Goal: Task Accomplishment & Management: Manage account settings

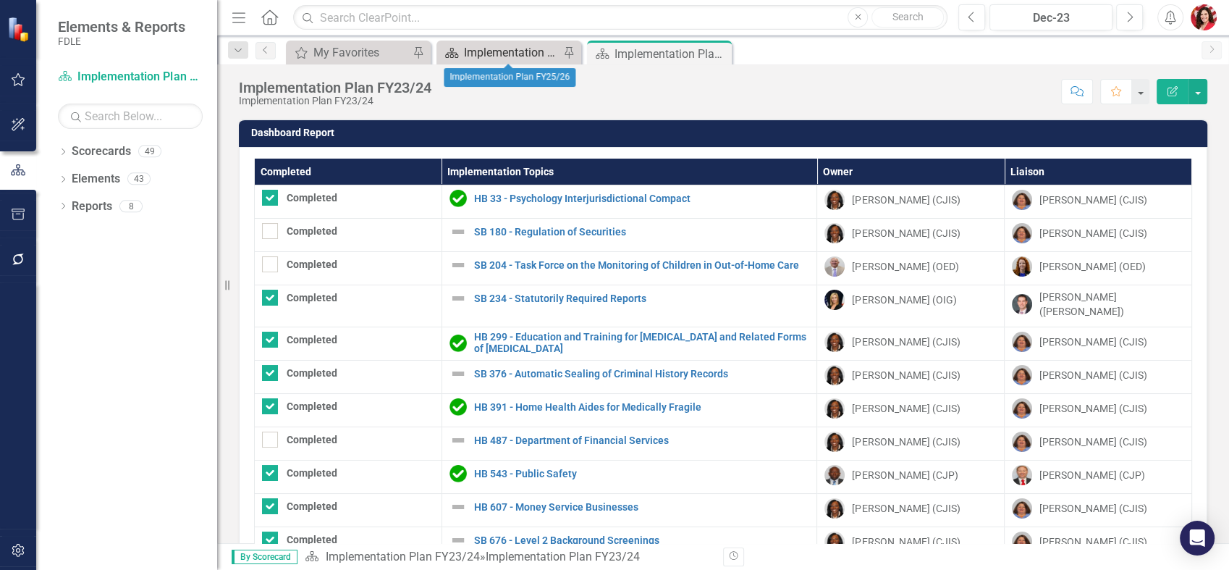
click at [498, 56] on div "Implementation Plan FY25/26" at bounding box center [512, 52] width 96 height 18
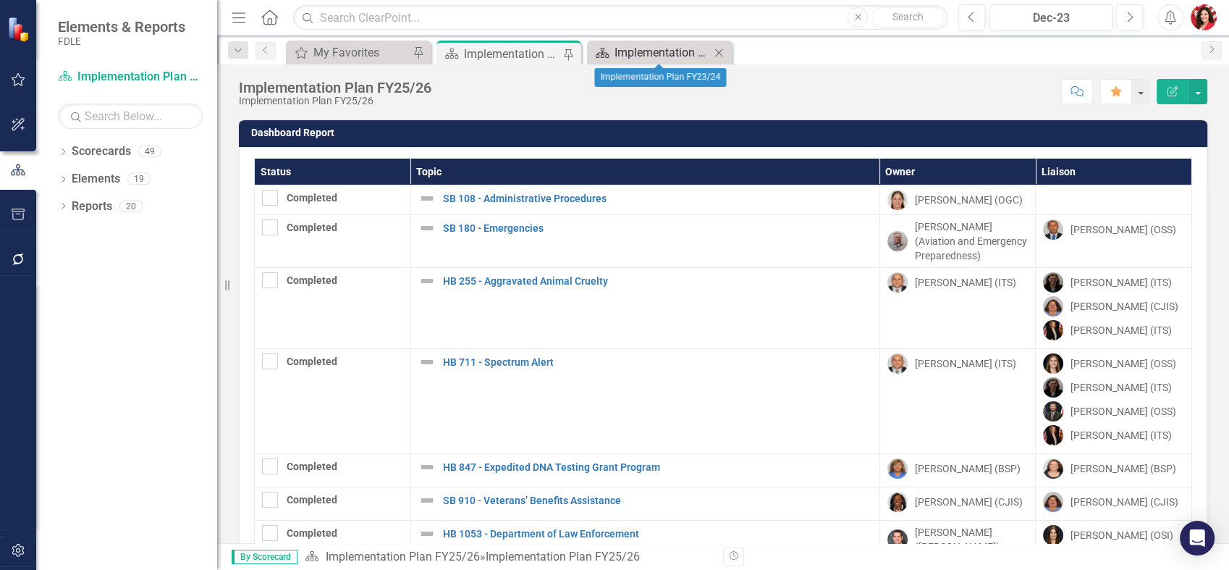
click at [639, 58] on div "Implementation Plan FY23/24" at bounding box center [663, 52] width 96 height 18
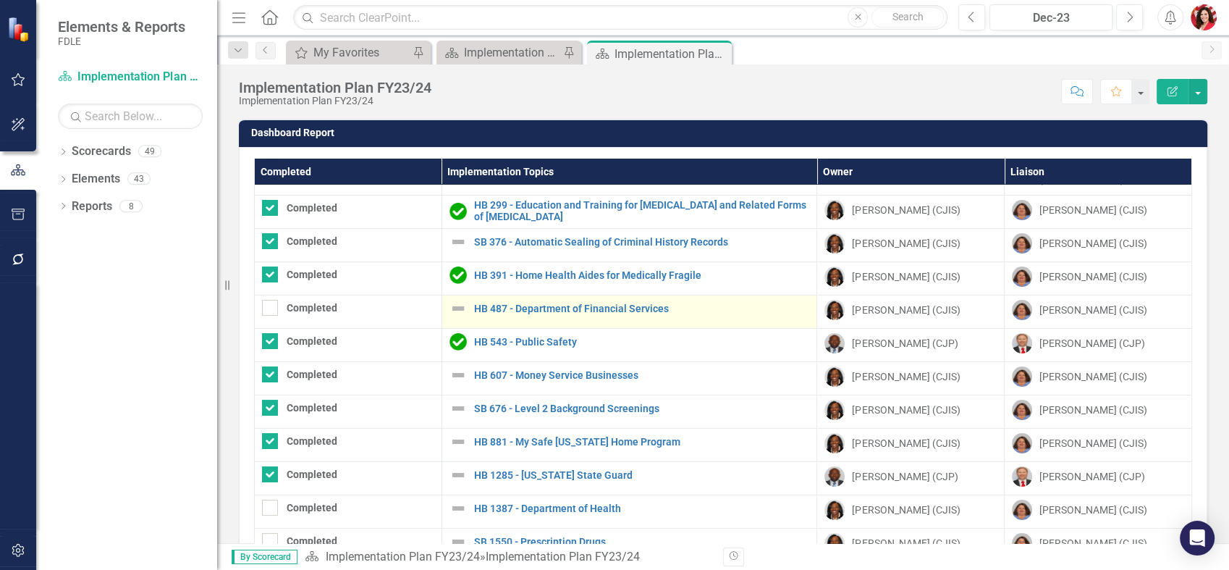
scroll to position [161, 0]
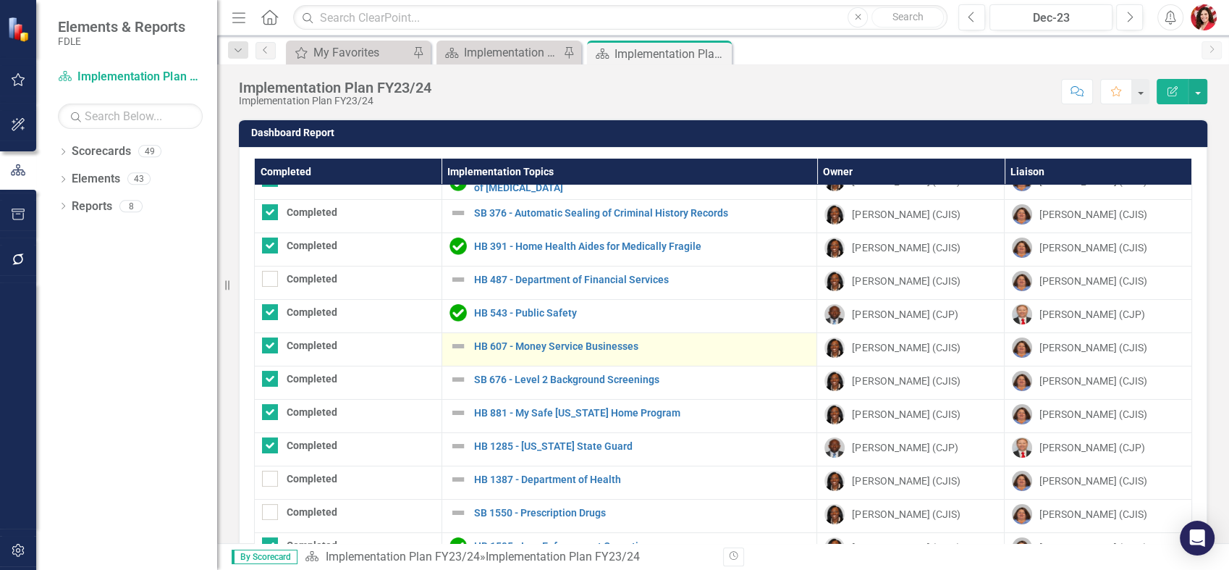
click at [453, 337] on img at bounding box center [458, 345] width 17 height 17
click at [451, 337] on img at bounding box center [458, 345] width 17 height 17
click at [548, 341] on link "HB 607 - Money Service Businesses" at bounding box center [642, 346] width 336 height 11
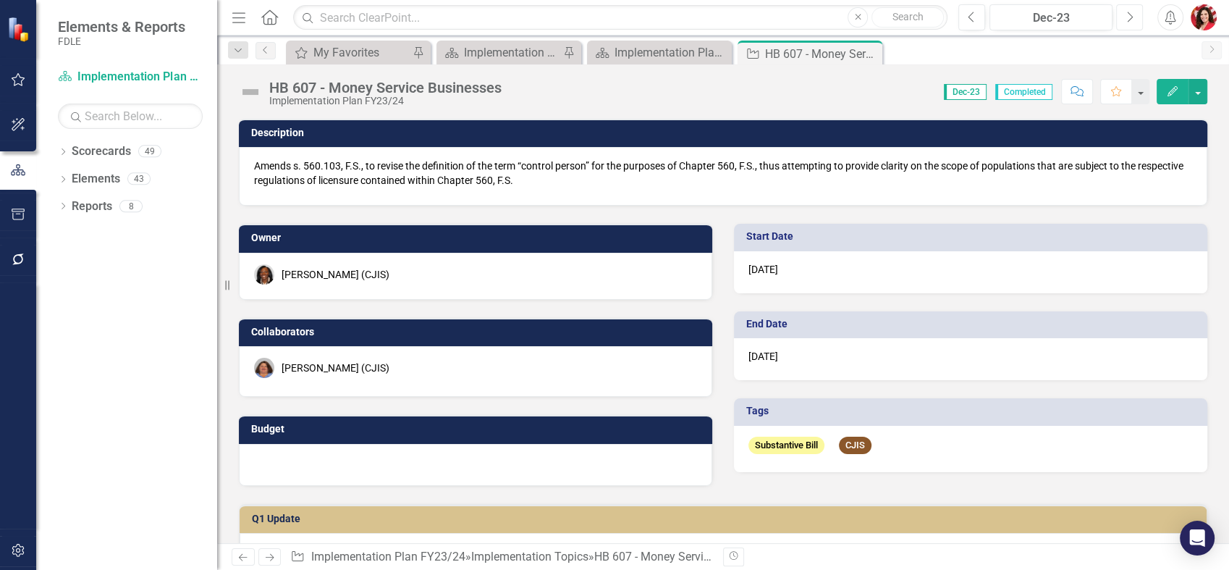
click at [1129, 11] on icon "Next" at bounding box center [1130, 17] width 8 height 13
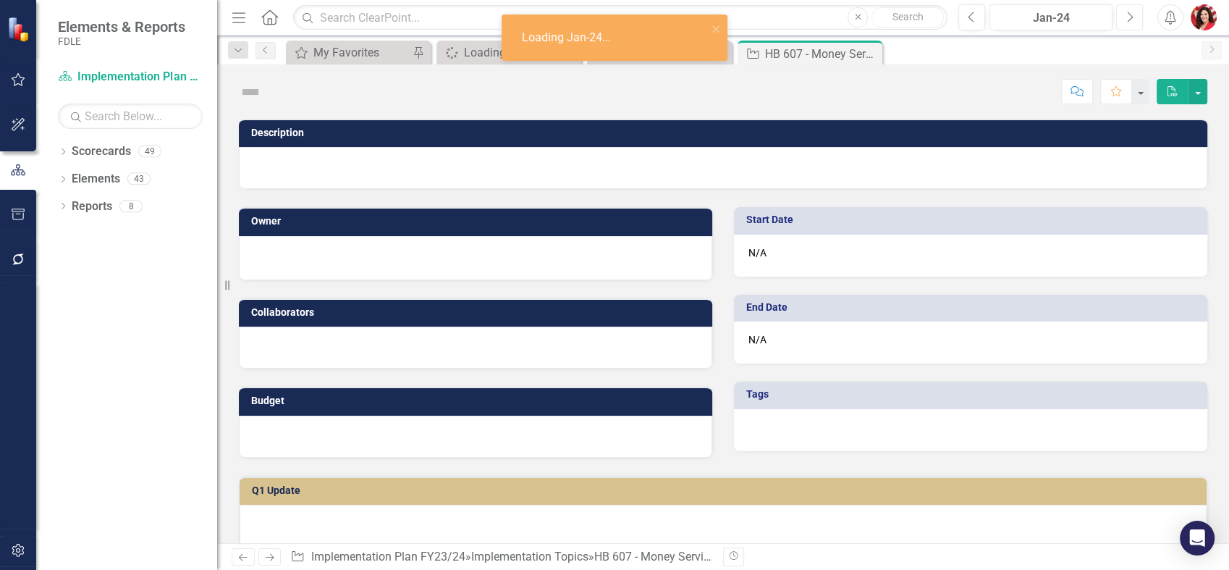
checkbox input "true"
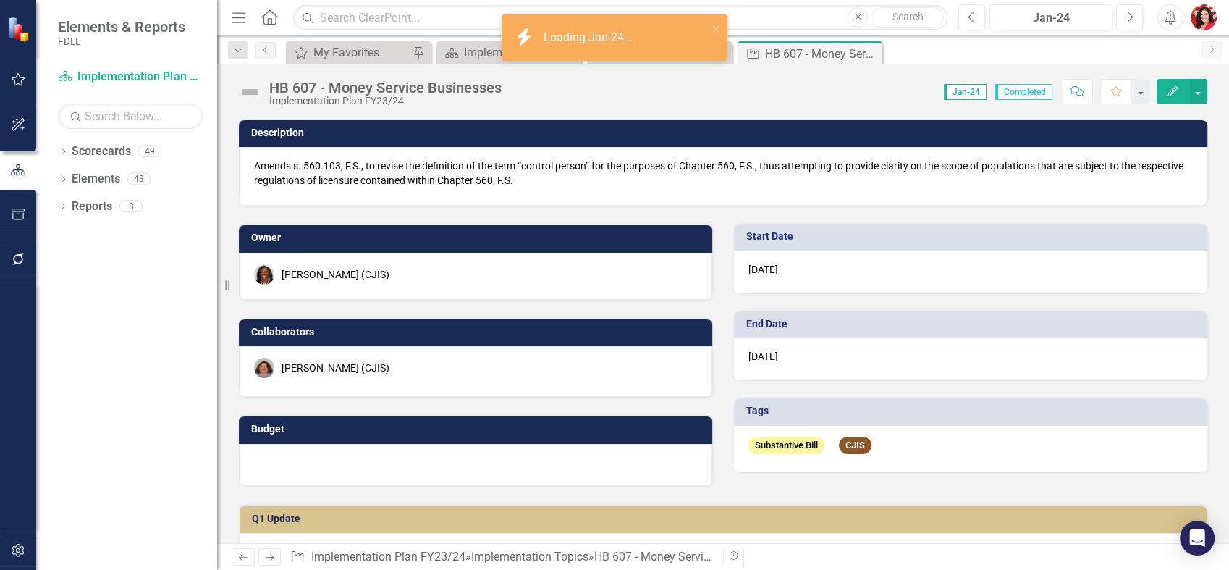
click at [953, 16] on div "Previous Jan-24 Next Alerts User Edit Profile Disable Sound Silence Alerts Help…" at bounding box center [1082, 17] width 277 height 26
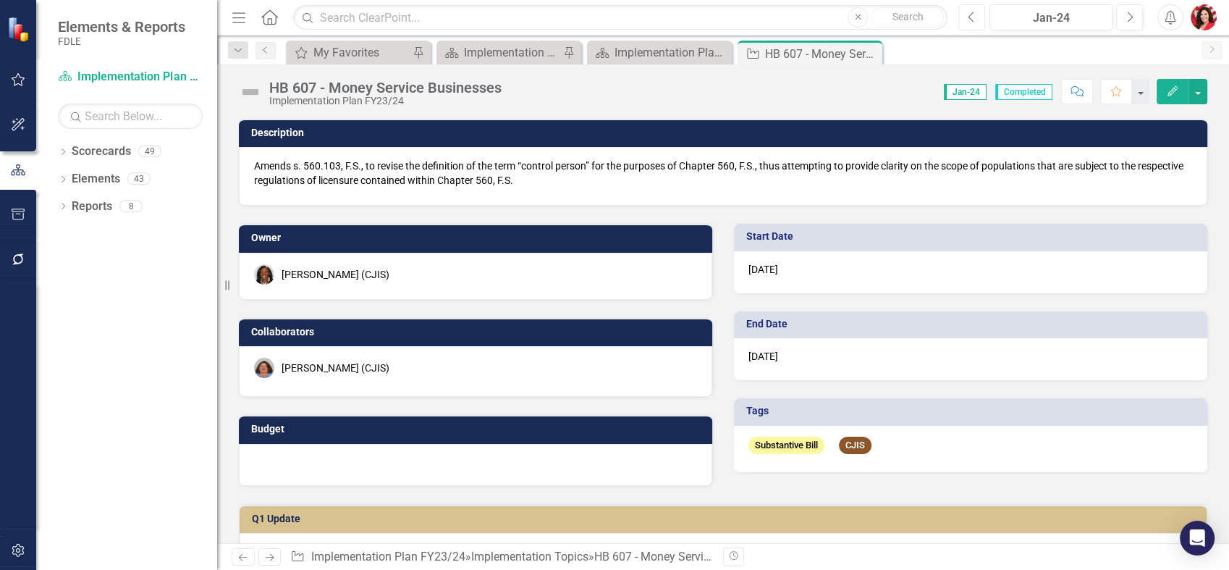
click at [961, 16] on button "Previous" at bounding box center [972, 17] width 27 height 26
click at [867, 51] on icon "Close" at bounding box center [869, 54] width 14 height 12
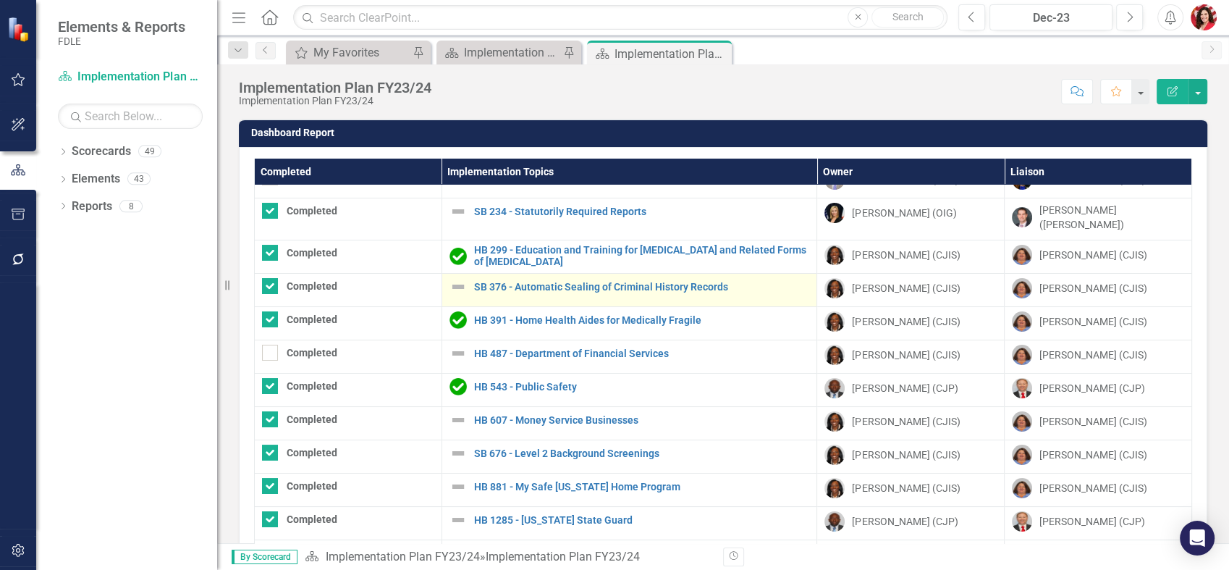
scroll to position [161, 0]
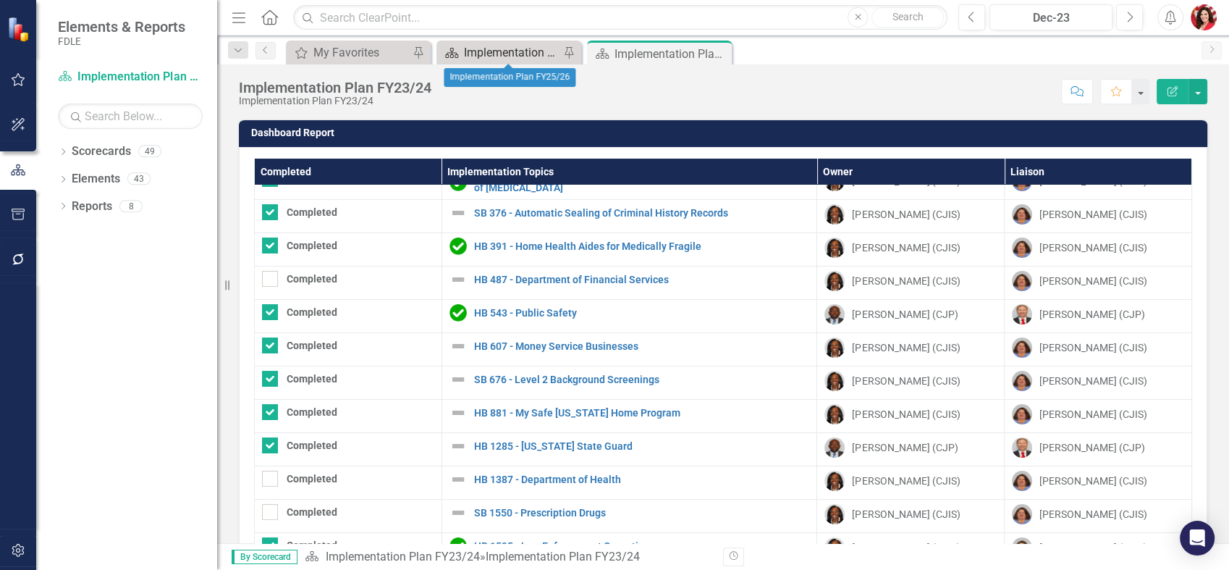
click at [483, 56] on div "Implementation Plan FY25/26" at bounding box center [512, 52] width 96 height 18
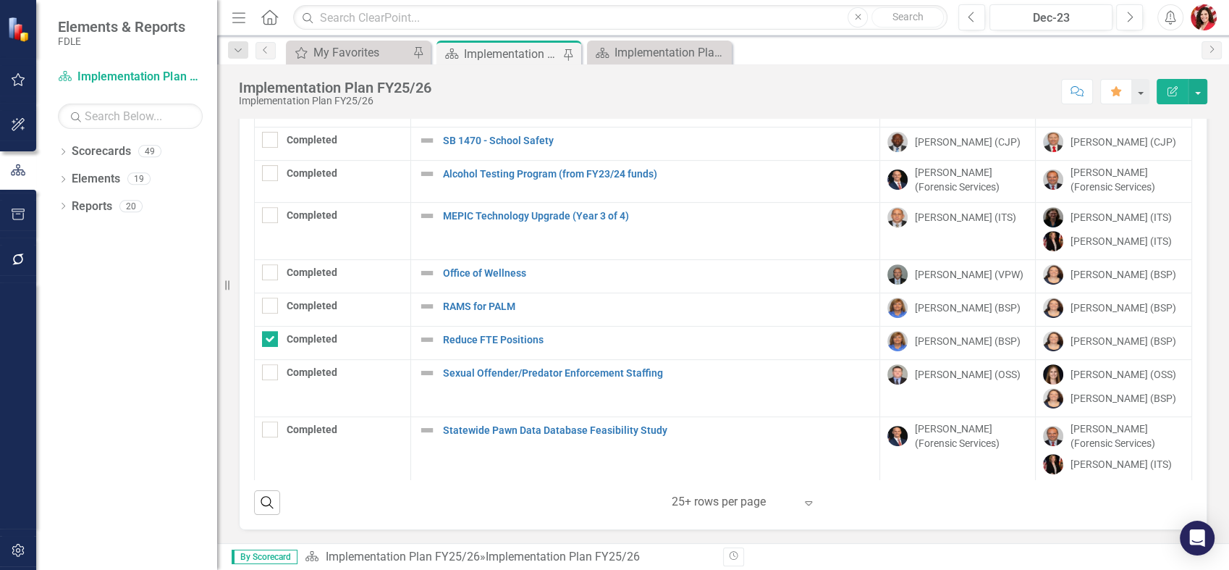
scroll to position [574, 0]
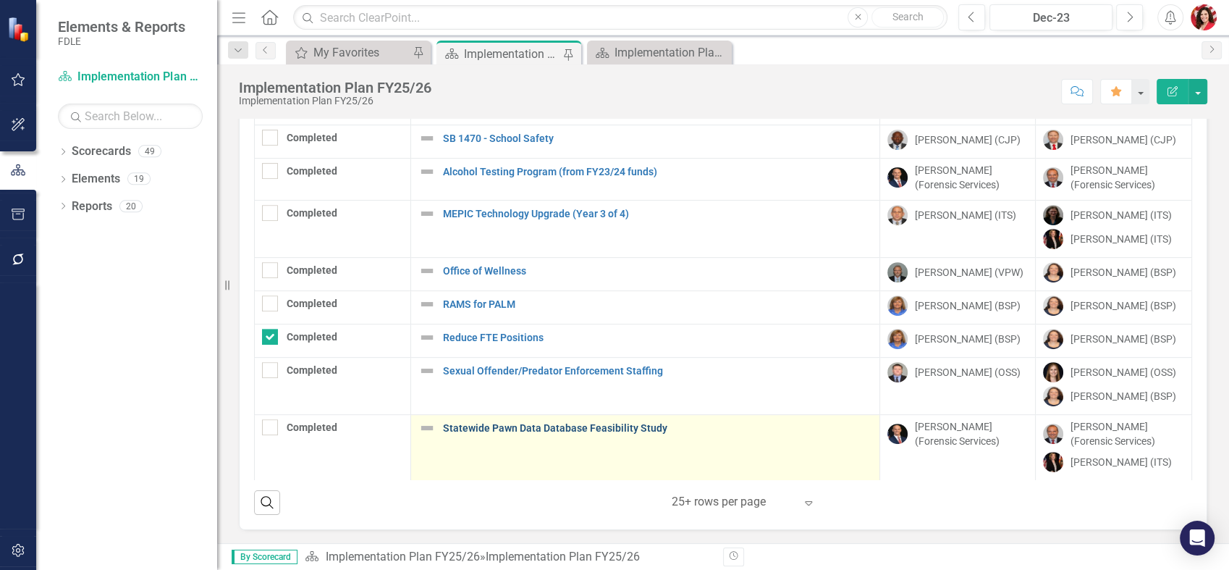
click at [625, 423] on link "Statewide Pawn Data Database Feasibility Study" at bounding box center [657, 428] width 429 height 11
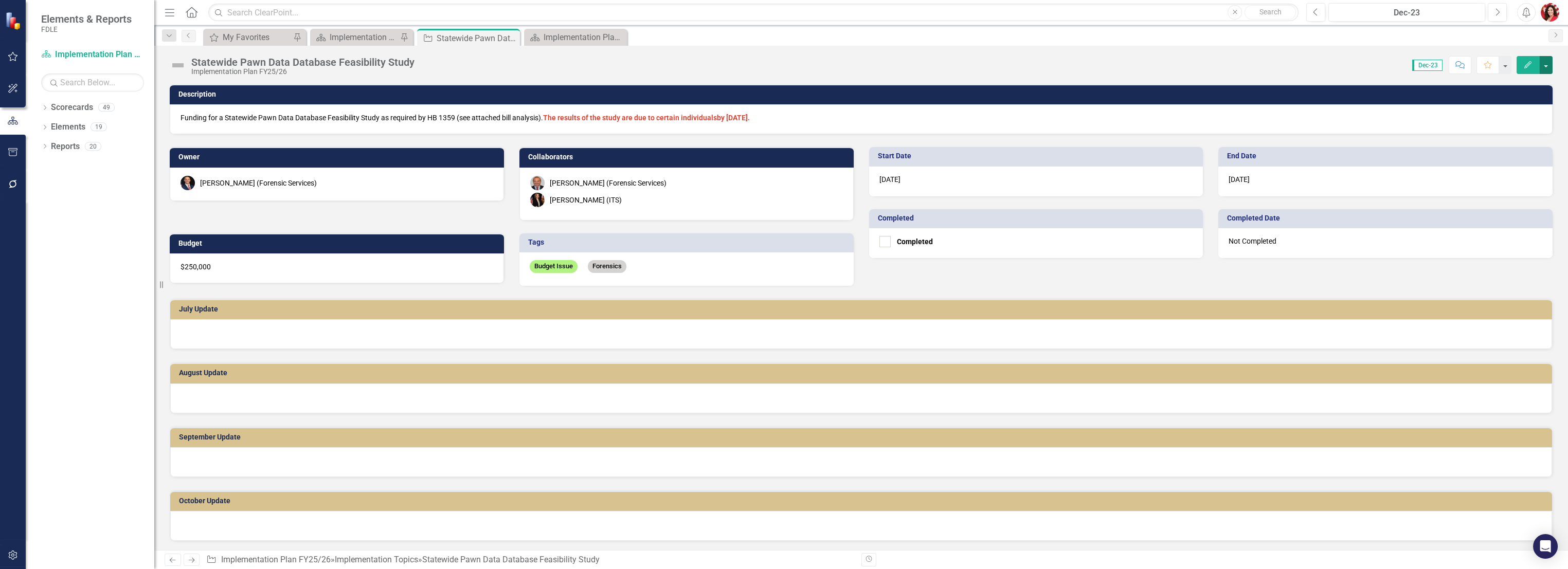
click at [873, 65] on button "button" at bounding box center [1546, 65] width 13 height 18
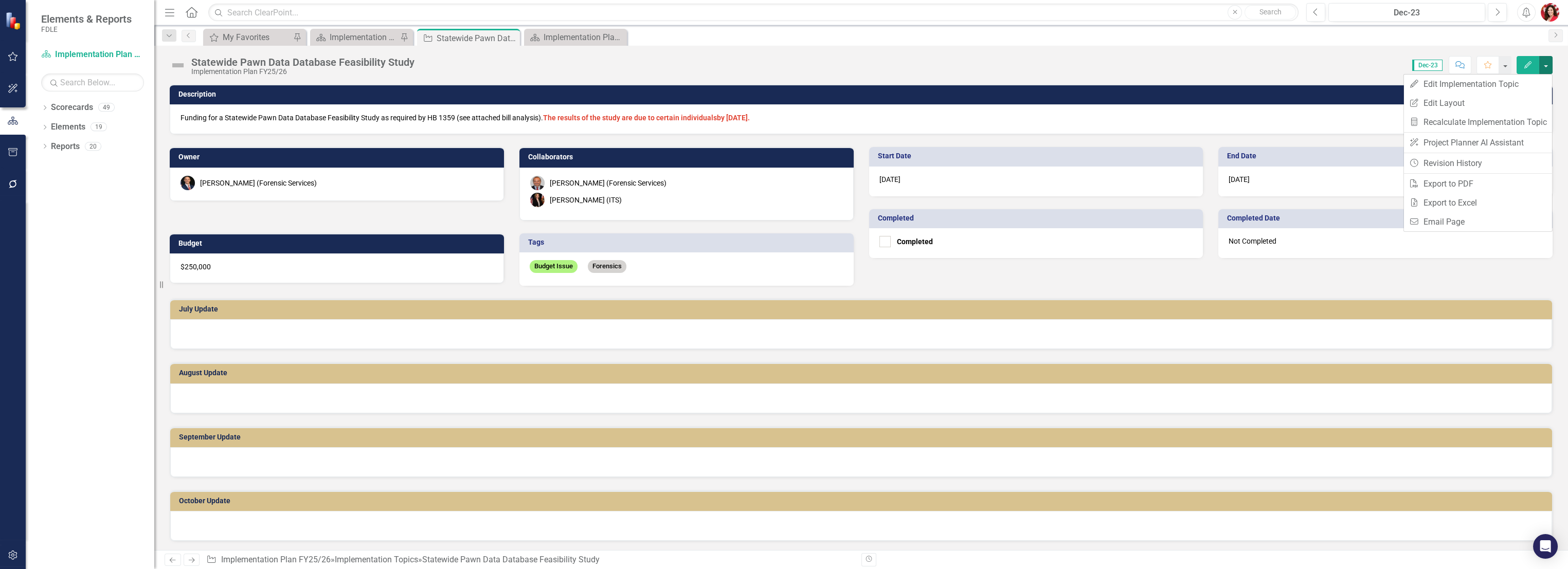
click at [666, 190] on div "Chris Carney (Forensic Services) Erica Wolaver (ITS)" at bounding box center [686, 194] width 335 height 53
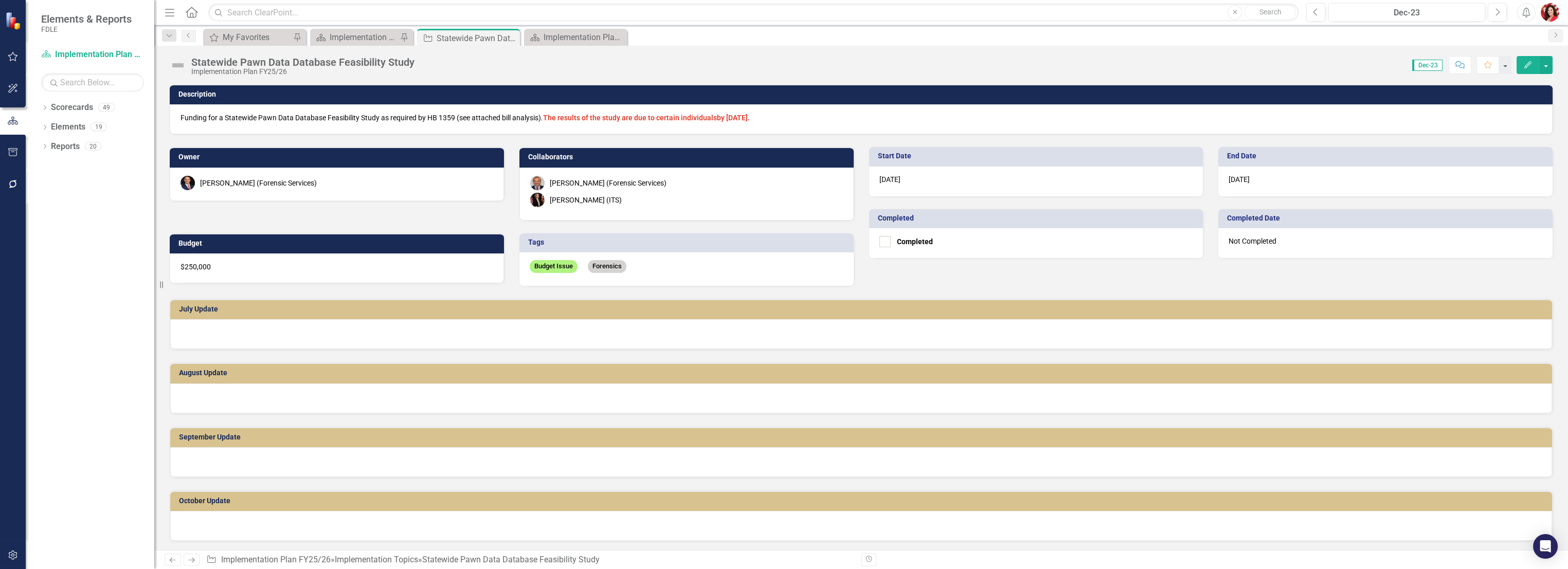
click at [666, 190] on div "Chris Carney (Forensic Services) Erica Wolaver (ITS)" at bounding box center [686, 194] width 335 height 53
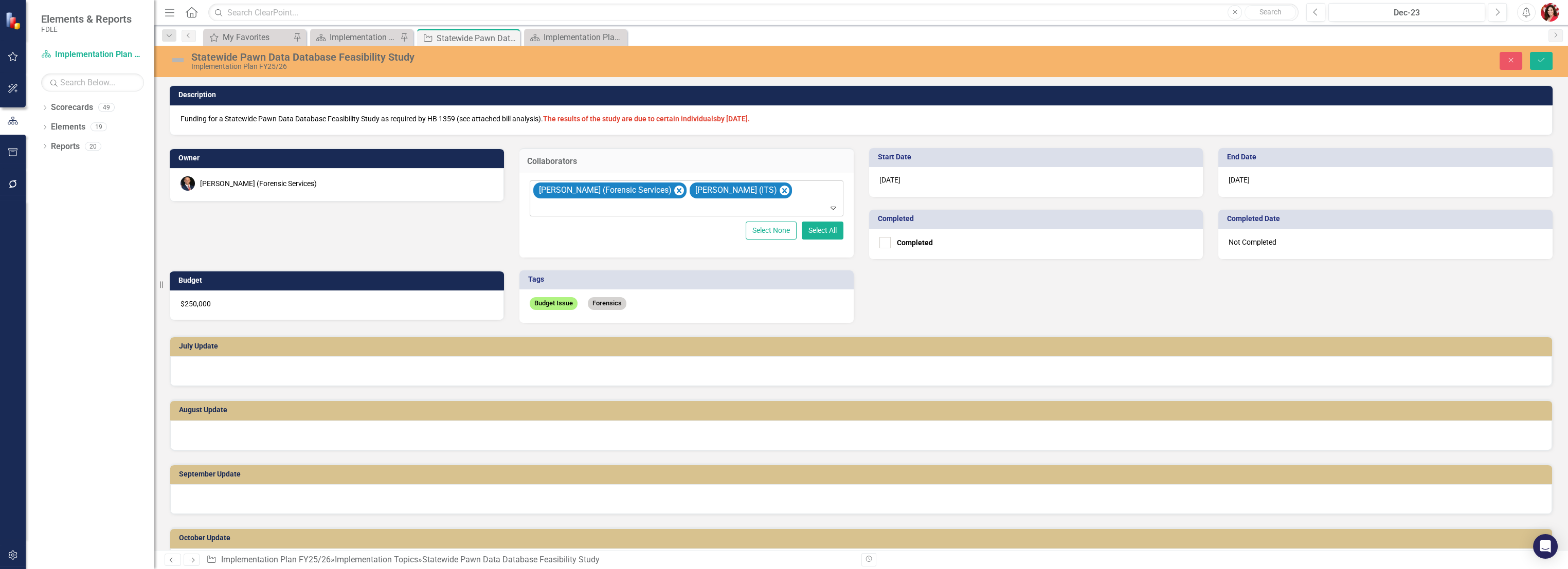
click at [832, 210] on icon "Expand" at bounding box center [833, 208] width 10 height 9
type input "b"
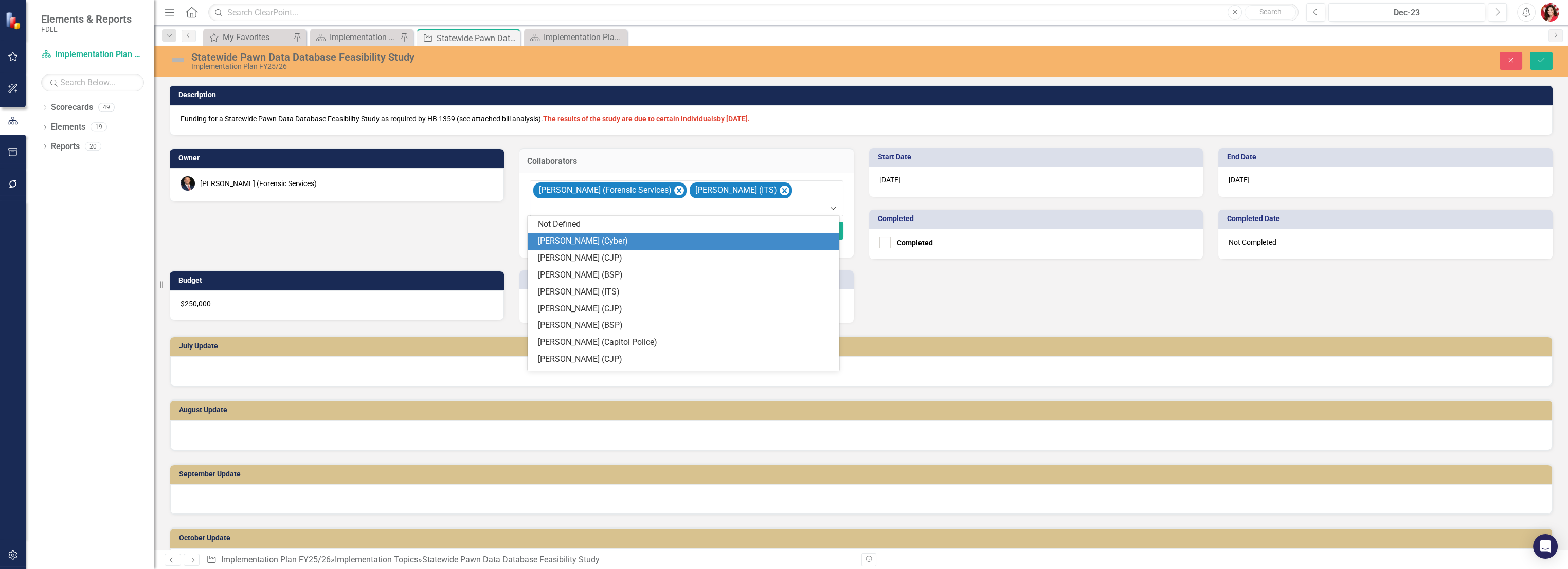
click at [873, 283] on div "Owner Jason Bundy (Forensic Services) Collaborators 176 results available. Use …" at bounding box center [861, 229] width 1398 height 188
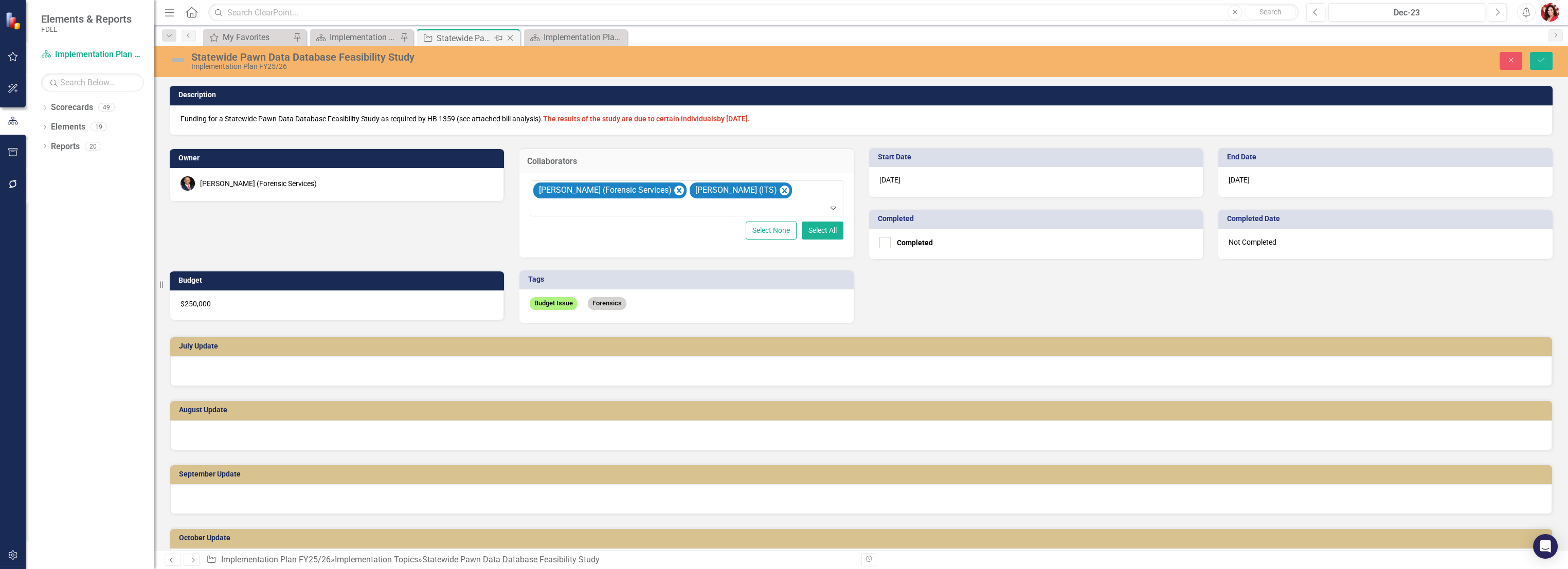
click at [471, 38] on div "Statewide Pawn Data Database Feasibility Study" at bounding box center [464, 38] width 55 height 13
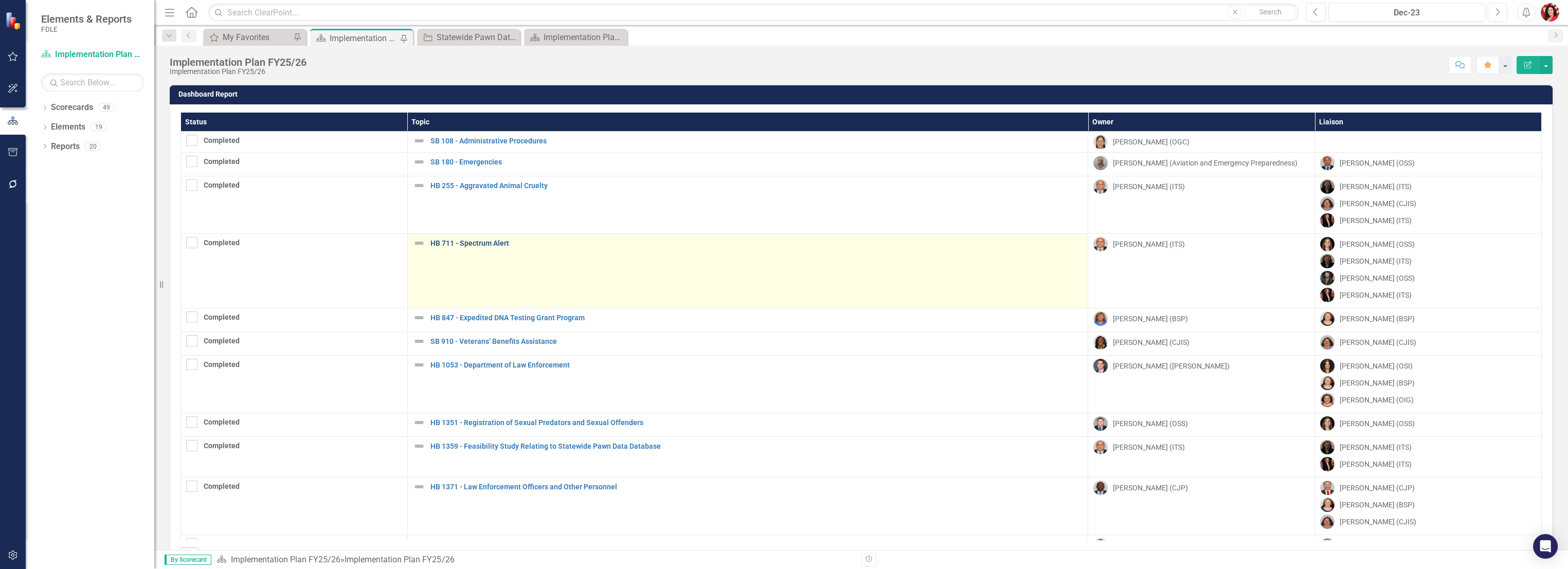
click at [465, 243] on link "HB 711 - Spectrum Alert" at bounding box center [757, 243] width 653 height 8
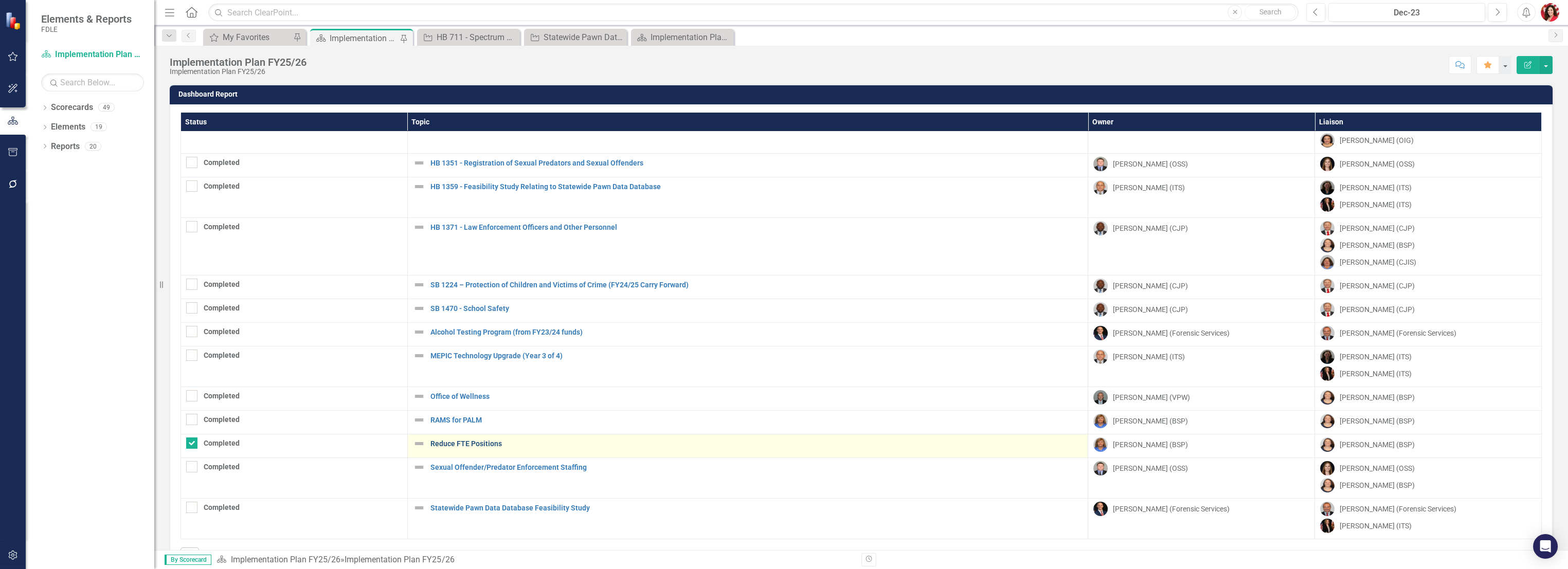
click at [459, 404] on link "Reduce FTE Positions" at bounding box center [757, 444] width 653 height 8
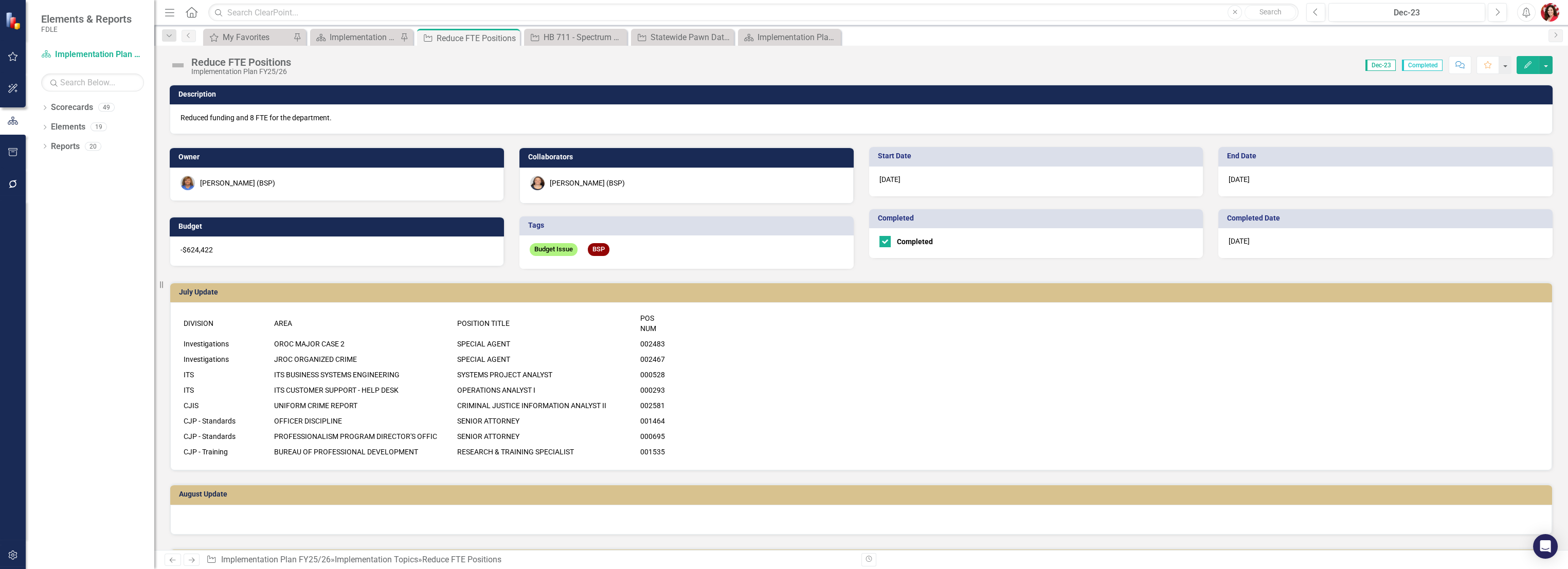
click at [183, 65] on img at bounding box center [178, 65] width 16 height 16
click at [177, 65] on img at bounding box center [178, 65] width 16 height 16
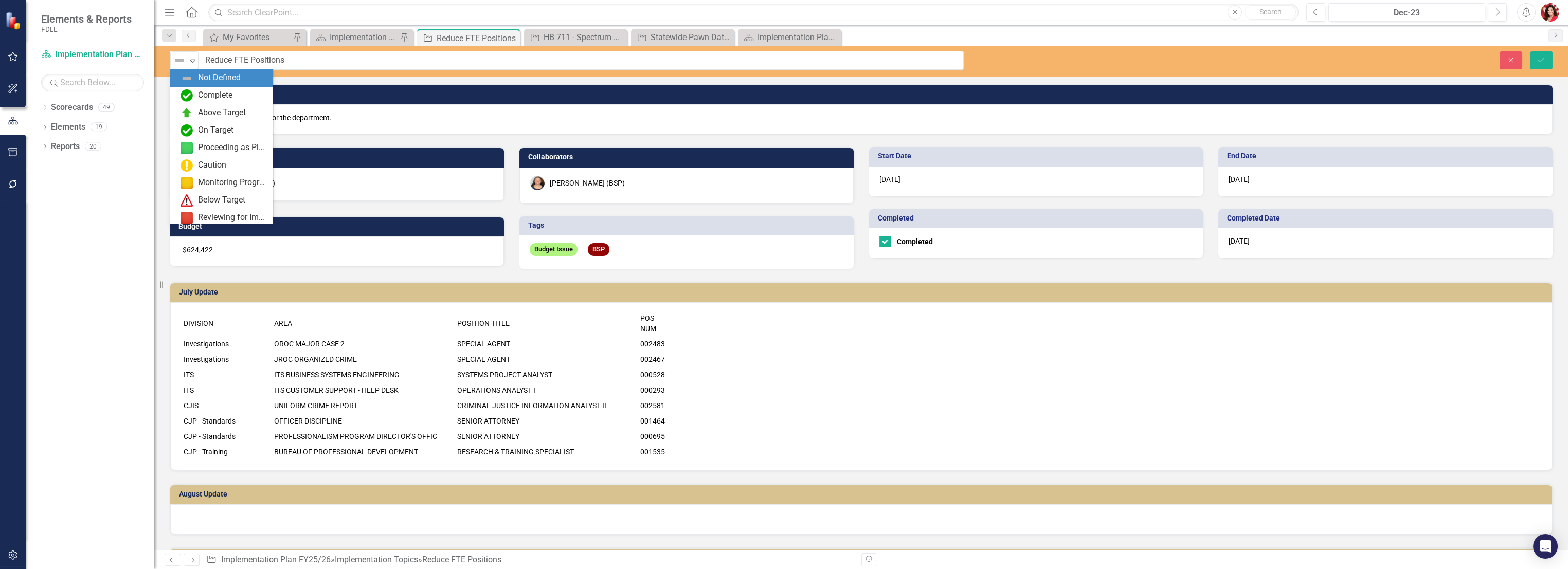
click at [177, 65] on img at bounding box center [179, 60] width 12 height 12
click at [191, 94] on img at bounding box center [186, 95] width 12 height 12
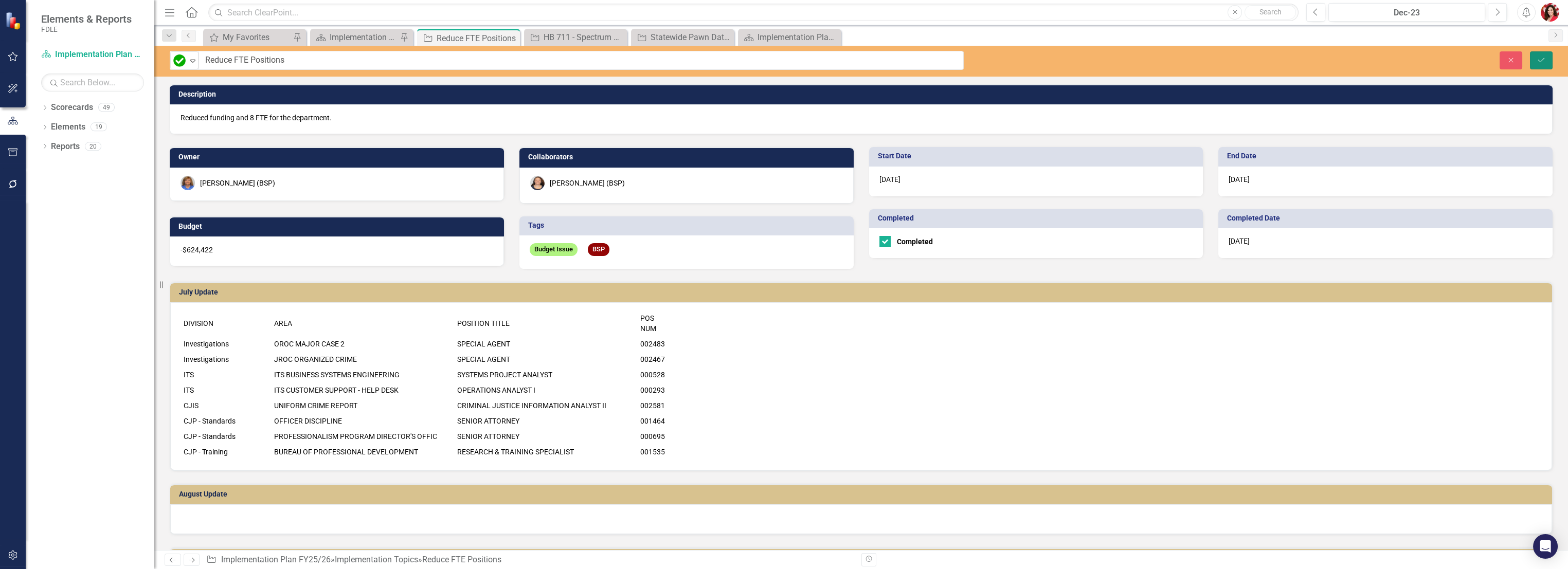
click at [873, 61] on icon "Save" at bounding box center [1541, 60] width 9 height 7
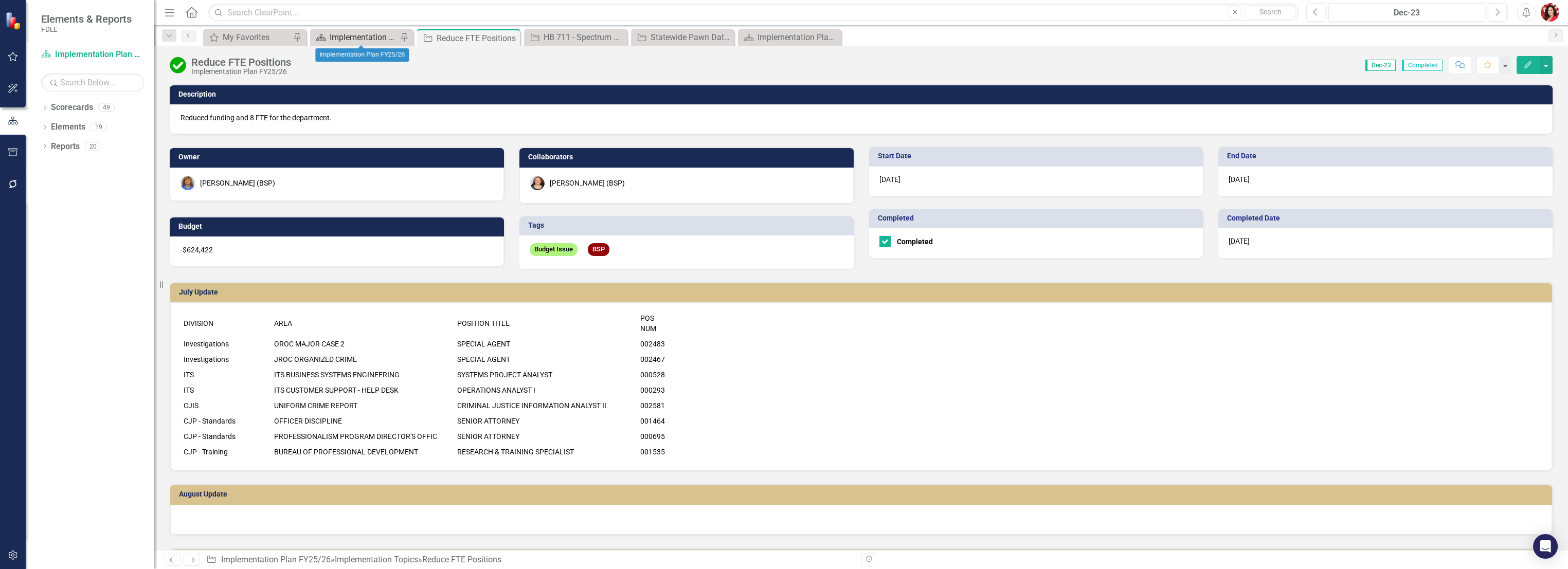
click at [342, 43] on div "Implementation Plan FY25/26" at bounding box center [364, 37] width 68 height 13
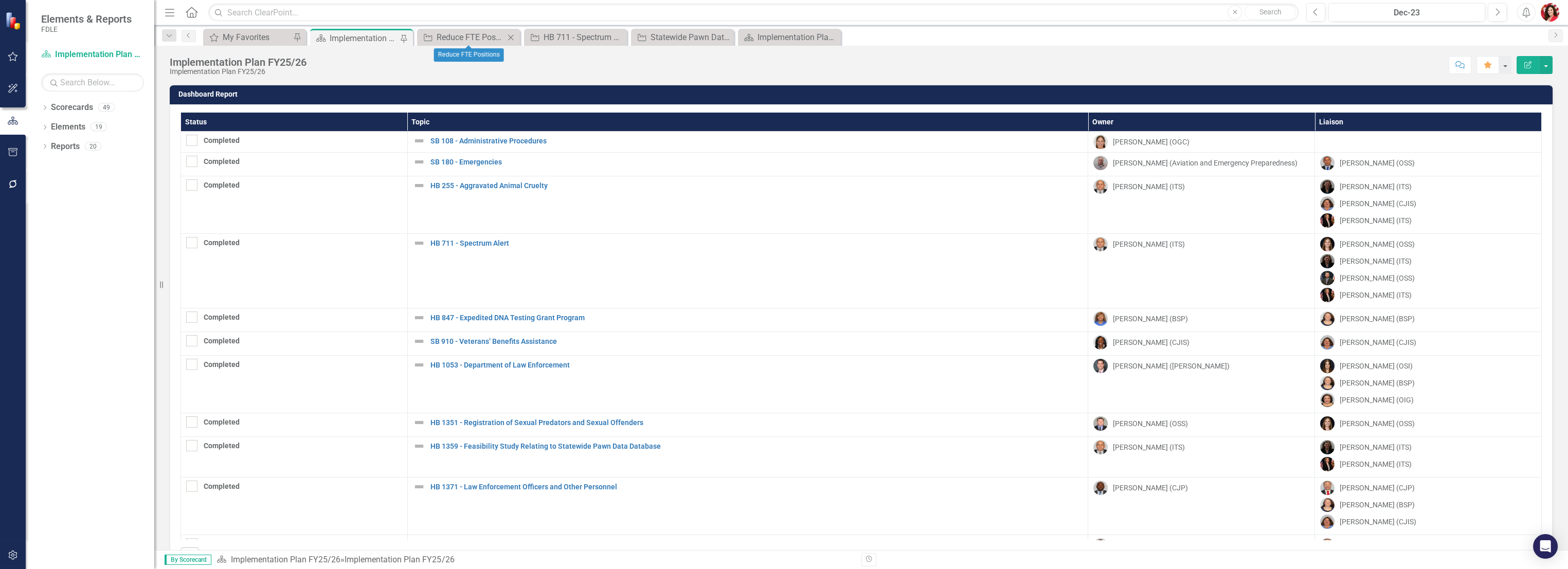
click at [511, 37] on icon at bounding box center [511, 38] width 6 height 6
click at [0, 0] on icon at bounding box center [0, 0] width 0 height 0
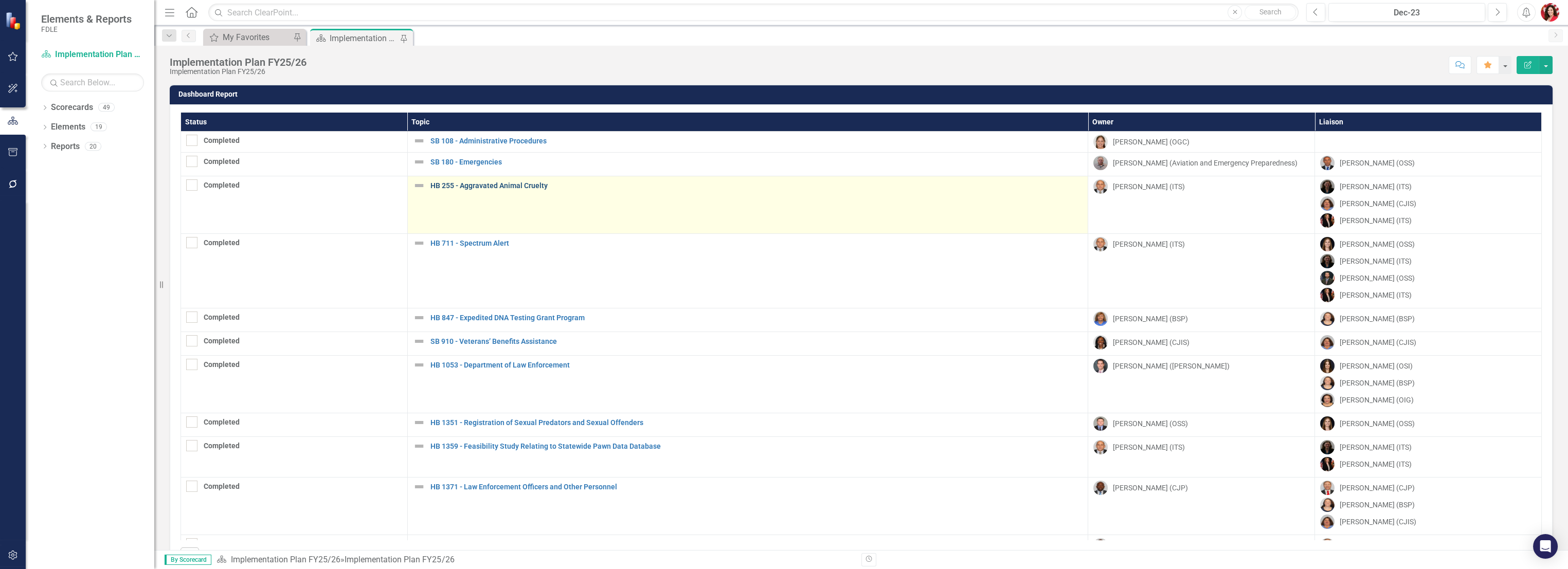
click at [444, 182] on link "HB 255 - Aggravated Animal Cruelty" at bounding box center [757, 185] width 653 height 8
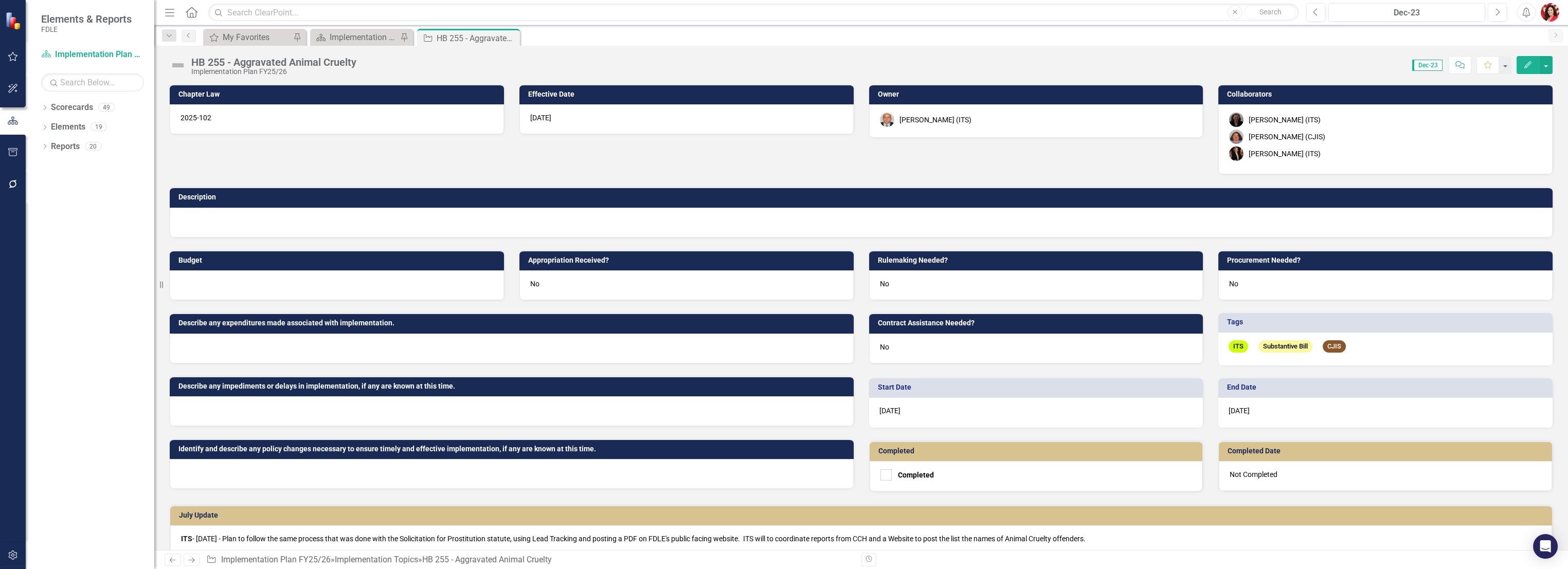
scroll to position [267, 0]
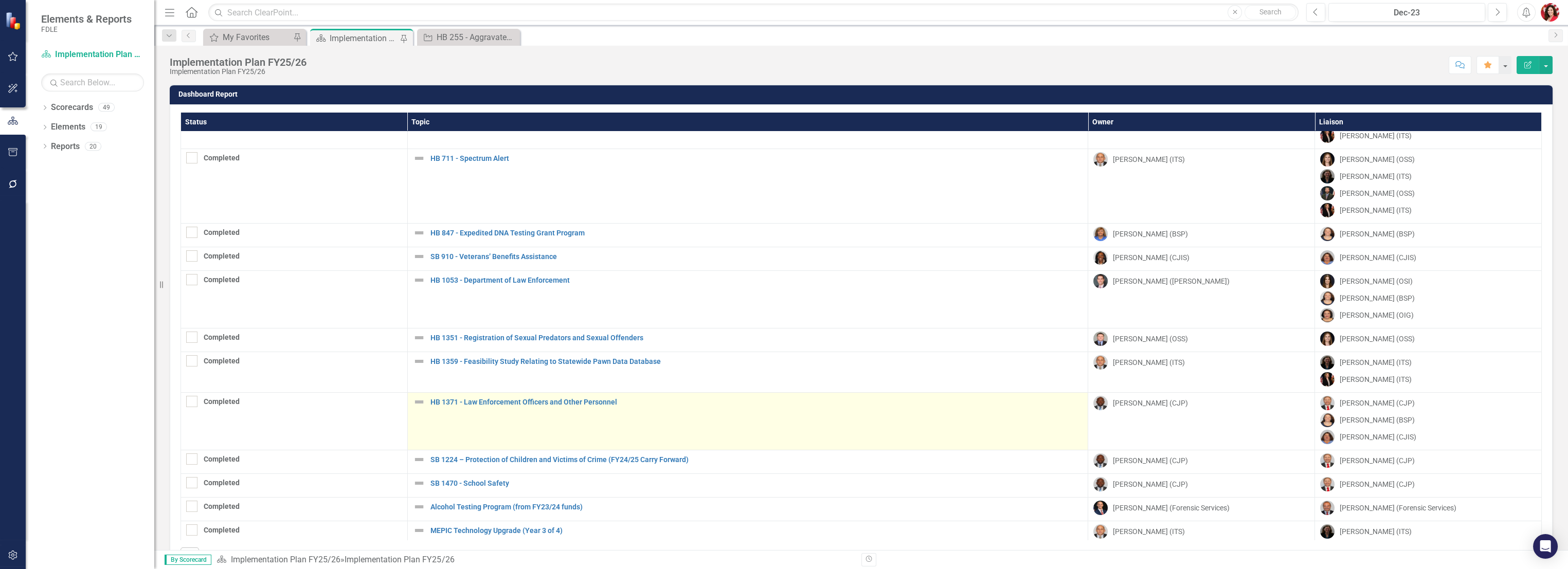
scroll to position [114, 0]
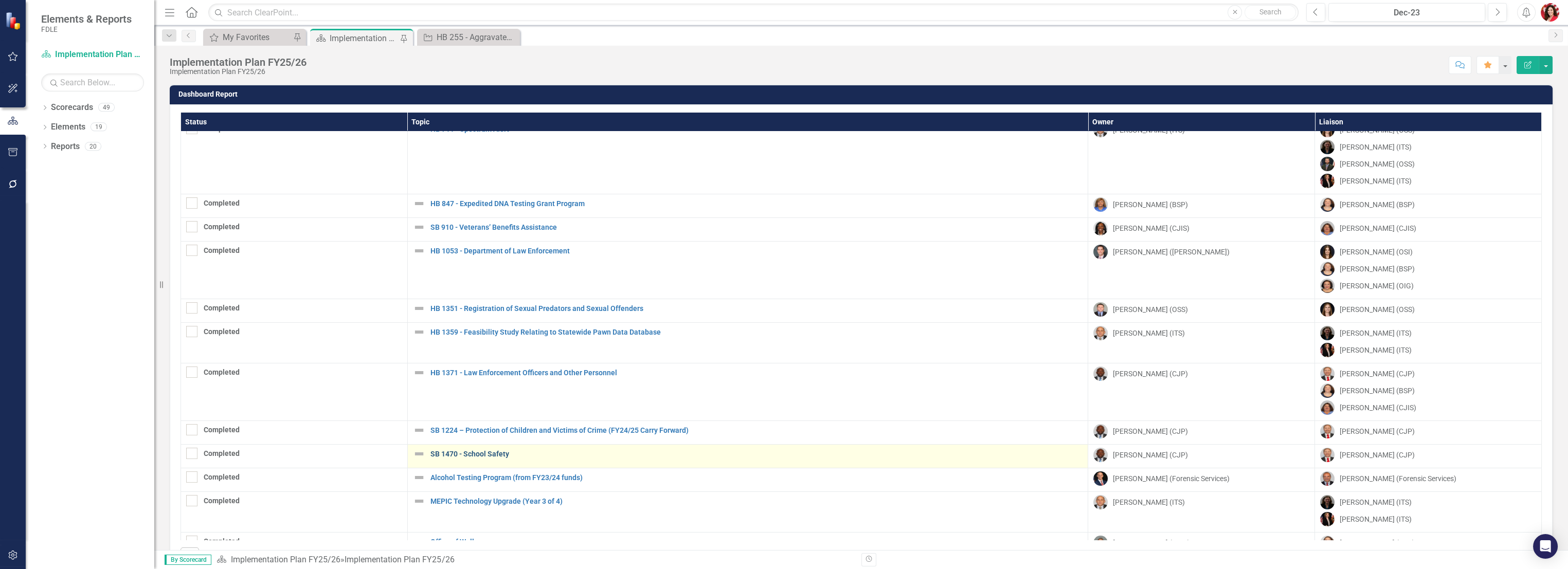
click at [472, 404] on link "SB 1470 - School Safety" at bounding box center [757, 454] width 653 height 8
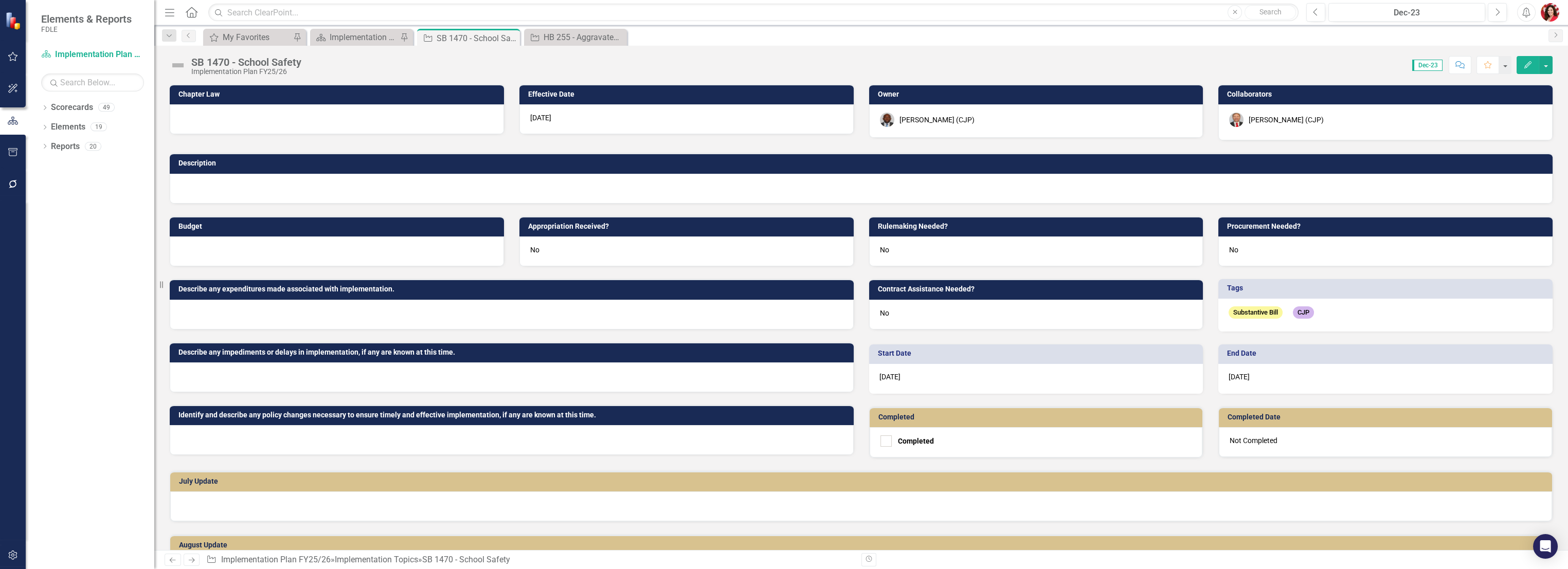
click at [210, 119] on div at bounding box center [337, 119] width 335 height 30
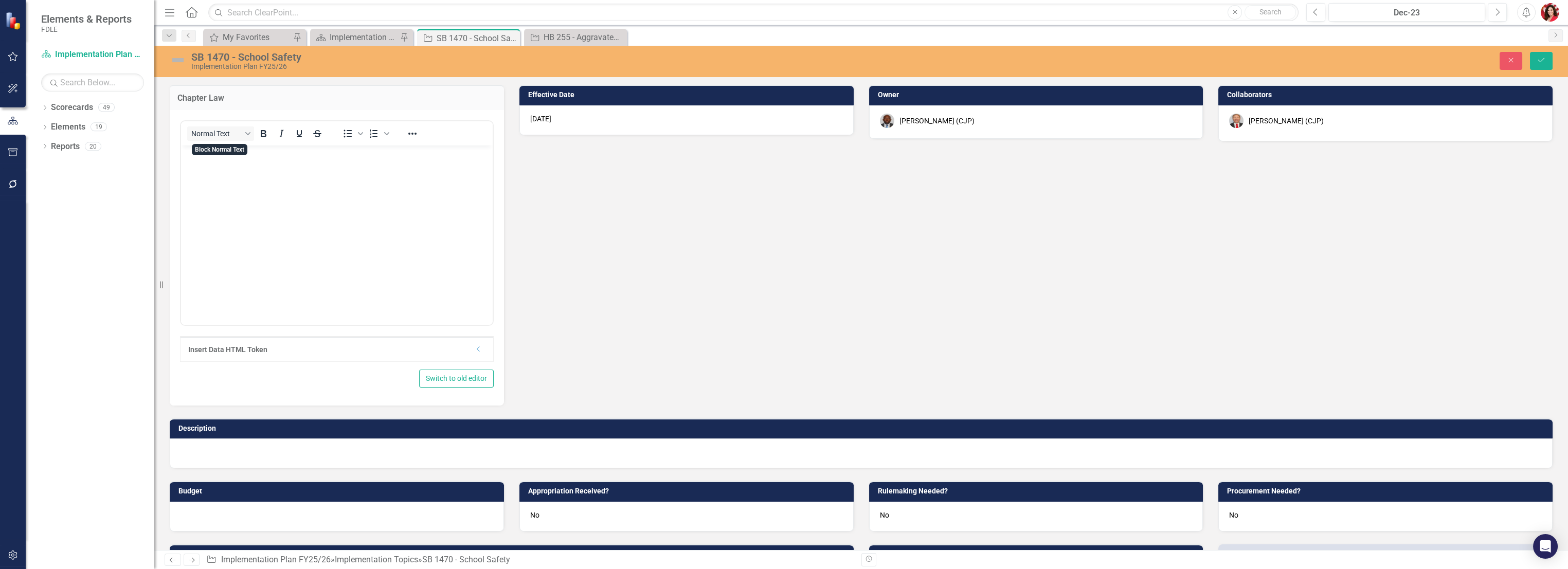
click at [239, 217] on body "Rich Text Area. Press ALT-0 for help." at bounding box center [337, 222] width 312 height 154
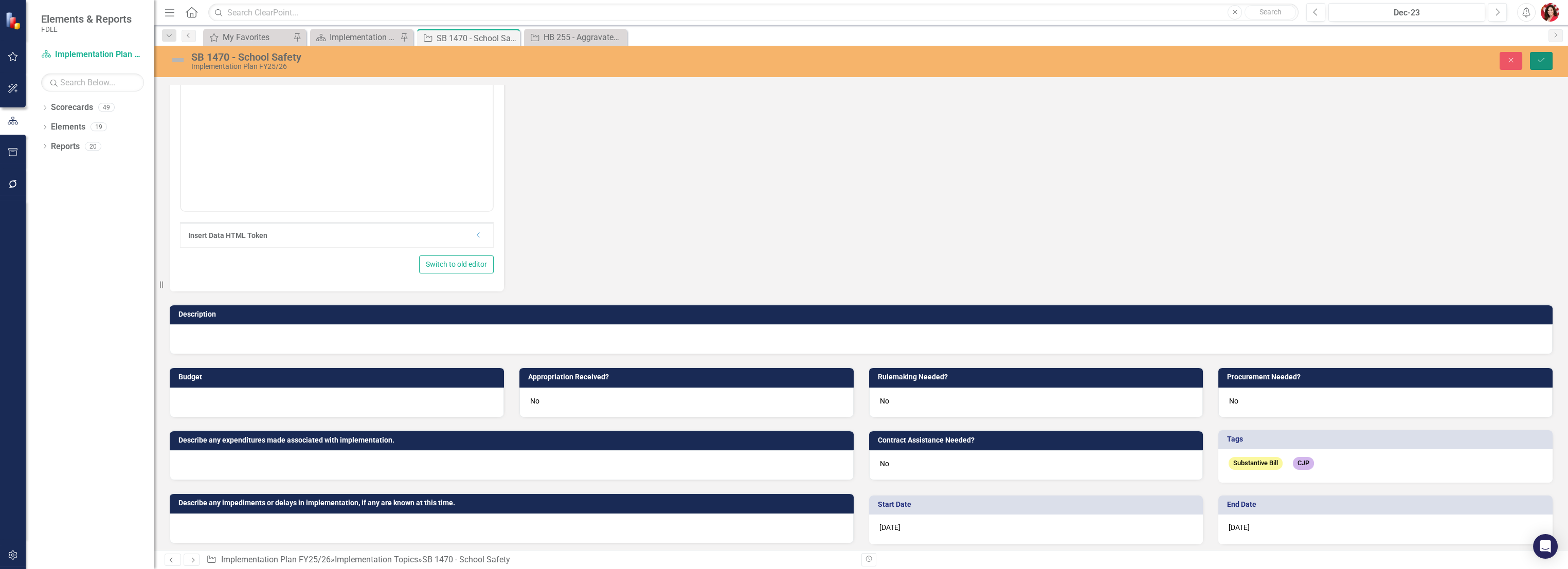
click at [873, 60] on icon "Save" at bounding box center [1541, 60] width 9 height 7
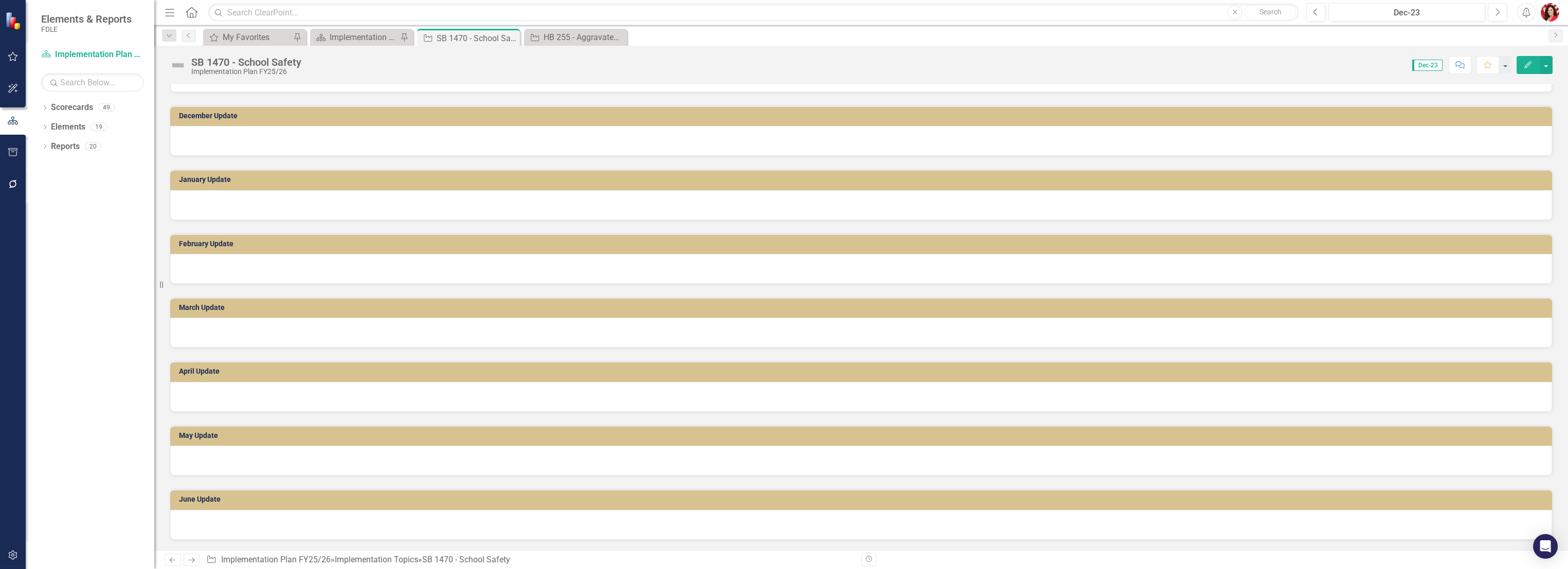
scroll to position [825, 0]
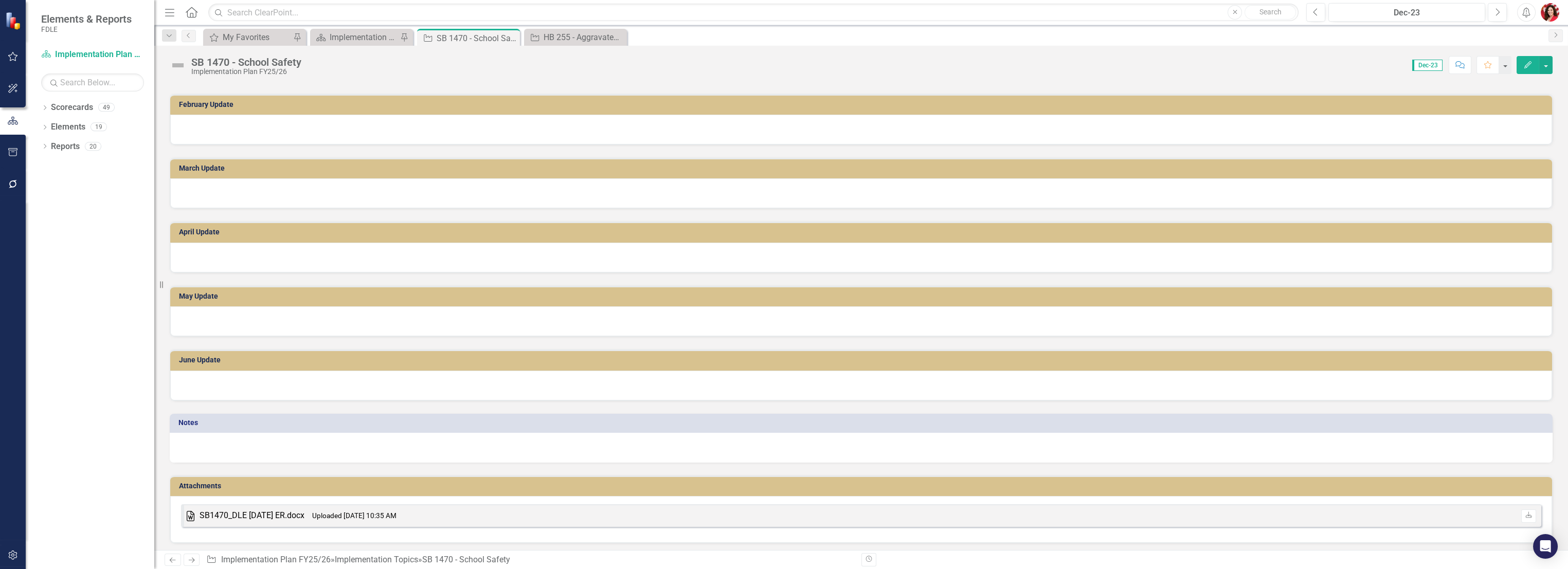
click at [243, 404] on div "SB1470_DLE 2025-08-08 ER.docx" at bounding box center [252, 516] width 105 height 12
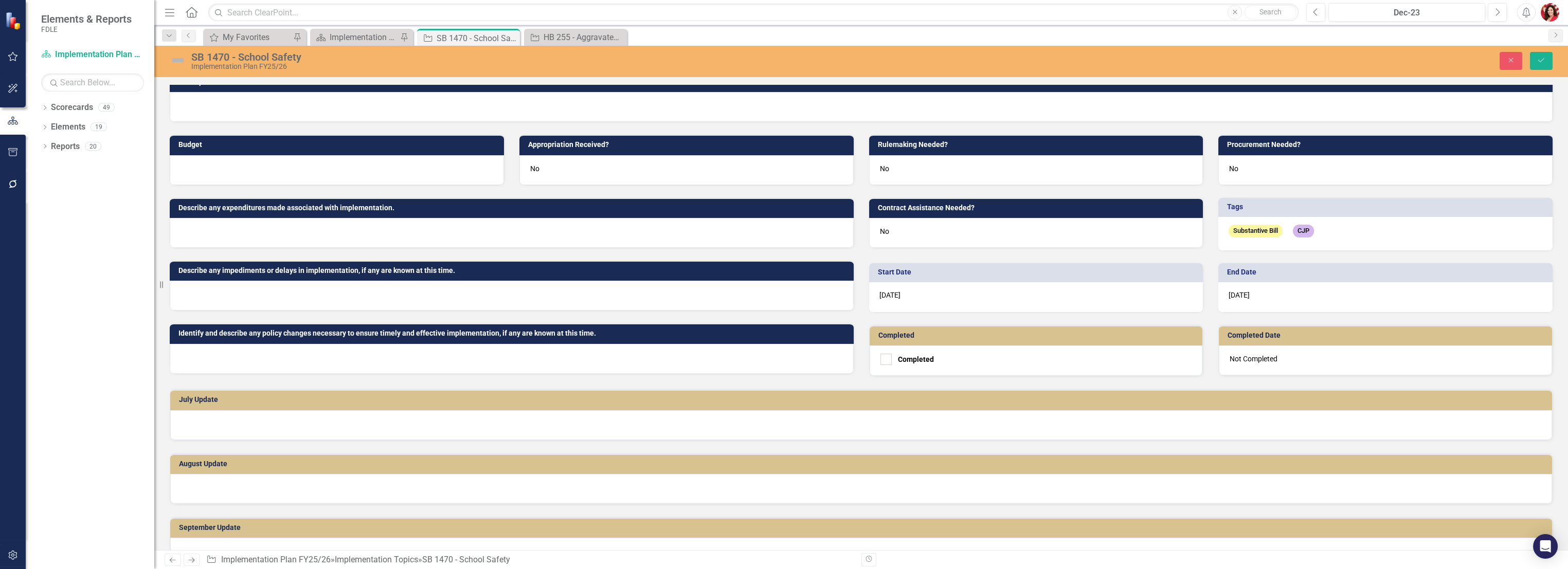
scroll to position [0, 0]
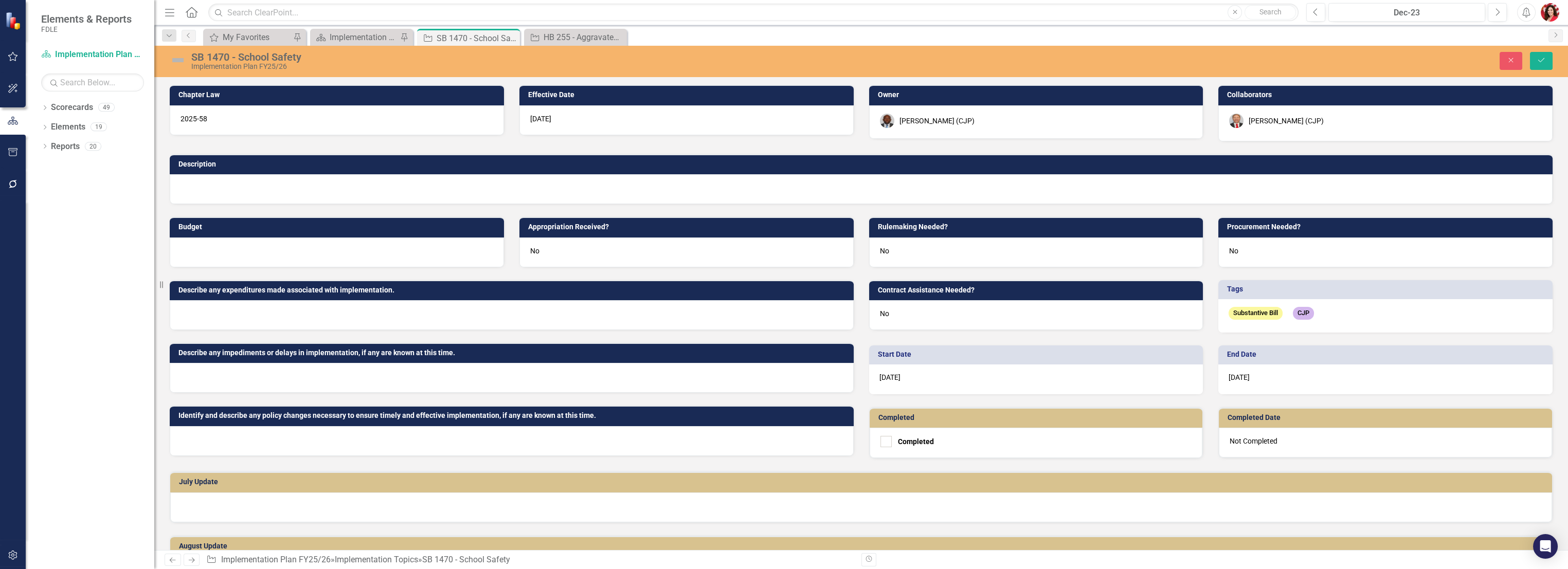
click at [247, 180] on div at bounding box center [861, 189] width 1383 height 30
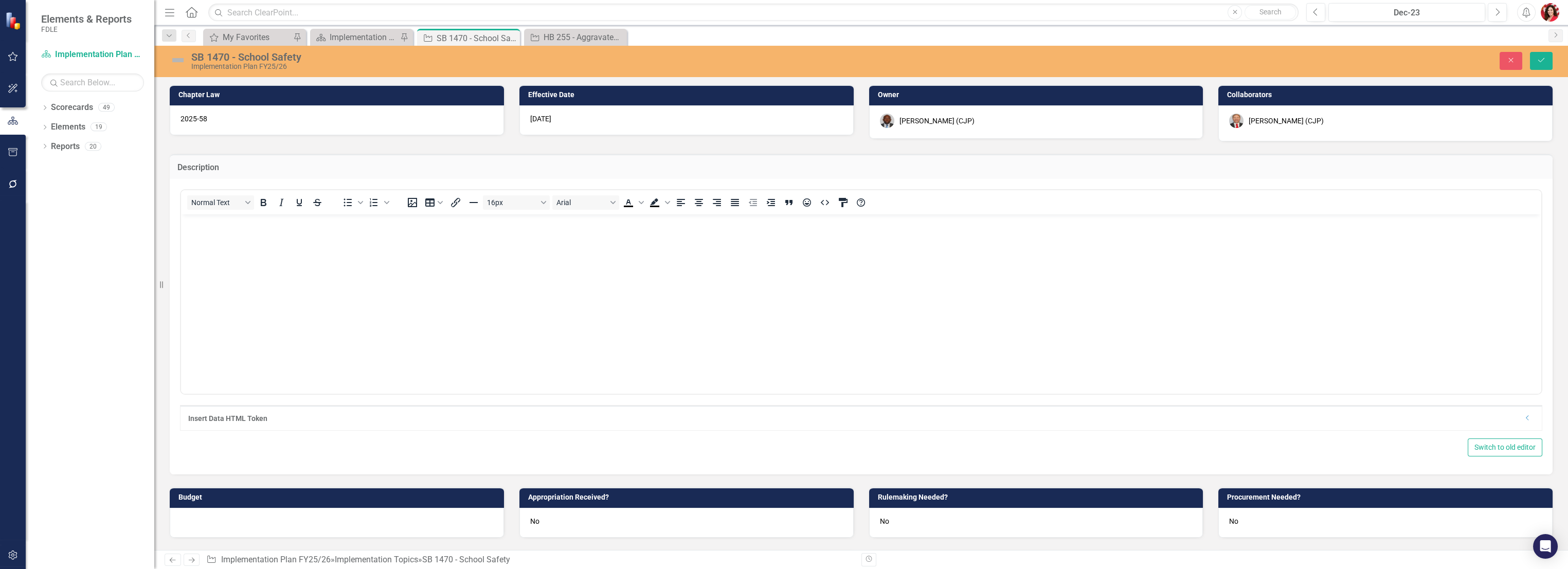
click at [271, 282] on body "Rich Text Area. Press ALT-0 for help." at bounding box center [861, 291] width 1361 height 154
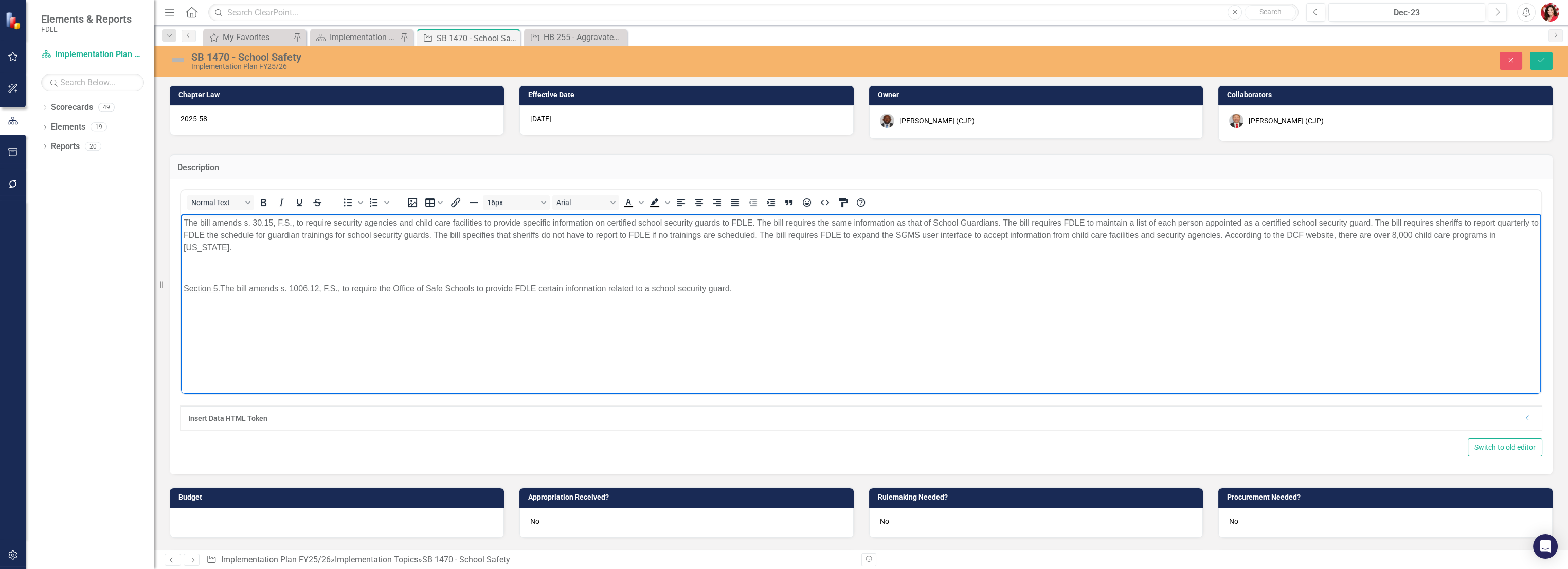
click at [340, 238] on p "The bill amends s. 30.15, F.S., to require security agencies and child care fac…" at bounding box center [861, 236] width 1356 height 37
click at [293, 254] on p "The bill amends s. 30.15, F.S., to require security agencies and child care fac…" at bounding box center [861, 236] width 1356 height 37
drag, startPoint x: 220, startPoint y: 286, endPoint x: 361, endPoint y: 489, distance: 247.2
click at [181, 275] on html "The bill amends s. 30.15, F.S., to require security agencies and child care fac…" at bounding box center [861, 291] width 1361 height 154
click at [349, 295] on p "Section 5. The bill amends s. 1006.12, F.S., to require the Office of Safe Scho…" at bounding box center [861, 288] width 1356 height 12
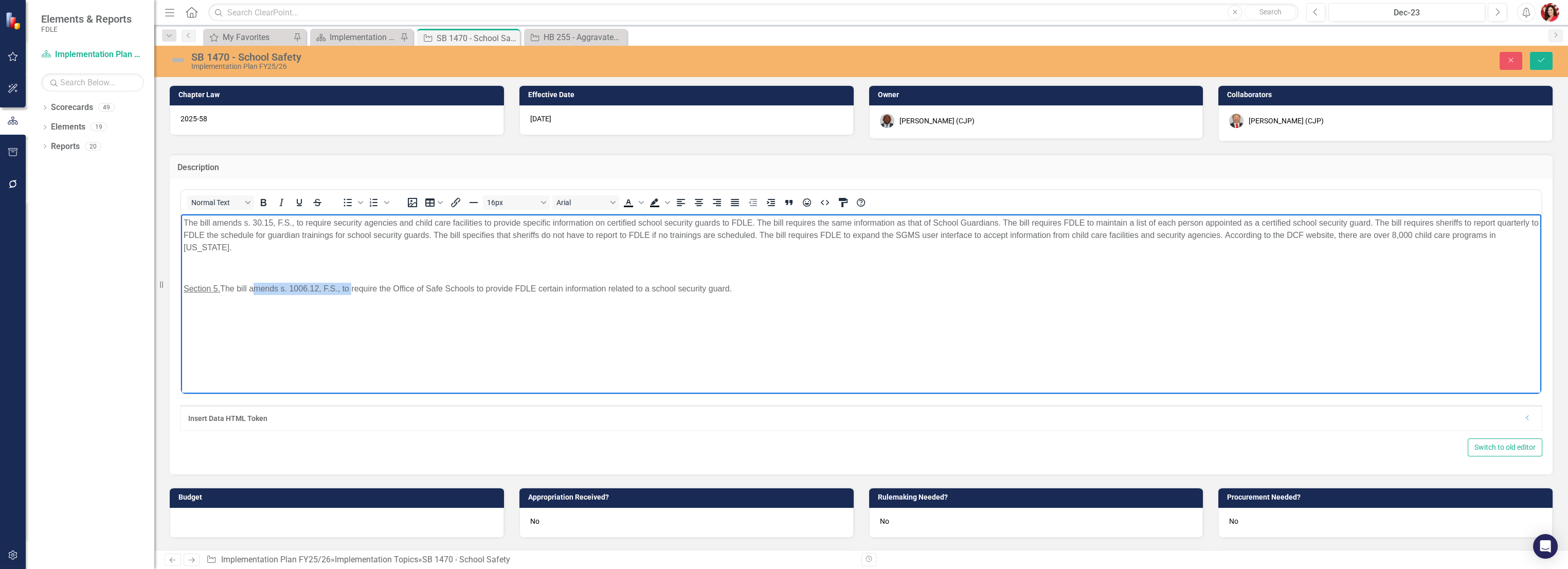
drag, startPoint x: 352, startPoint y: 290, endPoint x: 251, endPoint y: 291, distance: 101.0
click at [251, 291] on p "Section 5. The bill amends s. 1006.12, F.S., to require the Office of Safe Scho…" at bounding box center [861, 288] width 1356 height 12
click at [621, 282] on body "The bill amends s. 30.15, F.S., to require security agencies and child care fac…" at bounding box center [861, 291] width 1361 height 154
drag, startPoint x: 305, startPoint y: 221, endPoint x: 213, endPoint y: 222, distance: 92.0
click at [213, 222] on p "The bill amends s. 30.15, F.S., to require security agencies and child care fac…" at bounding box center [861, 236] width 1356 height 37
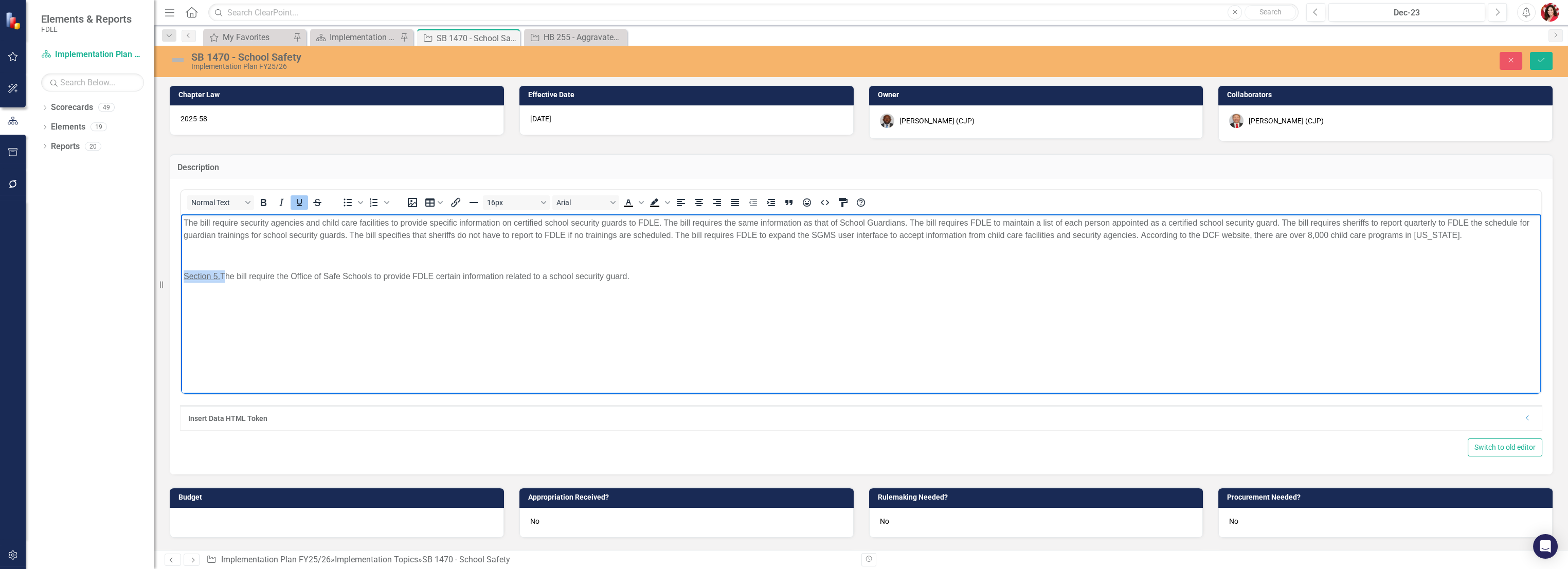
drag, startPoint x: 222, startPoint y: 279, endPoint x: 338, endPoint y: 490, distance: 240.8
click at [181, 276] on html "The bill require security agencies and child care facilities to provide specifi…" at bounding box center [861, 291] width 1361 height 154
click at [244, 224] on p "The bill require security agencies and child care facilities to provide specifi…" at bounding box center [861, 229] width 1356 height 25
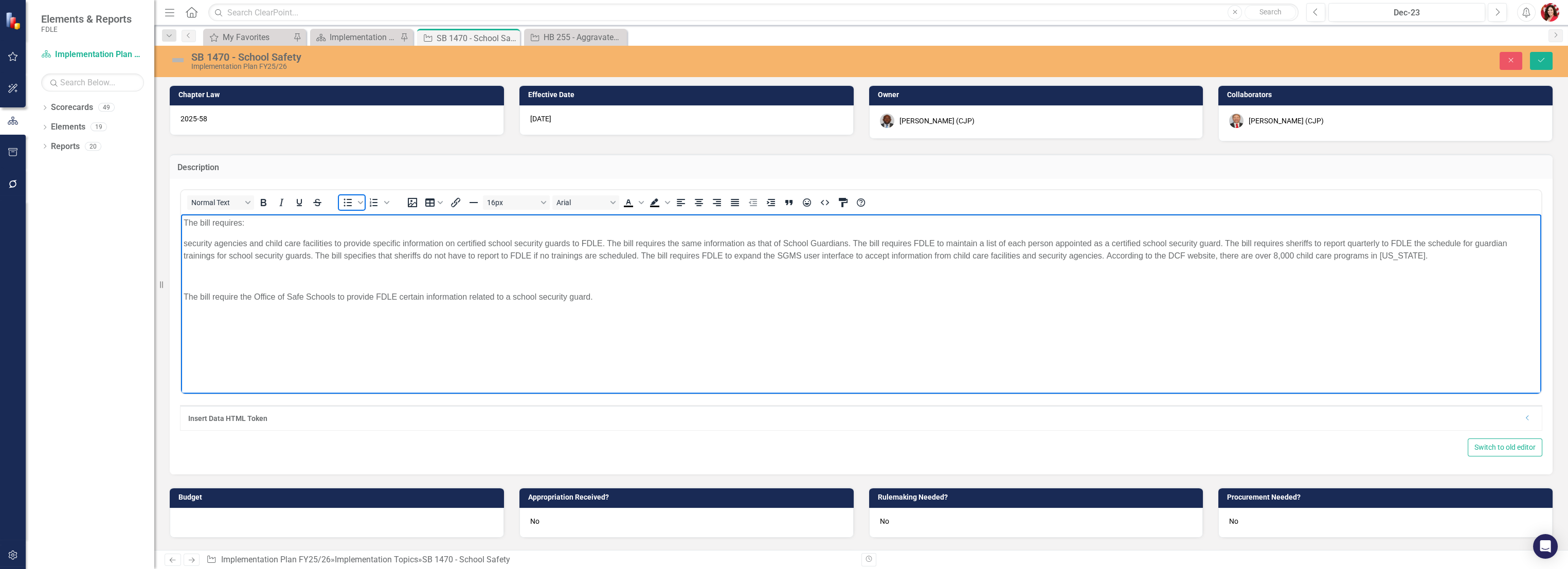
click at [350, 197] on icon "Bullet list" at bounding box center [347, 202] width 12 height 12
click at [443, 217] on body "The bill requires: security agencies and child care facilities to provide speci…" at bounding box center [861, 291] width 1361 height 154
click at [443, 232] on body "The bill requires: security agencies and child care facilities to provide speci…" at bounding box center [861, 291] width 1361 height 154
click at [416, 237] on body "The bill requires: security agencies and child care facilities to provide speci…" at bounding box center [861, 291] width 1361 height 154
drag, startPoint x: 627, startPoint y: 242, endPoint x: 724, endPoint y: 247, distance: 97.1
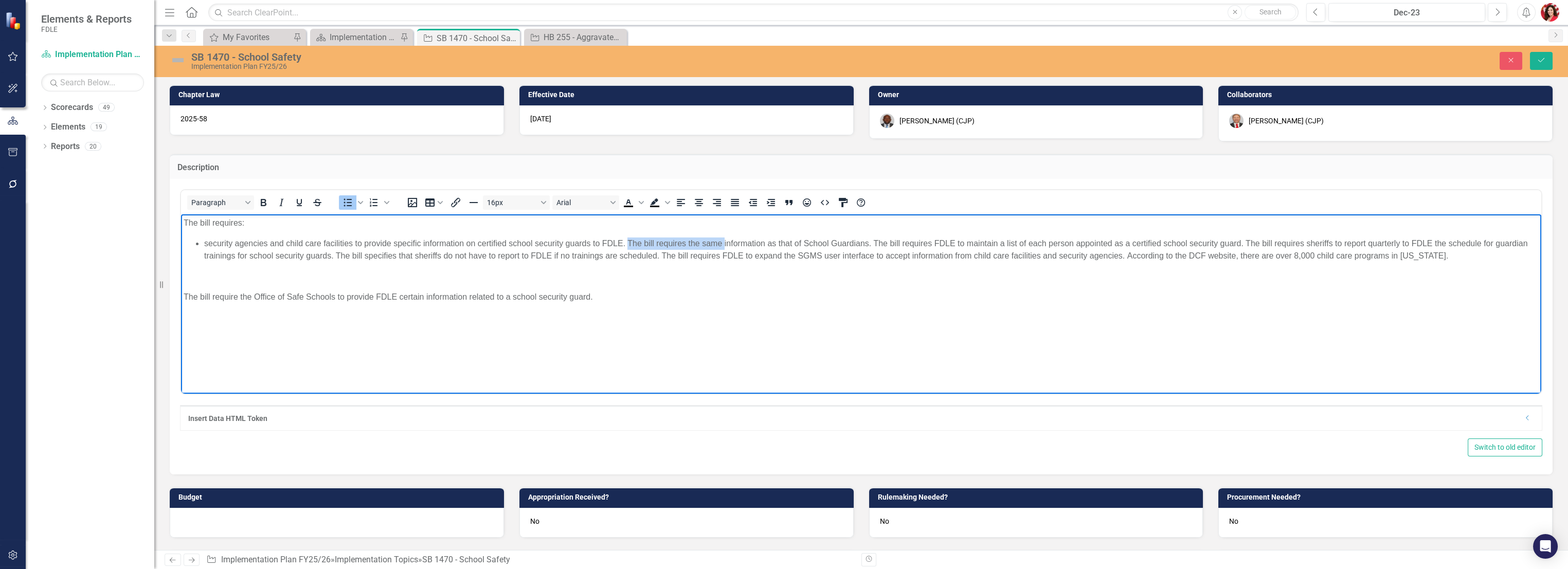
click at [724, 247] on li "security agencies and child care facilities to provide specific information on …" at bounding box center [871, 249] width 1335 height 25
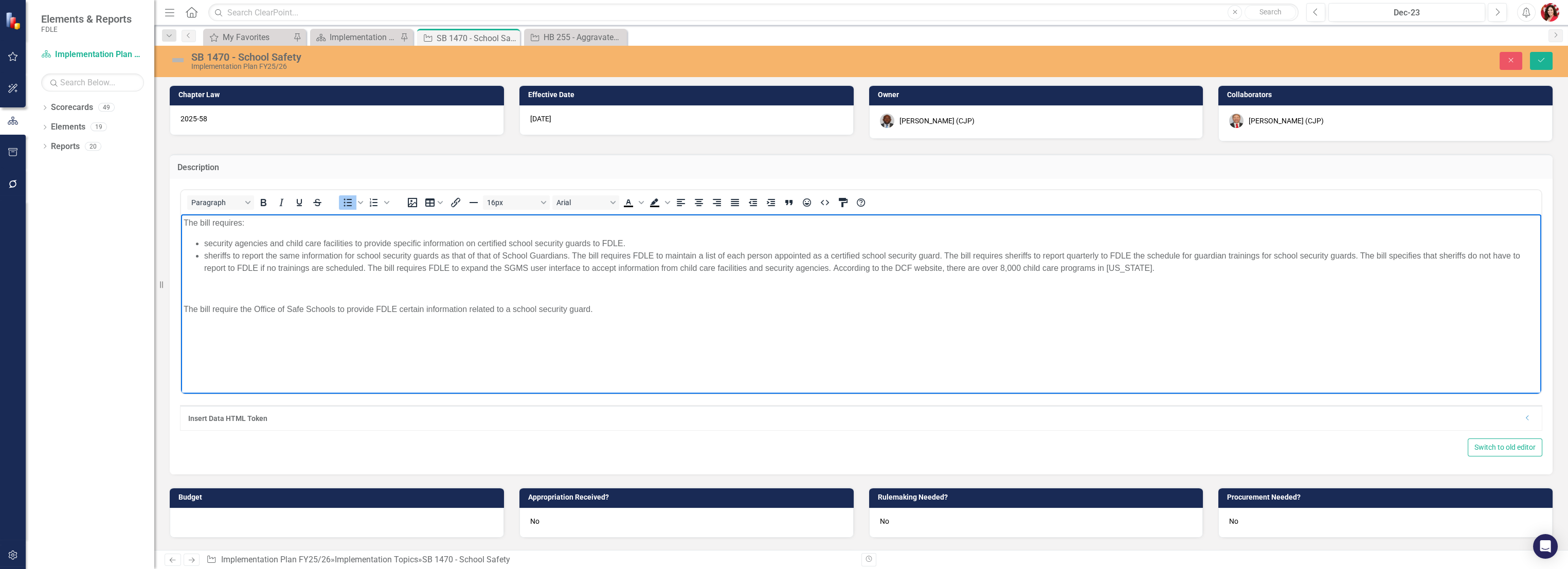
click at [349, 273] on li "sheriffs to report the same information for school security guards as that of t…" at bounding box center [871, 262] width 1335 height 25
click at [565, 259] on li "sheriffs to report the same information for school security guards as that of t…" at bounding box center [871, 262] width 1335 height 25
click at [355, 250] on li "sheriffs to report the same information for school security guards as that of t…" at bounding box center [871, 262] width 1335 height 25
drag, startPoint x: 624, startPoint y: 256, endPoint x: 196, endPoint y: 254, distance: 428.0
click at [204, 254] on li "sheriffs to report the same information for newly certified school security gua…" at bounding box center [871, 262] width 1335 height 25
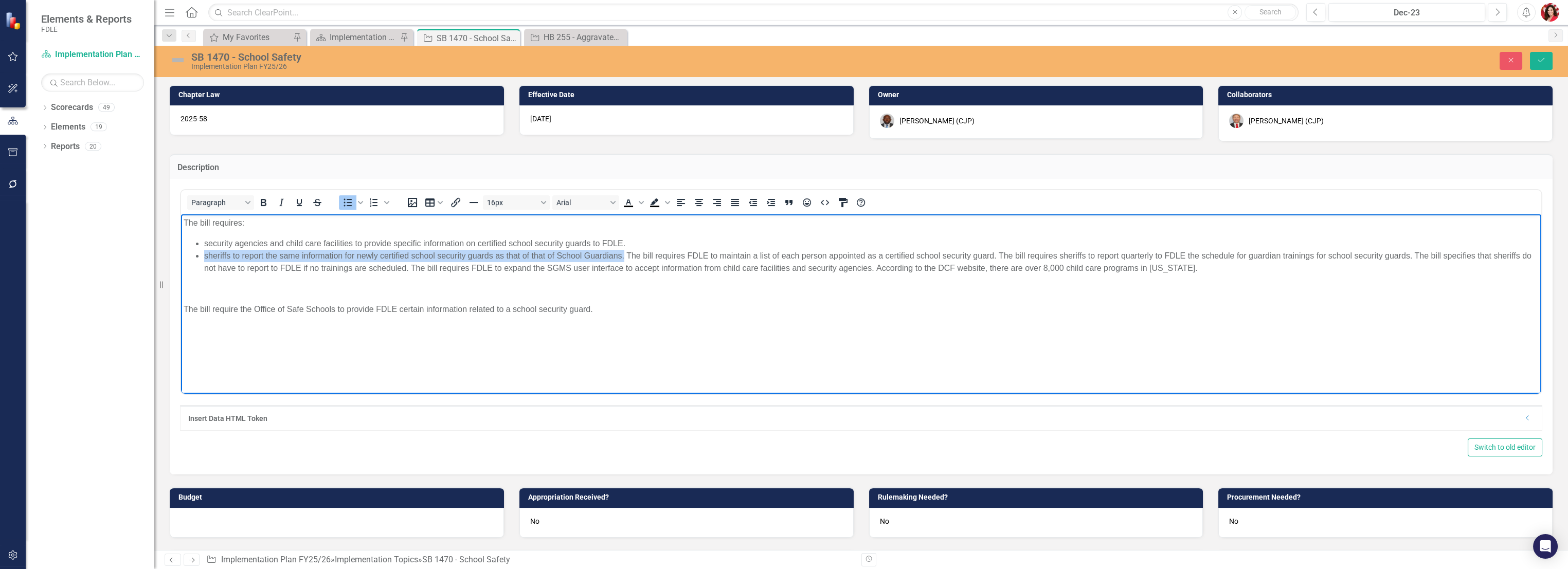
copy li "sheriffs to report the same information for newly certified school security gua…"
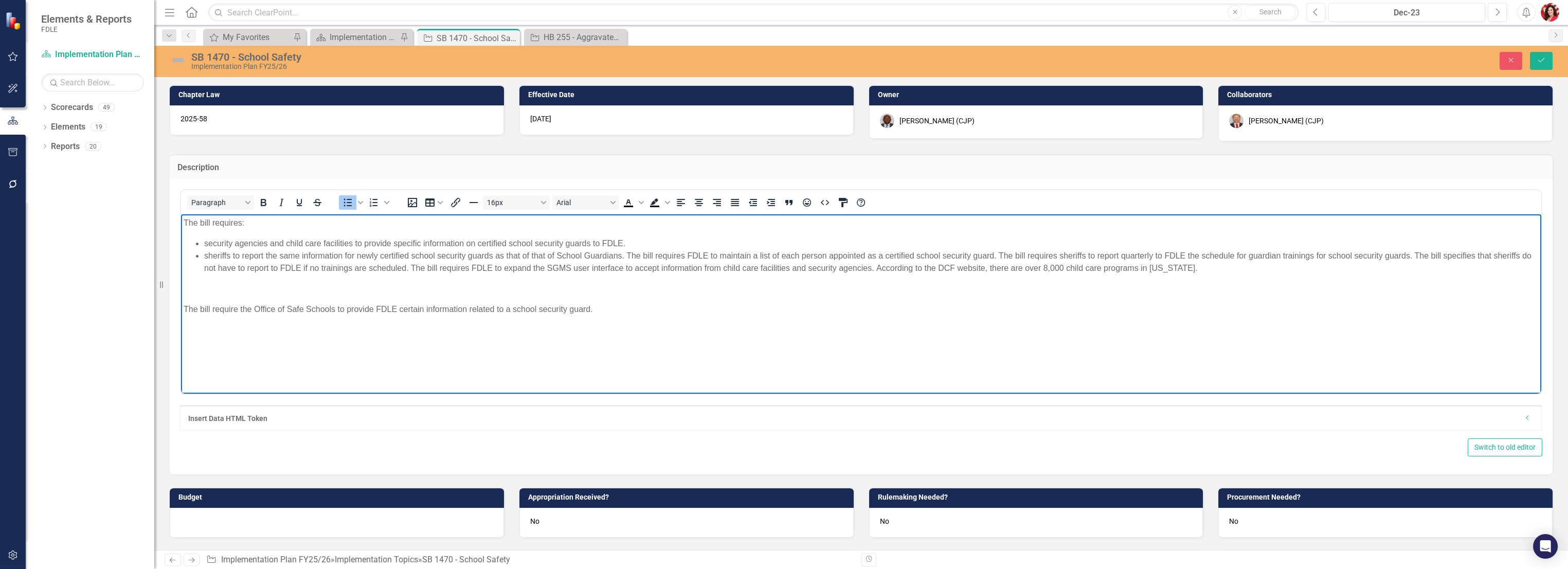
click at [642, 273] on li "sheriffs to report the same information for newly certified school security gua…" at bounding box center [871, 262] width 1335 height 25
drag, startPoint x: 629, startPoint y: 252, endPoint x: 685, endPoint y: 253, distance: 56.0
click at [685, 253] on li "sheriffs to report the same information for newly certified school security gua…" at bounding box center [871, 262] width 1335 height 25
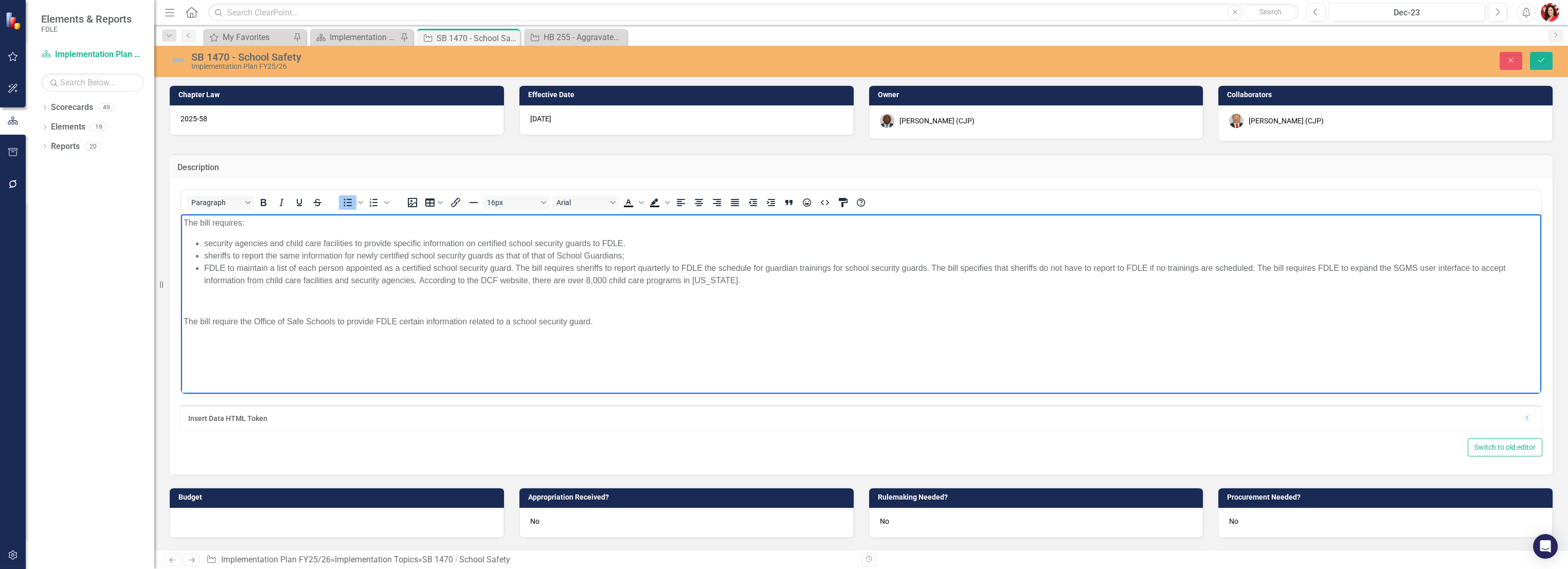
click at [625, 237] on li "security agencies and child care facilities to provide specific information on …" at bounding box center [871, 243] width 1335 height 12
click at [220, 273] on li "FDLE to maintain a list of each person appointed as a certified school security…" at bounding box center [871, 274] width 1335 height 25
click at [207, 267] on li "FDLE to maintain a list of each person appointed as a certified school security…" at bounding box center [871, 274] width 1335 height 25
drag, startPoint x: 225, startPoint y: 267, endPoint x: 284, endPoint y: 267, distance: 59.0
click at [225, 267] on li "FDLE to maintain a list of each person appointed as a certified school security…" at bounding box center [871, 274] width 1335 height 25
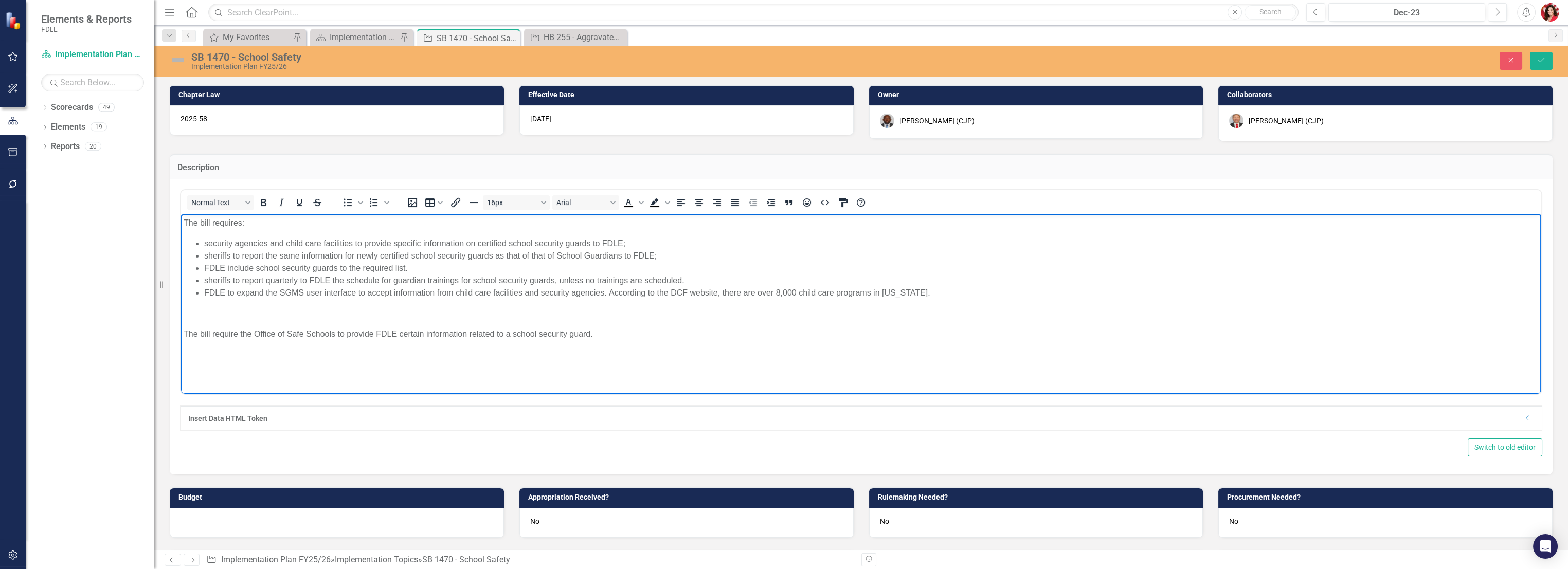
click at [338, 346] on body "The bill requires: security agencies and child care facilities to provide speci…" at bounding box center [861, 291] width 1361 height 154
click at [581, 336] on p "The bill require the Office of Safe Schools to provide FDLE certain information…" at bounding box center [861, 334] width 1356 height 12
click at [283, 303] on body "The bill requires: security agencies and child care facilities to provide speci…" at bounding box center [861, 291] width 1361 height 154
click at [201, 294] on ul "security agencies and child care facilities to provide specific information on …" at bounding box center [861, 268] width 1356 height 62
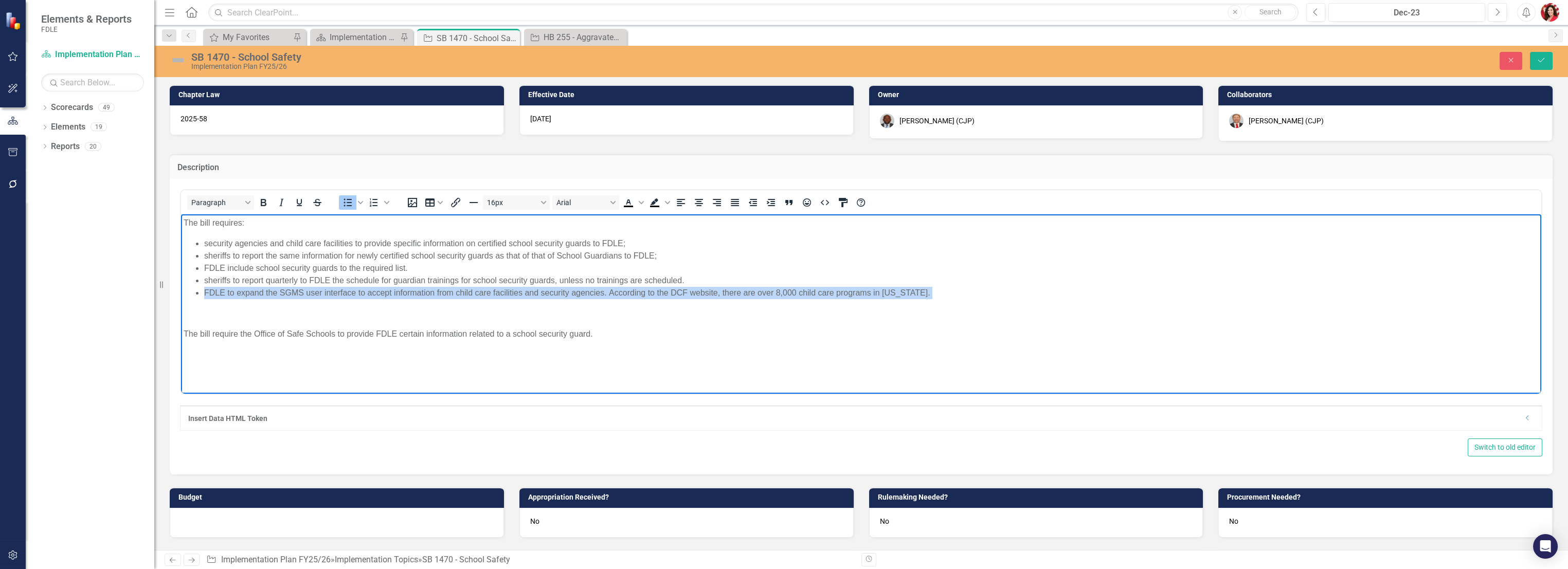
drag, startPoint x: 938, startPoint y: 291, endPoint x: 349, endPoint y: 511, distance: 628.7
click at [181, 295] on html "The bill requires: security agencies and child care facilities to provide speci…" at bounding box center [861, 291] width 1361 height 154
drag, startPoint x: 281, startPoint y: 289, endPoint x: 668, endPoint y: 298, distance: 387.1
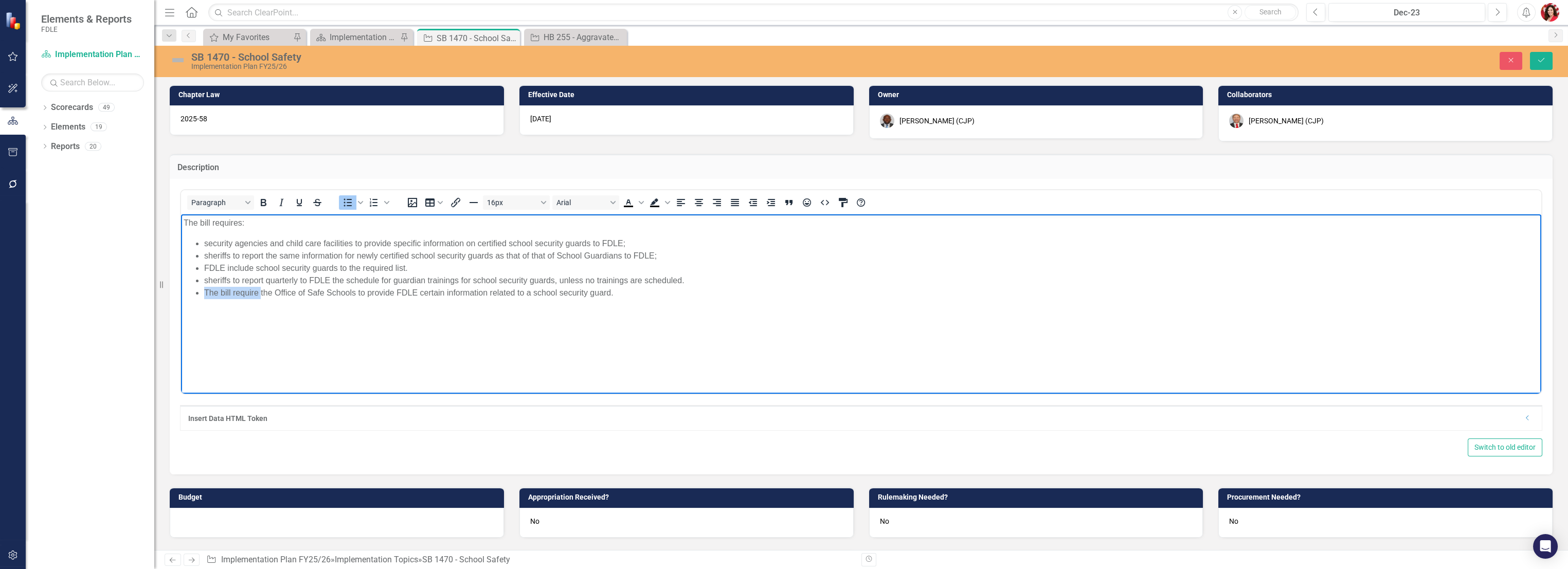
drag, startPoint x: 261, startPoint y: 293, endPoint x: 206, endPoint y: 293, distance: 55.0
click at [206, 293] on li "The bill require the Office of Safe Schools to provide FDLE certain information…" at bounding box center [871, 293] width 1335 height 12
click at [694, 281] on li "sheriffs to report quarterly to FDLE the schedule for guardian trainings for sc…" at bounding box center [871, 281] width 1335 height 12
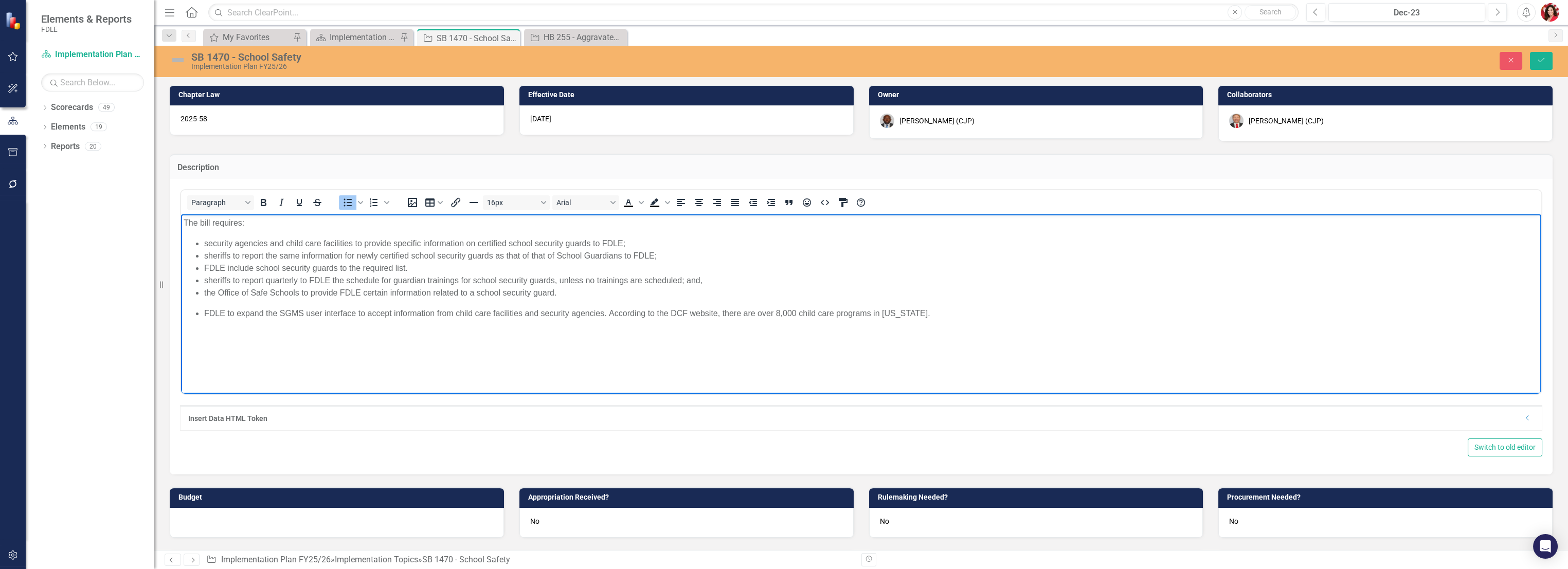
click at [326, 310] on li "FDLE to expand the SGMS user interface to accept information from child care fa…" at bounding box center [871, 313] width 1335 height 12
click at [200, 314] on ul "FDLE to expand the SGMS user interface to accept information from child care fa…" at bounding box center [861, 313] width 1356 height 12
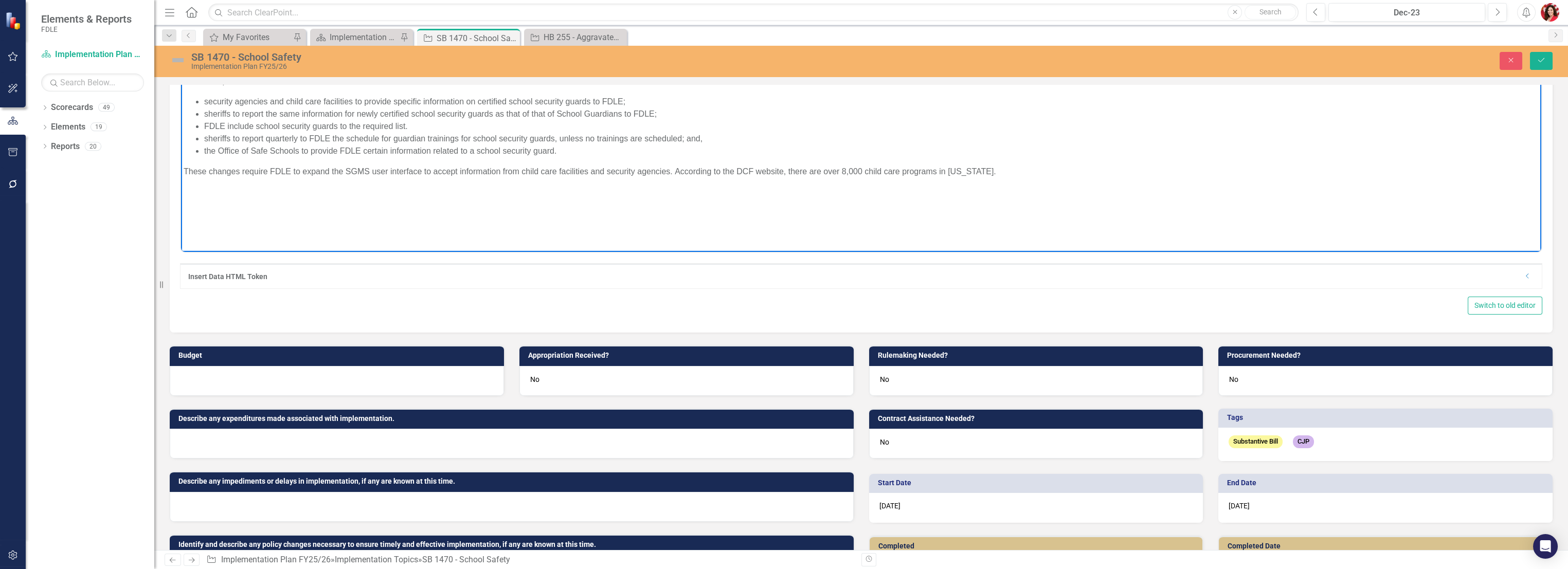
scroll to position [171, 0]
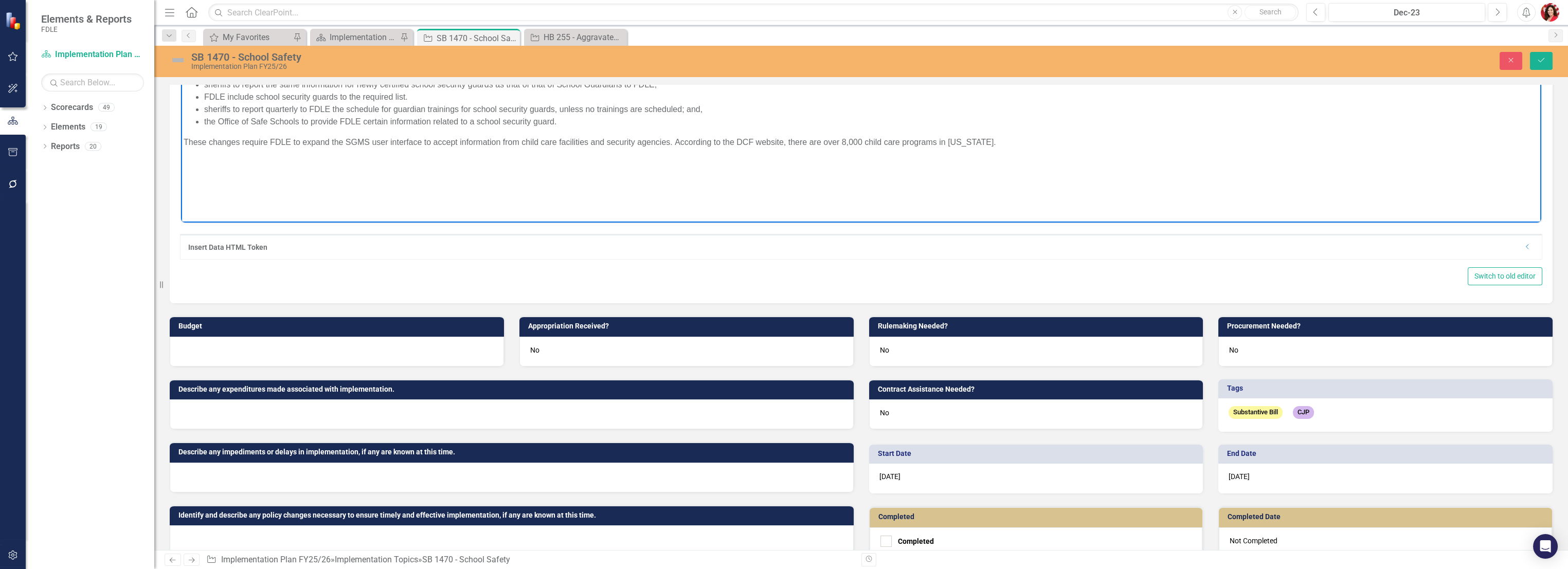
click at [379, 360] on div at bounding box center [337, 352] width 335 height 30
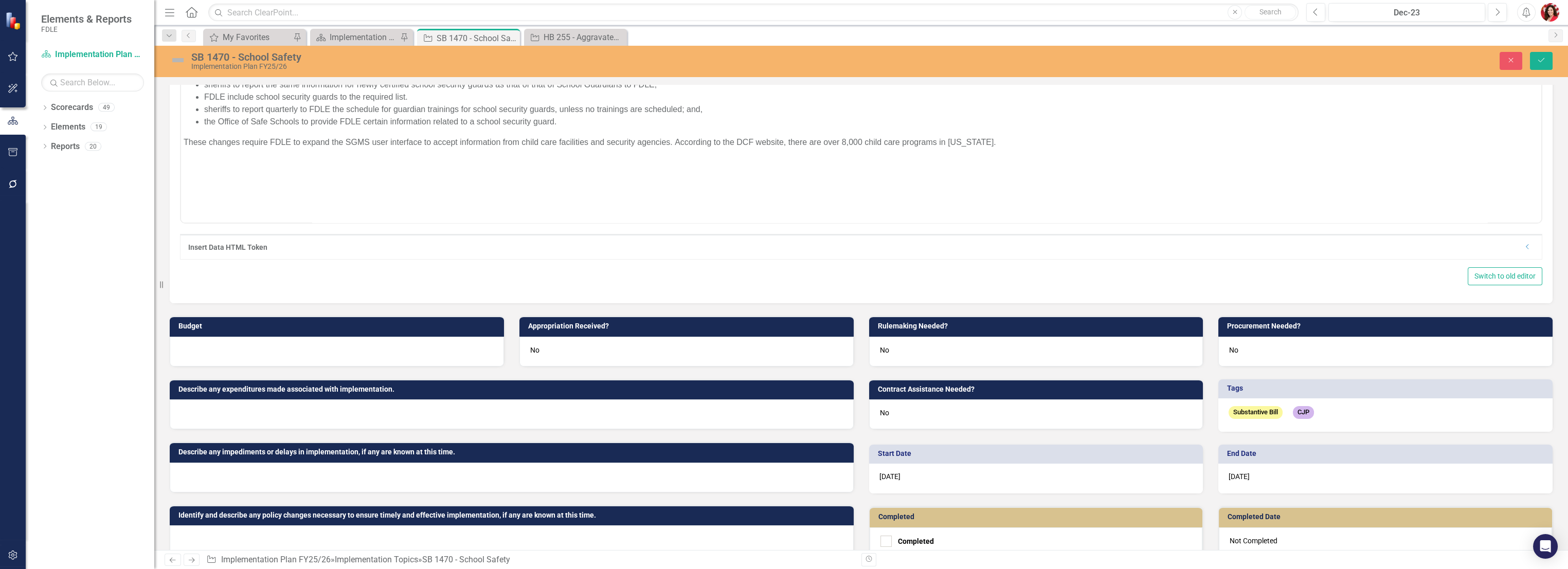
click at [379, 360] on div at bounding box center [337, 352] width 335 height 30
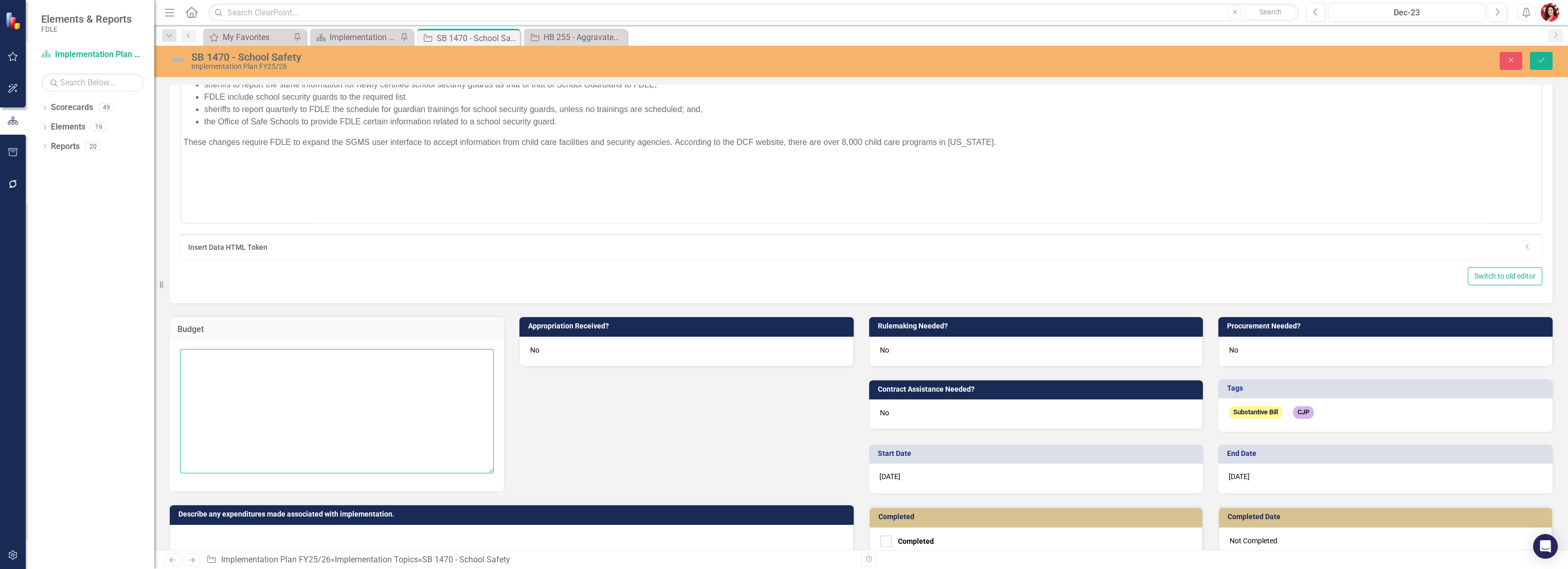
click at [372, 403] on textarea at bounding box center [337, 411] width 314 height 124
type textarea "None."
click at [651, 399] on div "Budget None. Appropriation Received? No Describe any expenditures made associat…" at bounding box center [512, 492] width 700 height 377
click at [873, 58] on icon "Save" at bounding box center [1541, 60] width 9 height 7
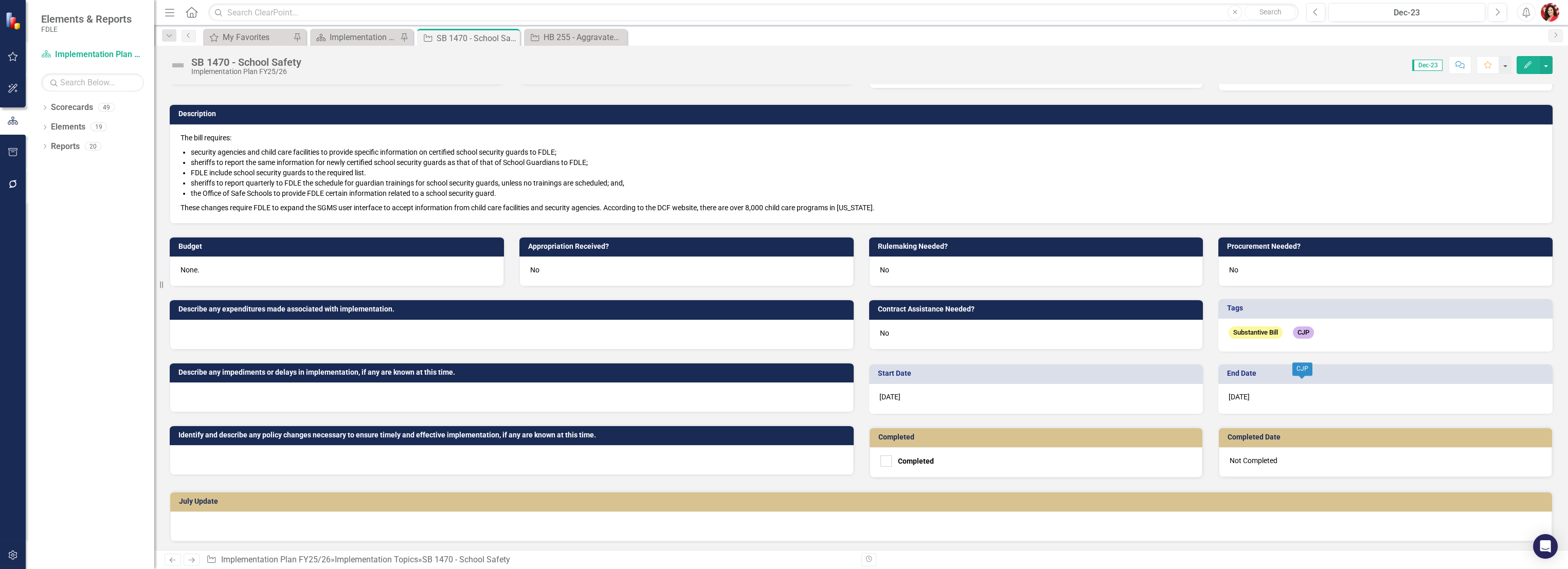
scroll to position [0, 0]
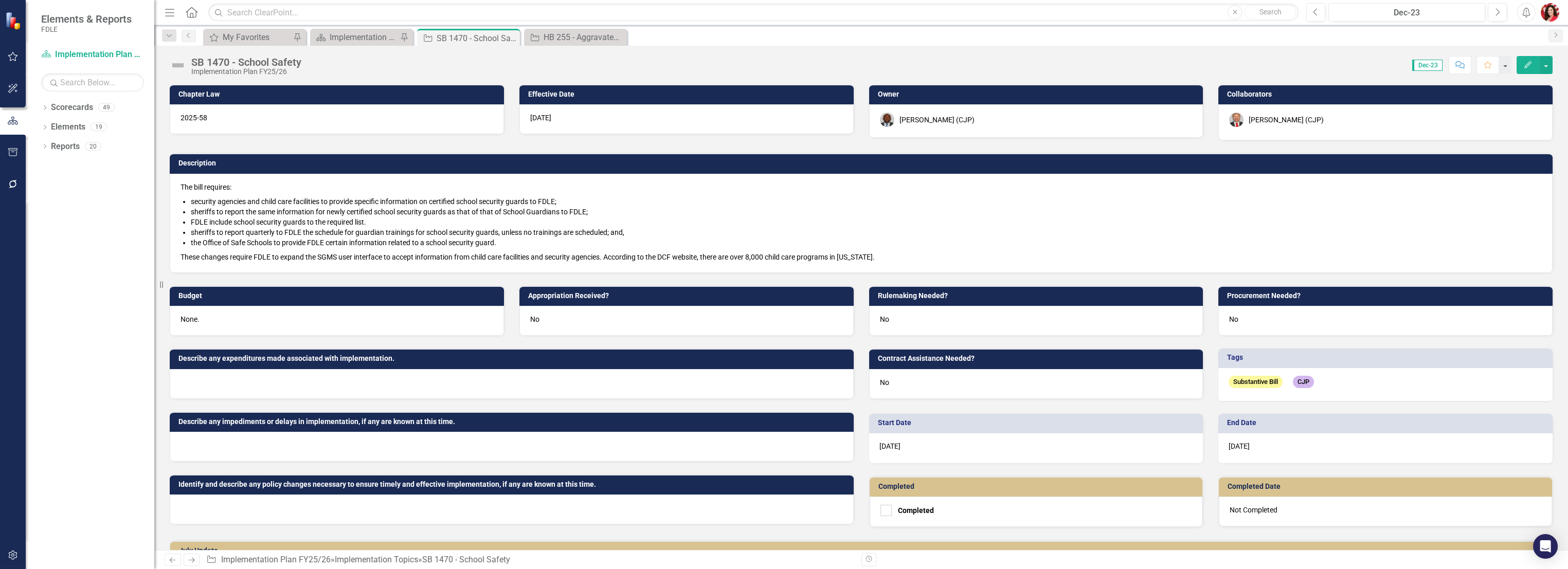
click at [873, 66] on span "Dec-23" at bounding box center [1427, 65] width 31 height 11
click at [873, 67] on span "Dec-23" at bounding box center [1427, 65] width 31 height 11
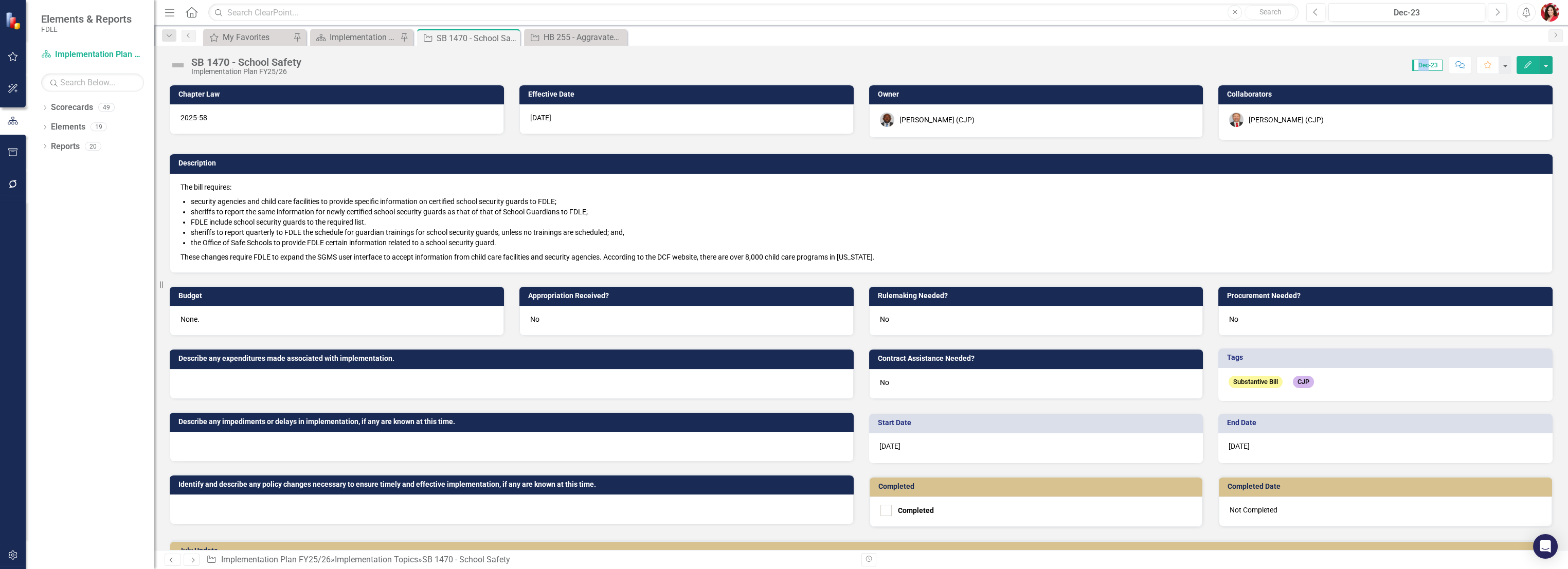
click at [873, 61] on span "Dec-23" at bounding box center [1427, 65] width 31 height 11
drag, startPoint x: 1427, startPoint y: 61, endPoint x: 1380, endPoint y: 80, distance: 50.7
click at [873, 80] on div "SB 1470 - School Safety Implementation Plan FY25/26 Score: N/A Dec-23 Completed…" at bounding box center [861, 298] width 1414 height 504
click at [873, 66] on span "Dec-23" at bounding box center [1427, 65] width 31 height 11
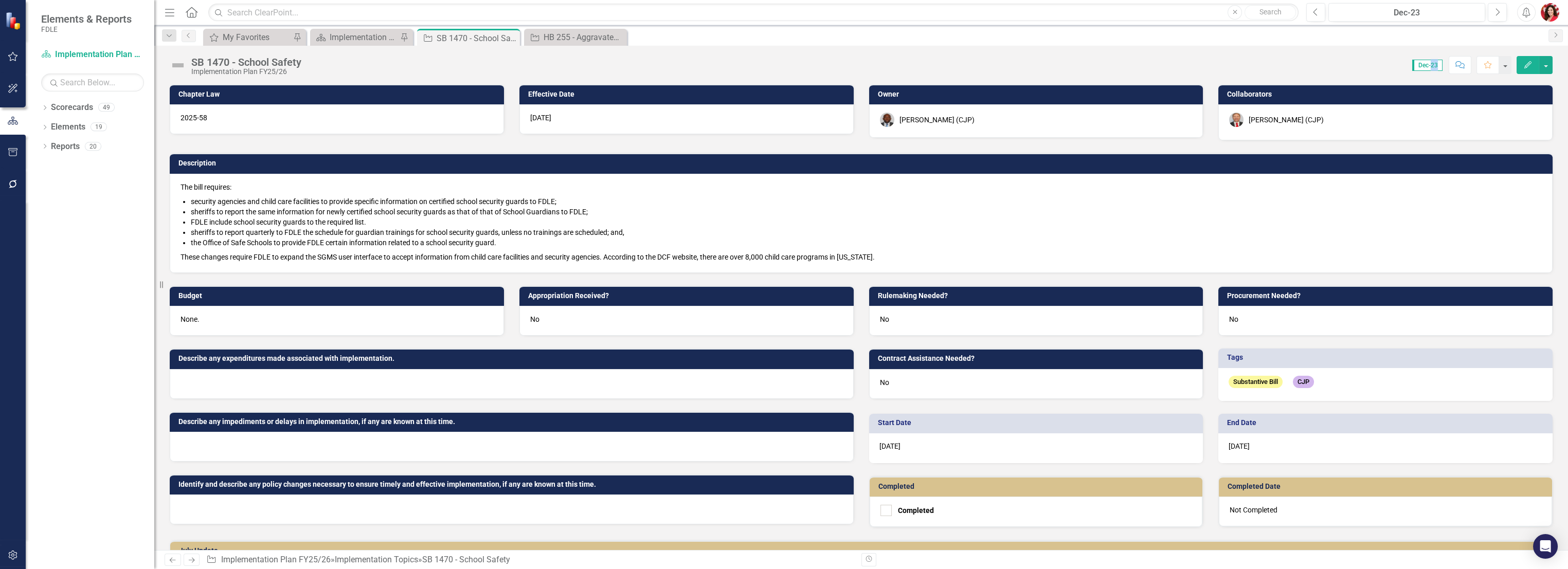
click at [873, 66] on span "Dec-23" at bounding box center [1427, 65] width 31 height 11
drag, startPoint x: 1436, startPoint y: 66, endPoint x: 1553, endPoint y: 101, distance: 122.1
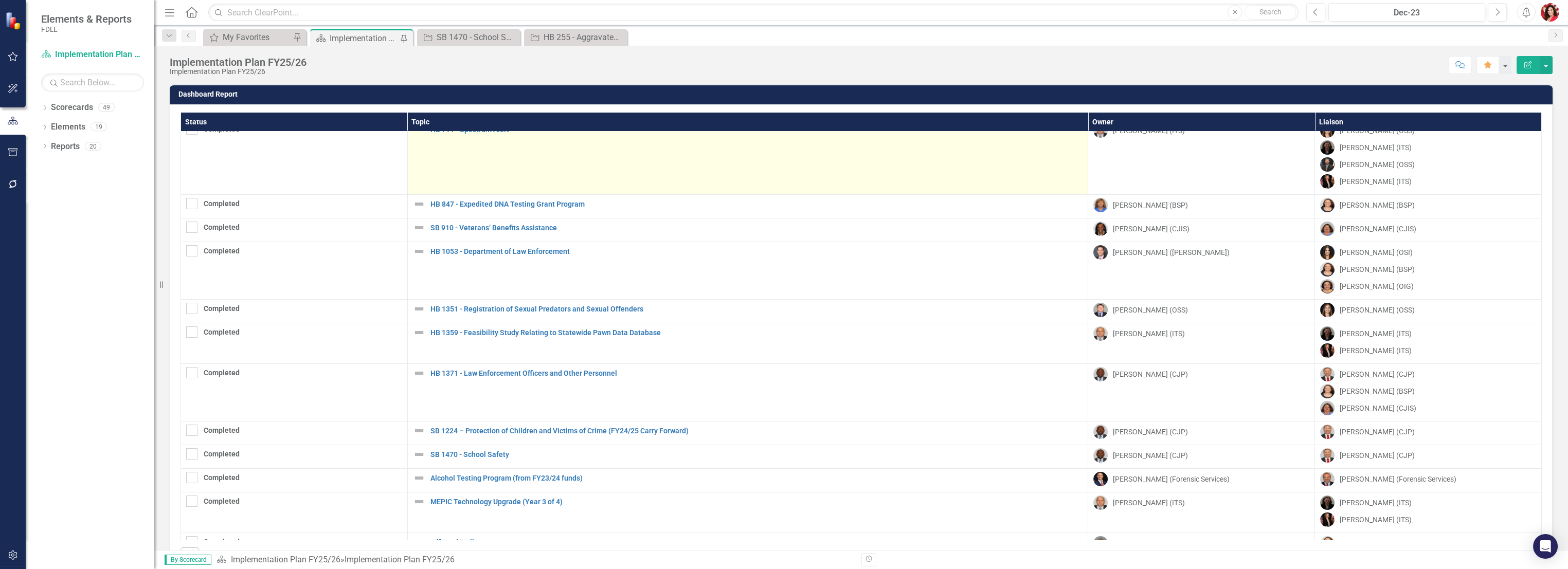
scroll to position [266, 0]
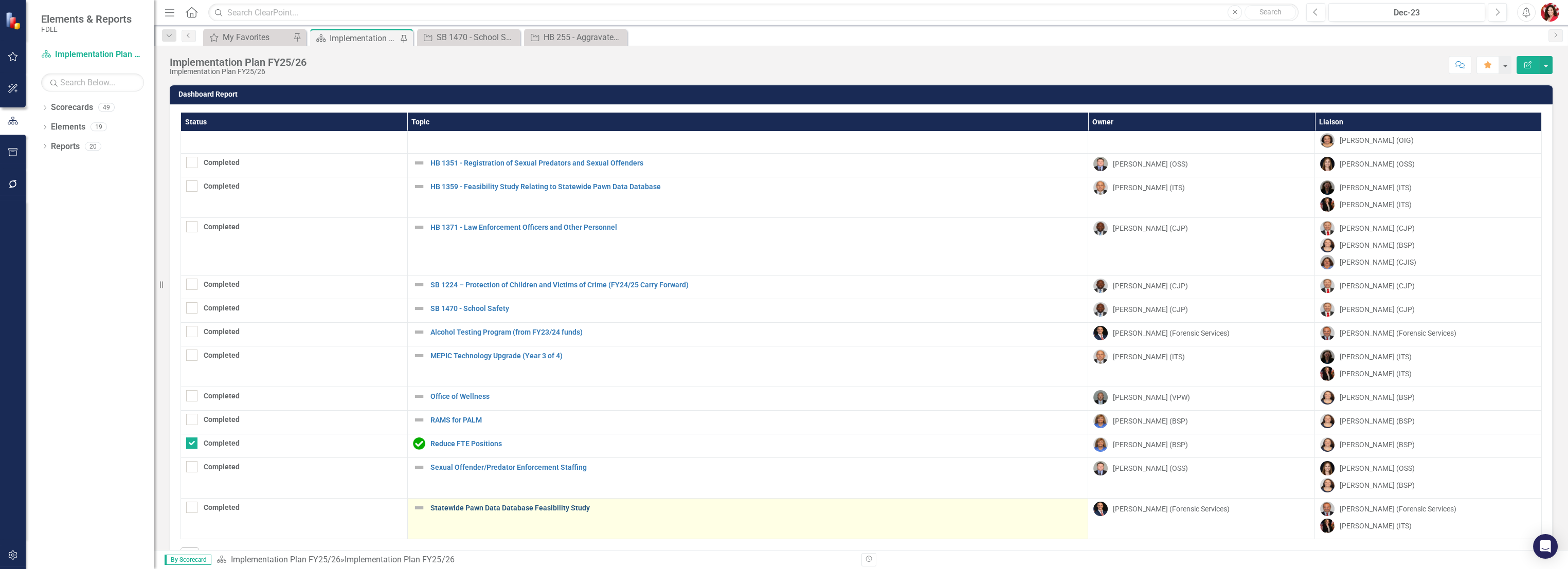
click at [541, 404] on link "Statewide Pawn Data Database Feasibility Study" at bounding box center [757, 508] width 653 height 8
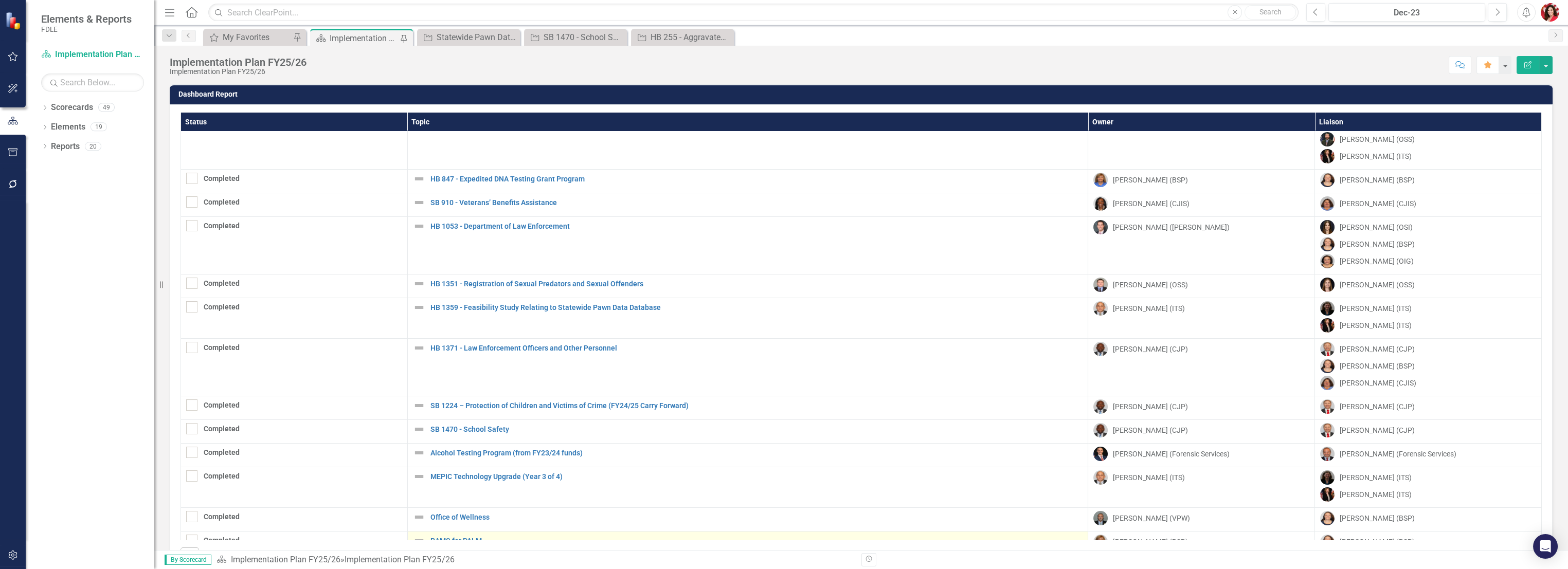
scroll to position [266, 0]
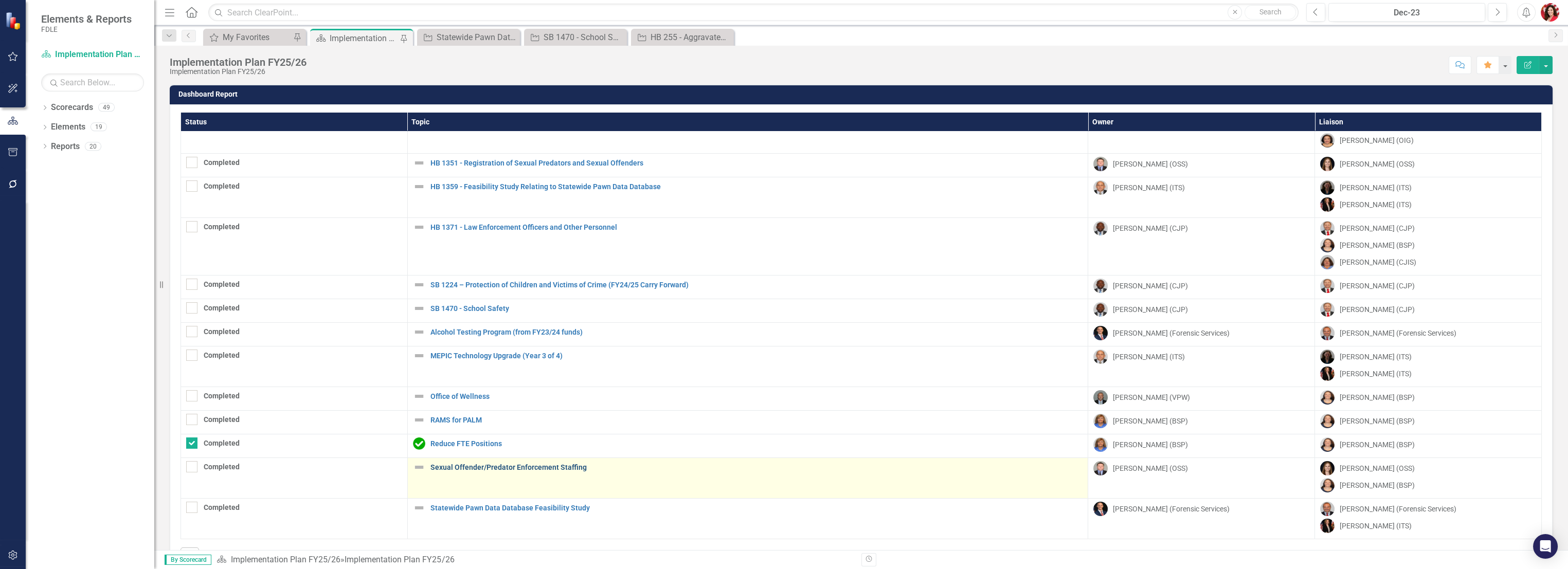
click at [523, 404] on link "Sexual Offender/Predator Enforcement Staffing" at bounding box center [757, 467] width 653 height 8
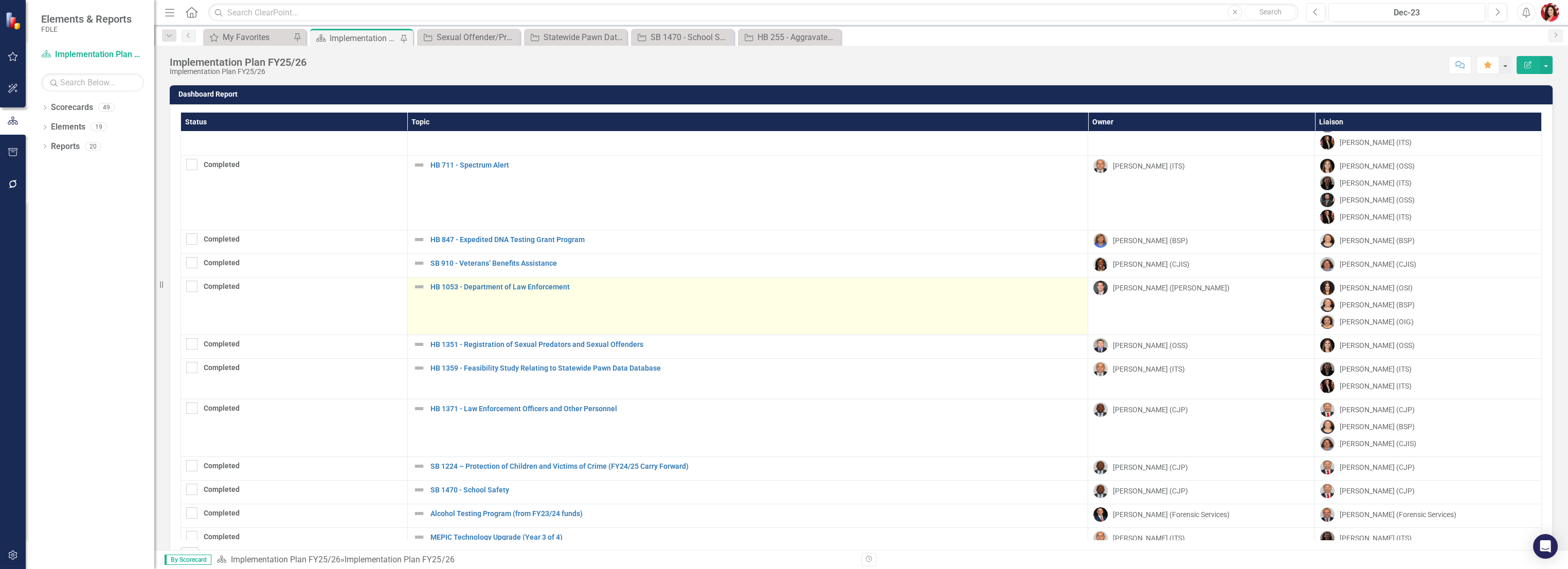
scroll to position [171, 0]
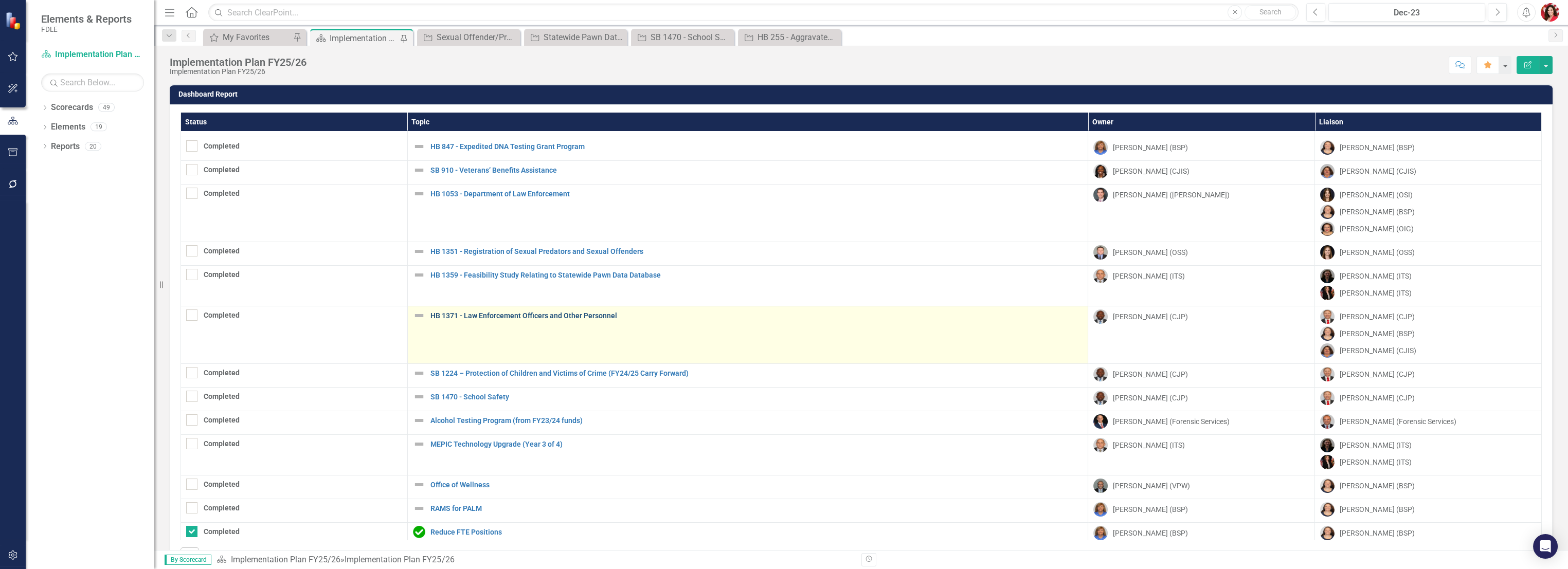
click at [450, 315] on link "HB 1371 - Law Enforcement Officers and Other Personnel" at bounding box center [757, 315] width 653 height 8
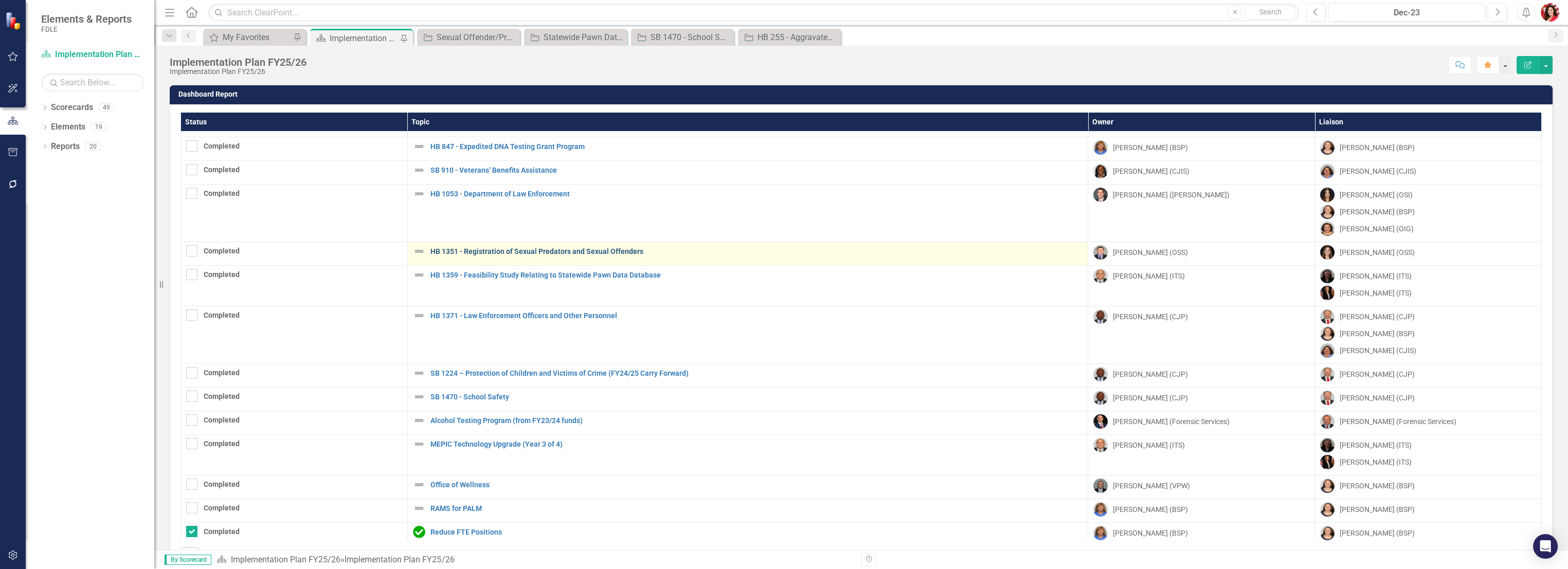
click at [486, 251] on link "HB 1351 - Registration of Sexual Predators and Sexual Offenders" at bounding box center [757, 251] width 653 height 8
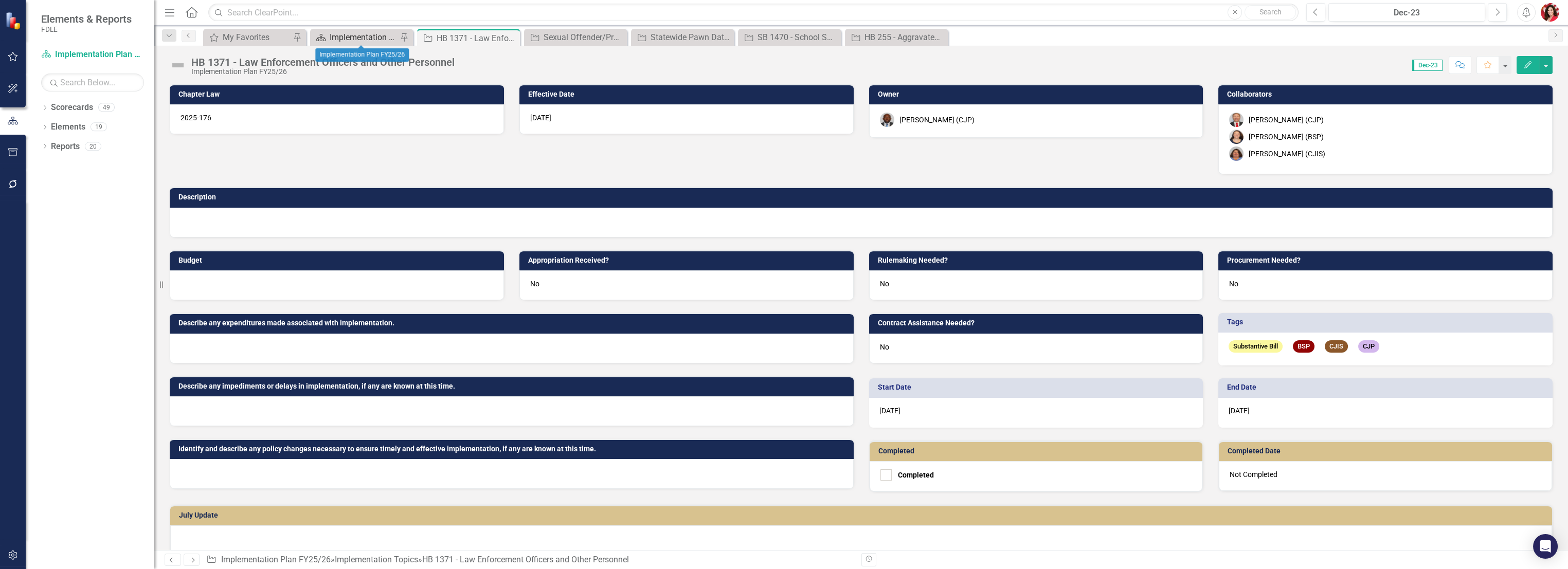
click at [363, 34] on div "Implementation Plan FY25/26" at bounding box center [364, 37] width 68 height 13
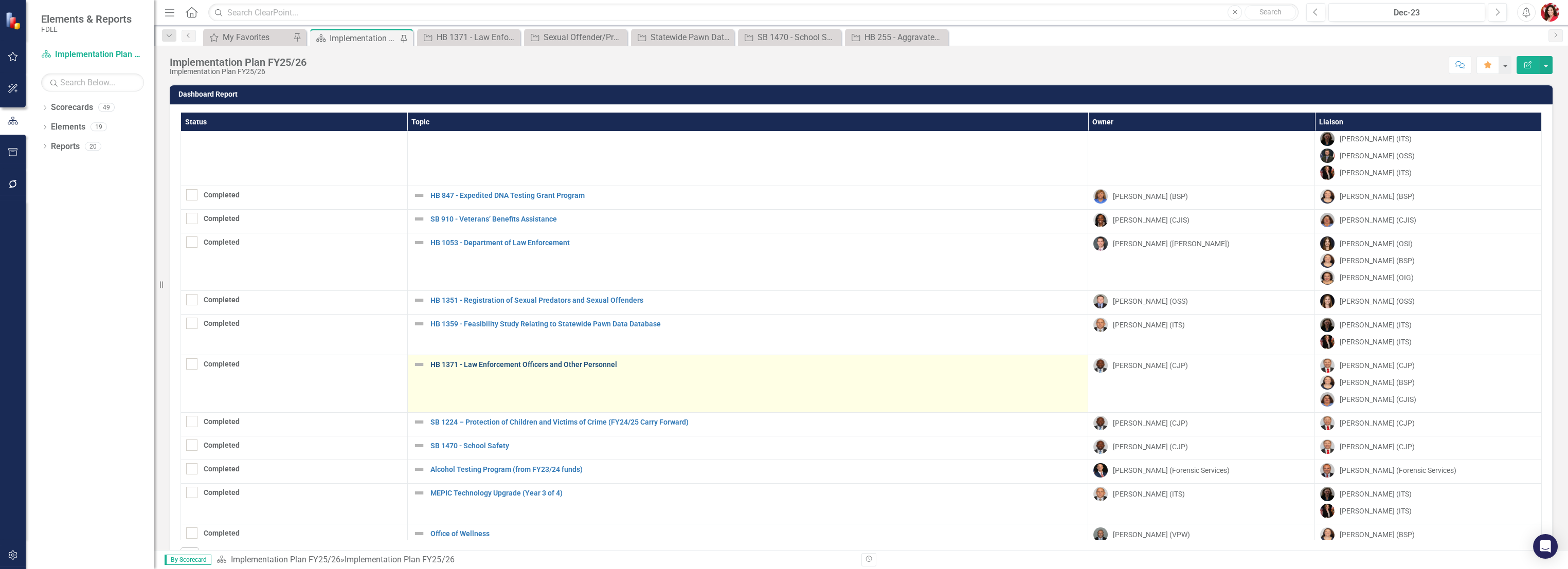
scroll to position [171, 0]
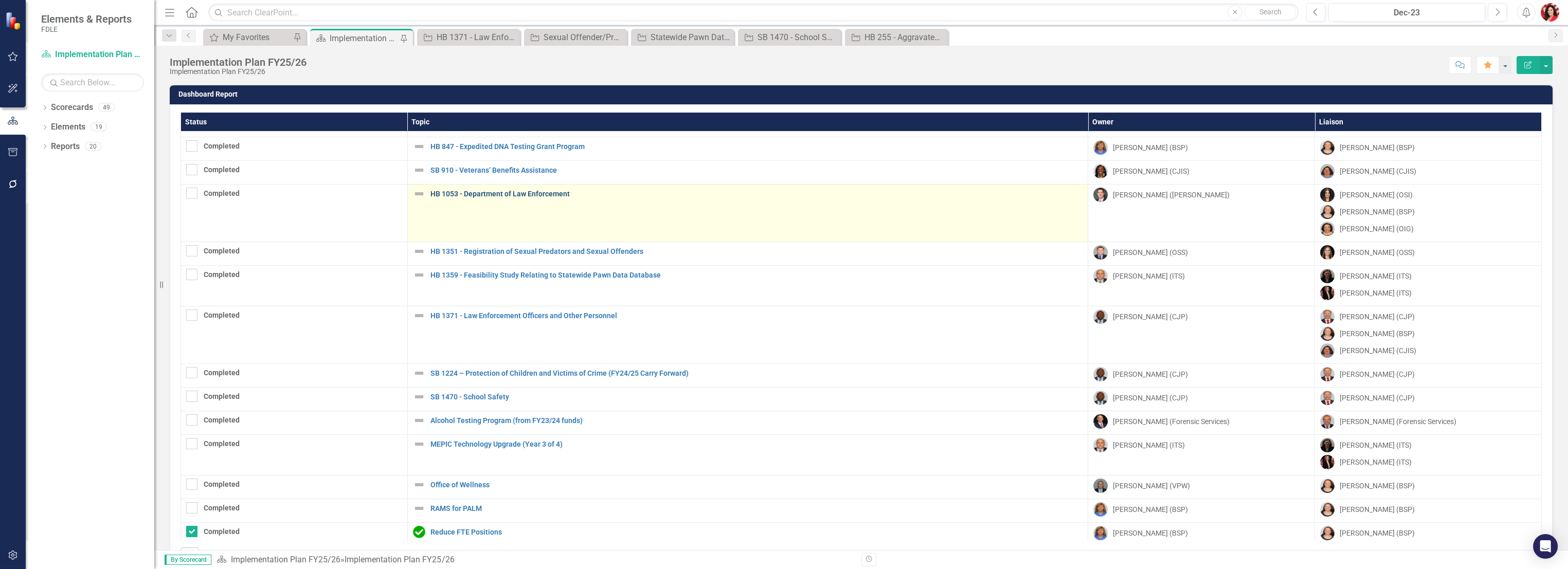
click at [487, 192] on link "HB 1053 - Department of Law Enforcement" at bounding box center [757, 194] width 653 height 8
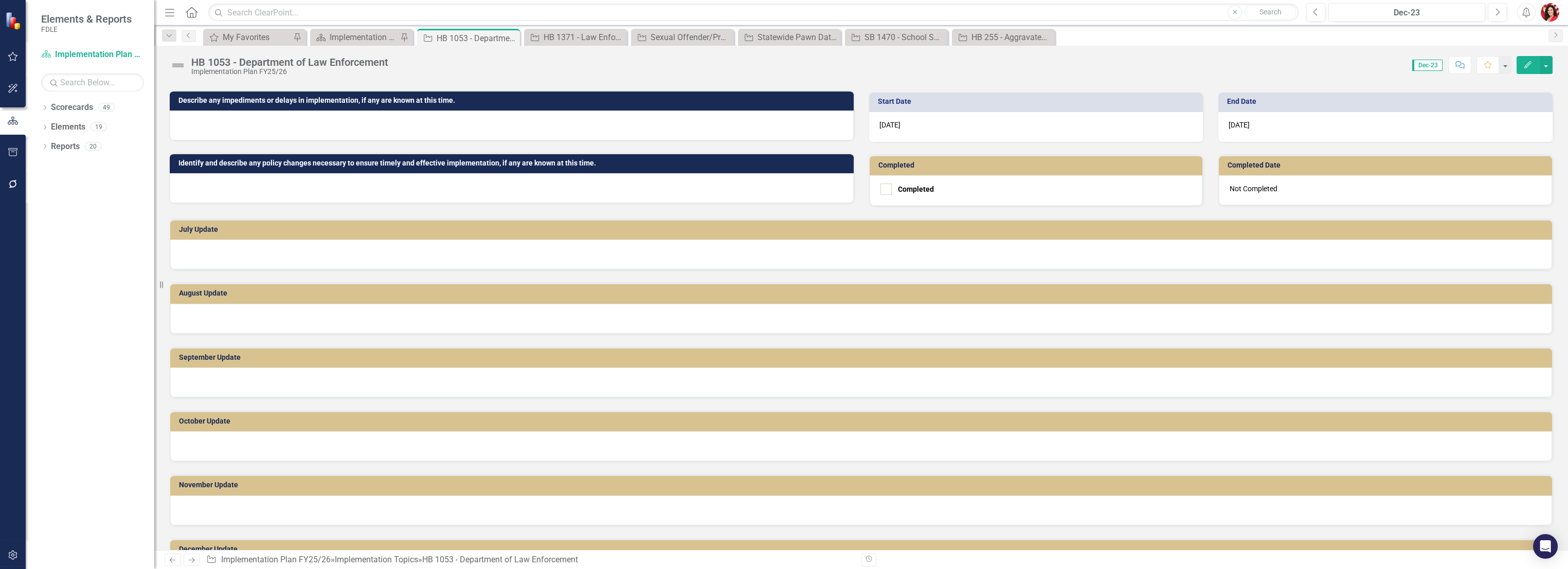
scroll to position [342, 0]
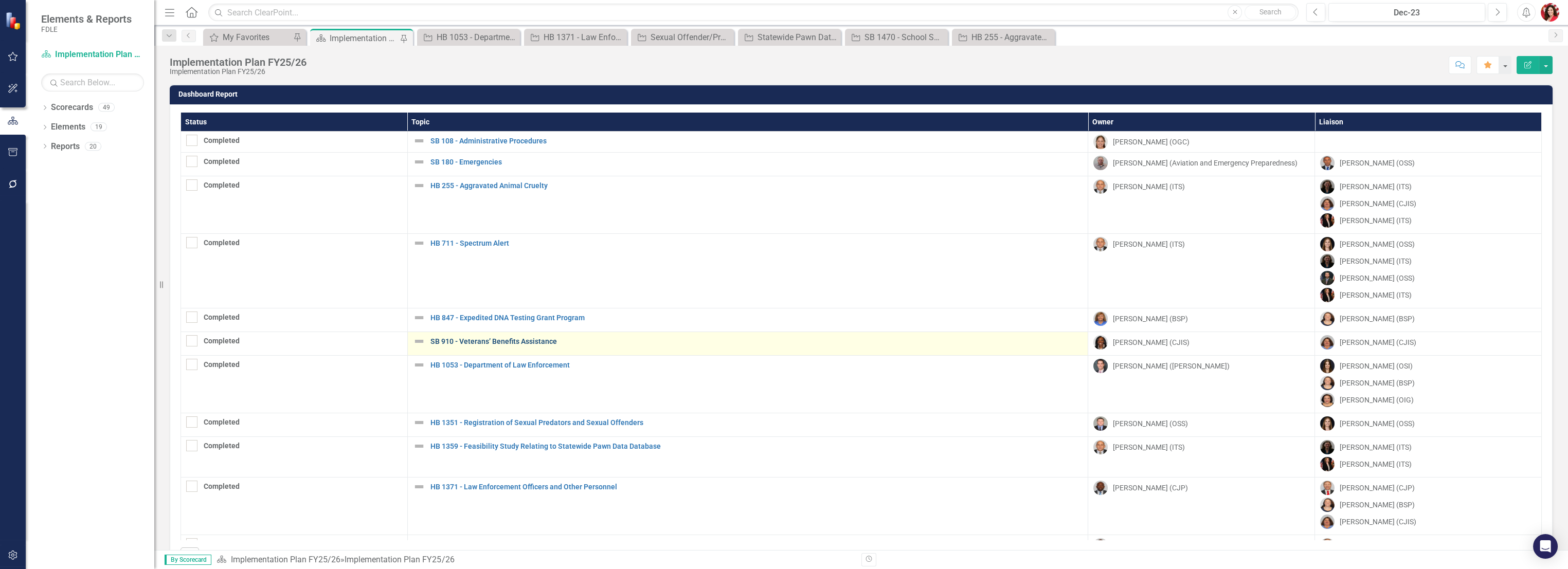
click at [487, 345] on link "SB 910 - Veterans’ Benefits Assistance" at bounding box center [757, 342] width 653 height 8
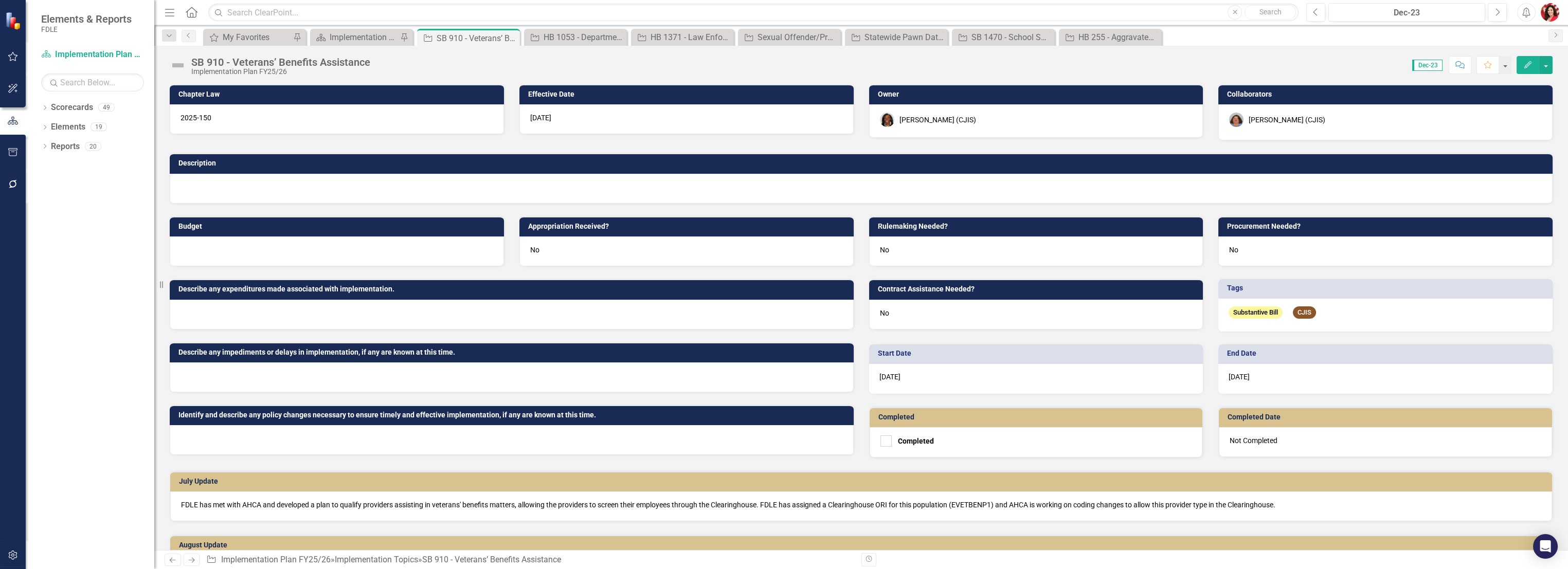
scroll to position [228, 0]
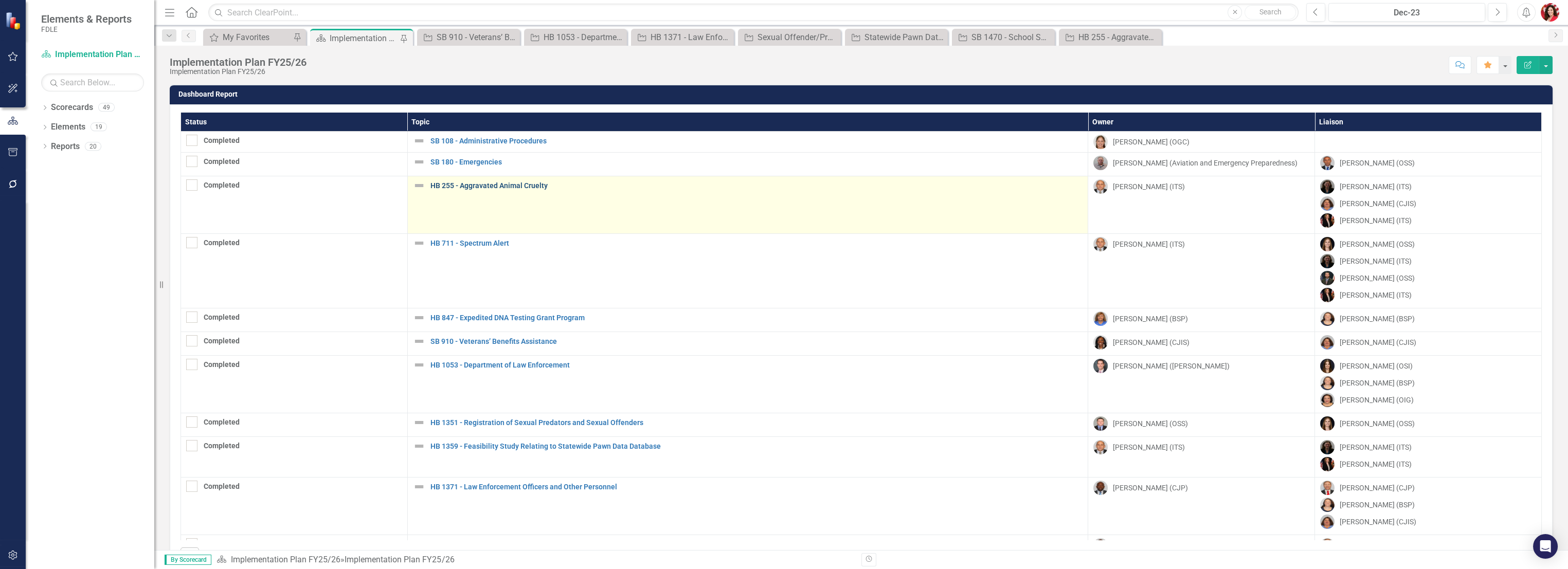
click at [455, 183] on link "HB 255 - Aggravated Animal Cruelty" at bounding box center [757, 185] width 653 height 8
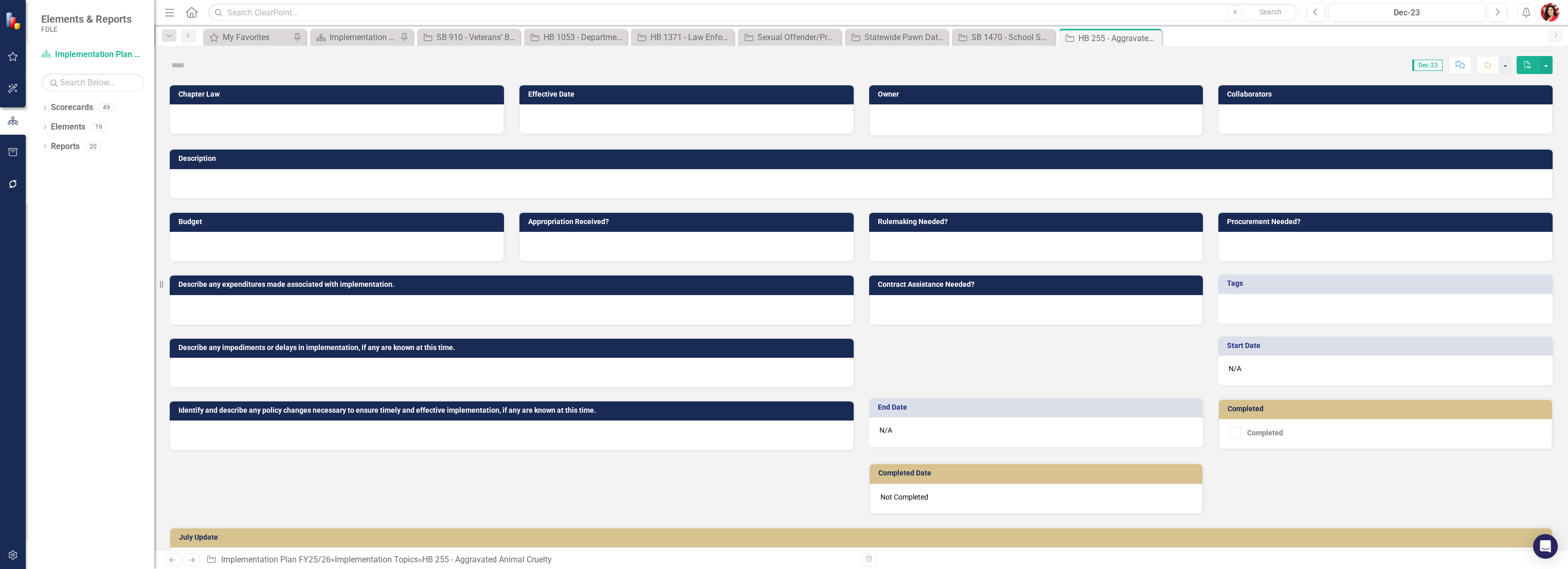
scroll to position [324, 0]
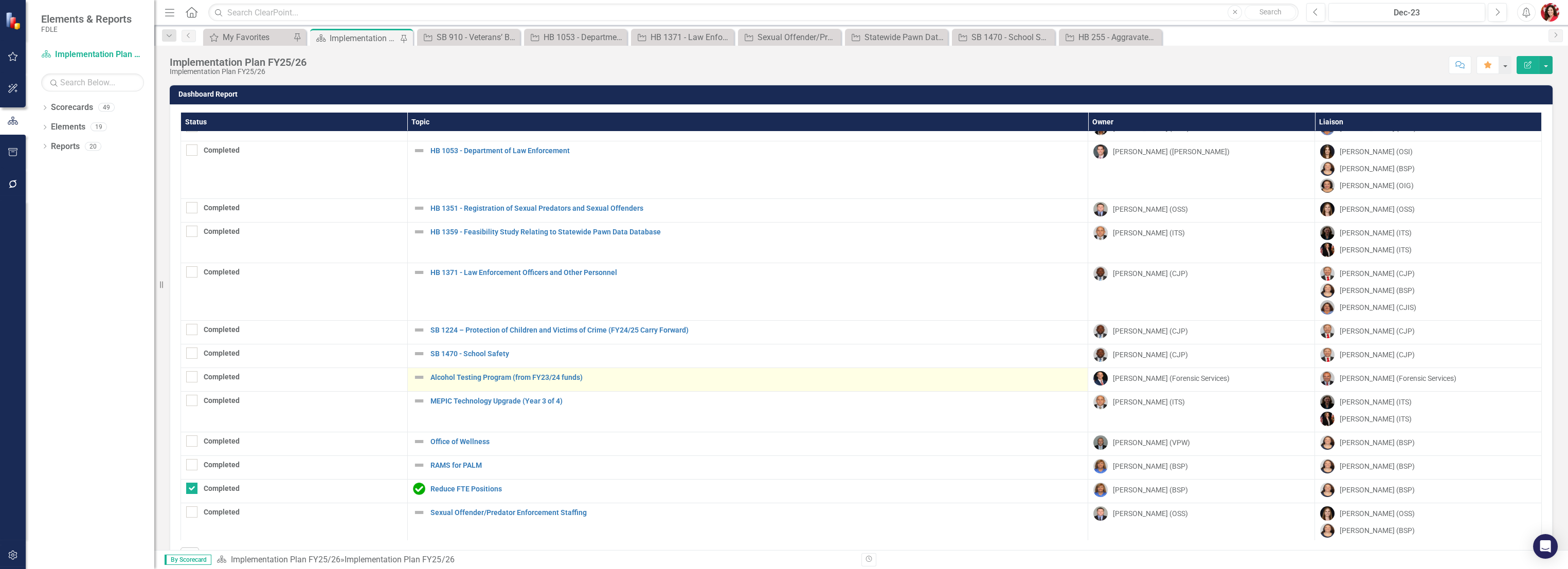
scroll to position [228, 0]
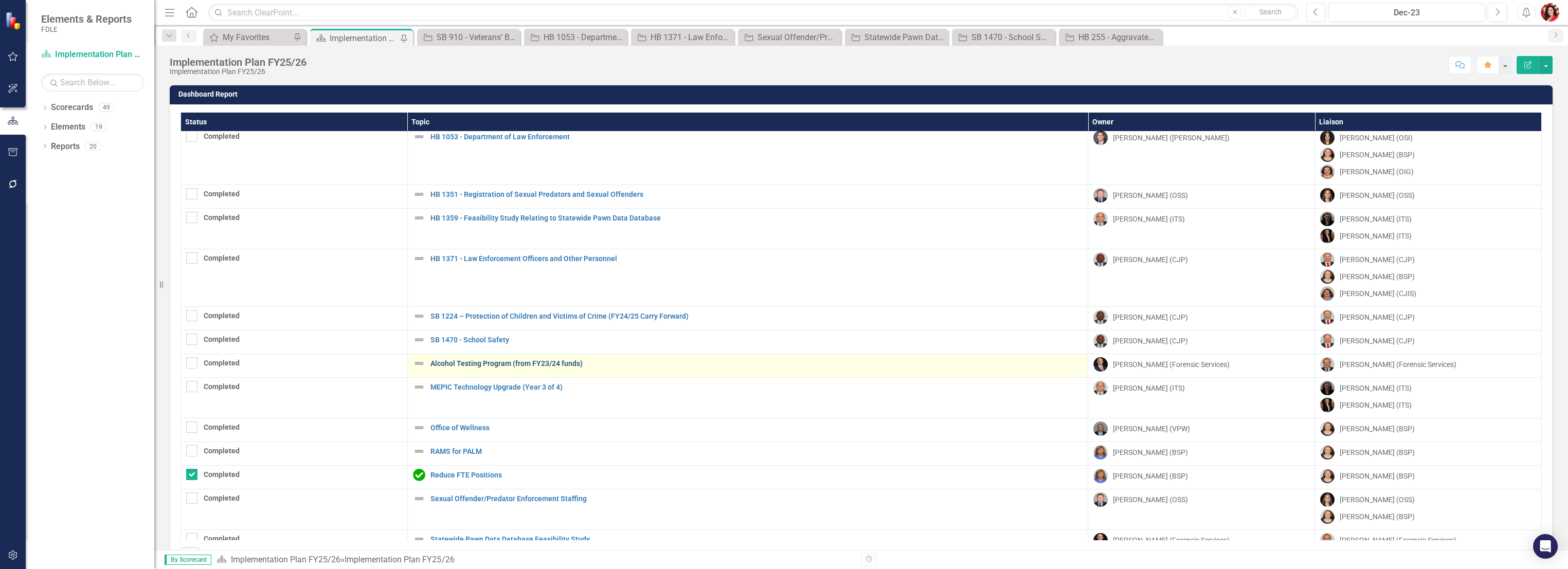
click at [512, 364] on link "Alcohol Testing Program (from FY23/24 funds)" at bounding box center [757, 364] width 653 height 8
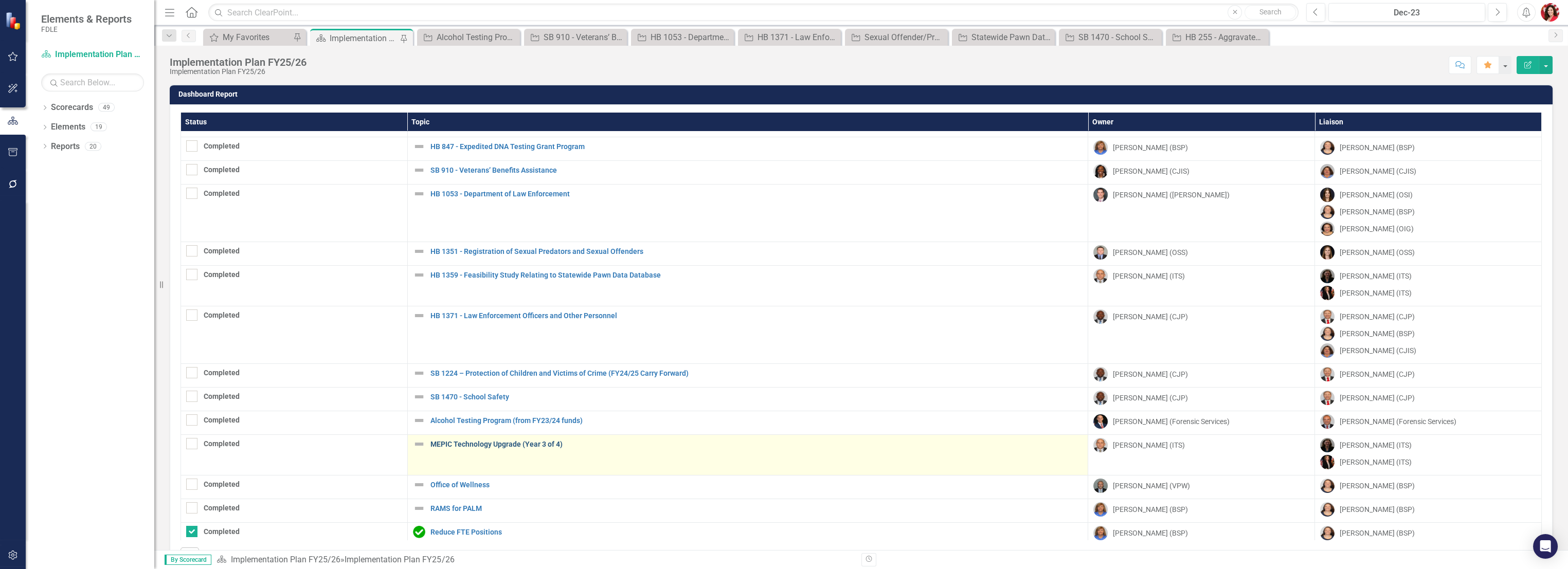
scroll to position [228, 0]
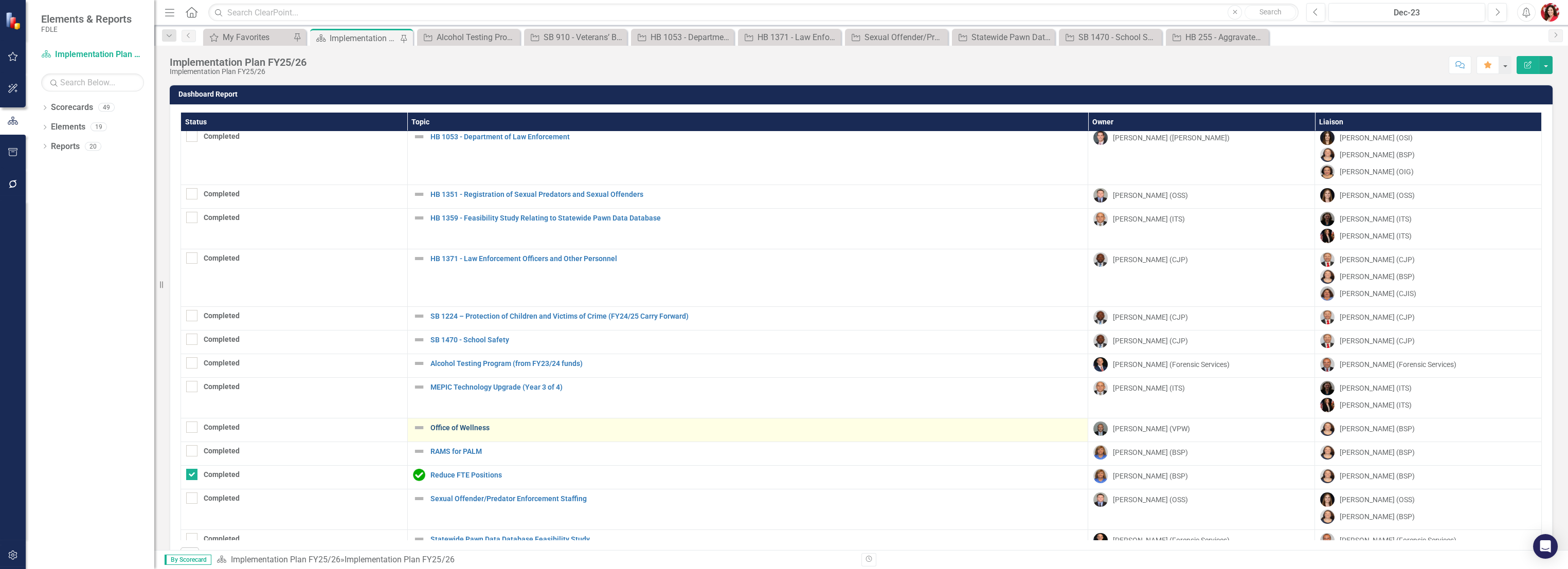
click at [448, 424] on link "Office of Wellness" at bounding box center [757, 428] width 653 height 8
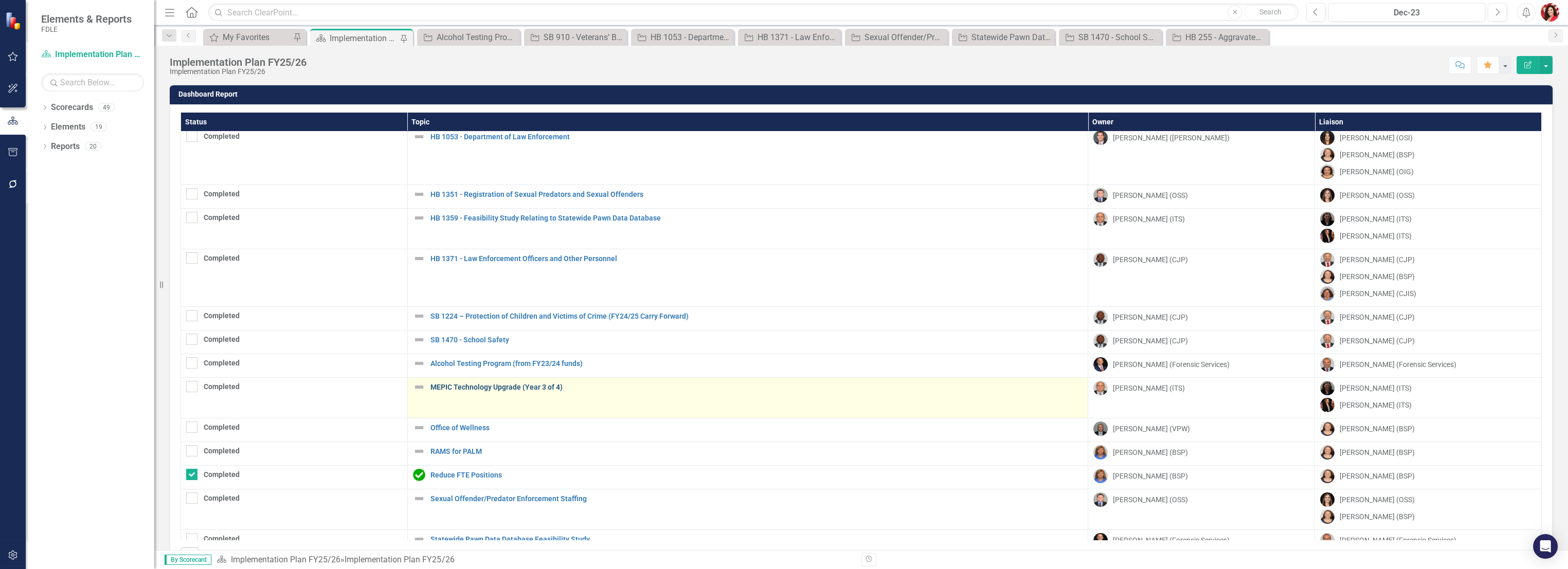
click at [455, 384] on link "MEPIC Technology Upgrade (Year 3 of 4)" at bounding box center [757, 387] width 653 height 8
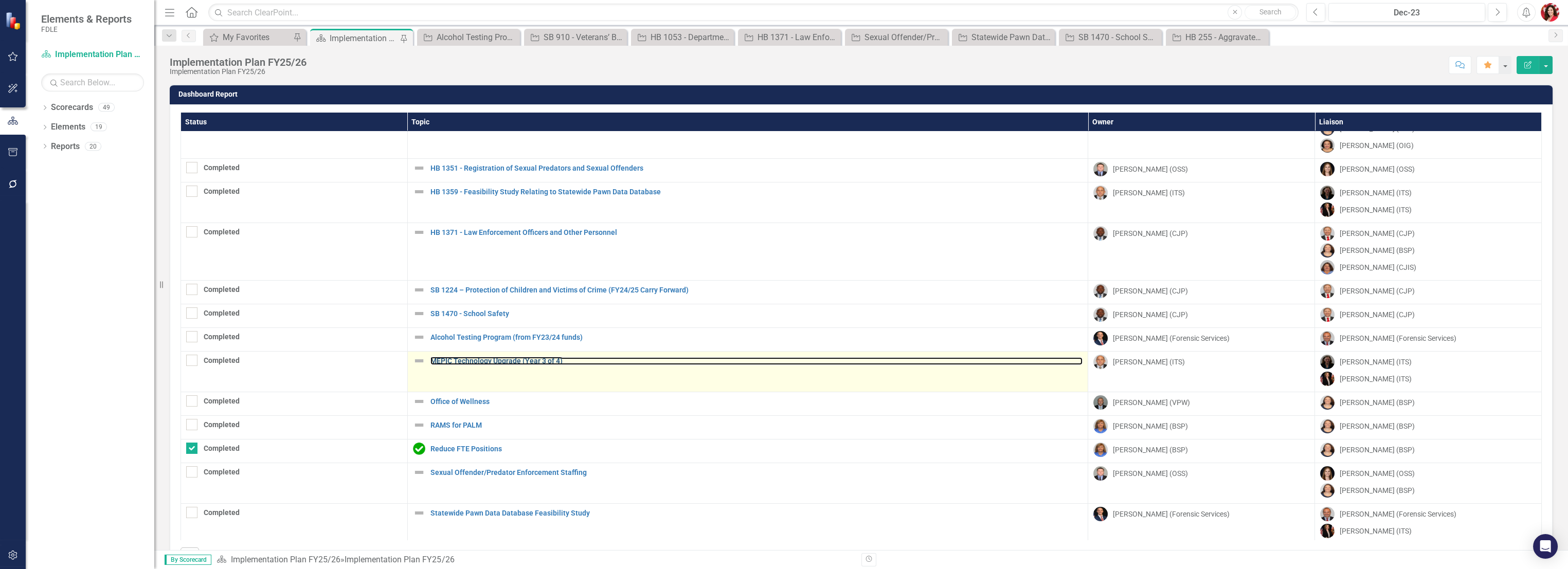
scroll to position [266, 0]
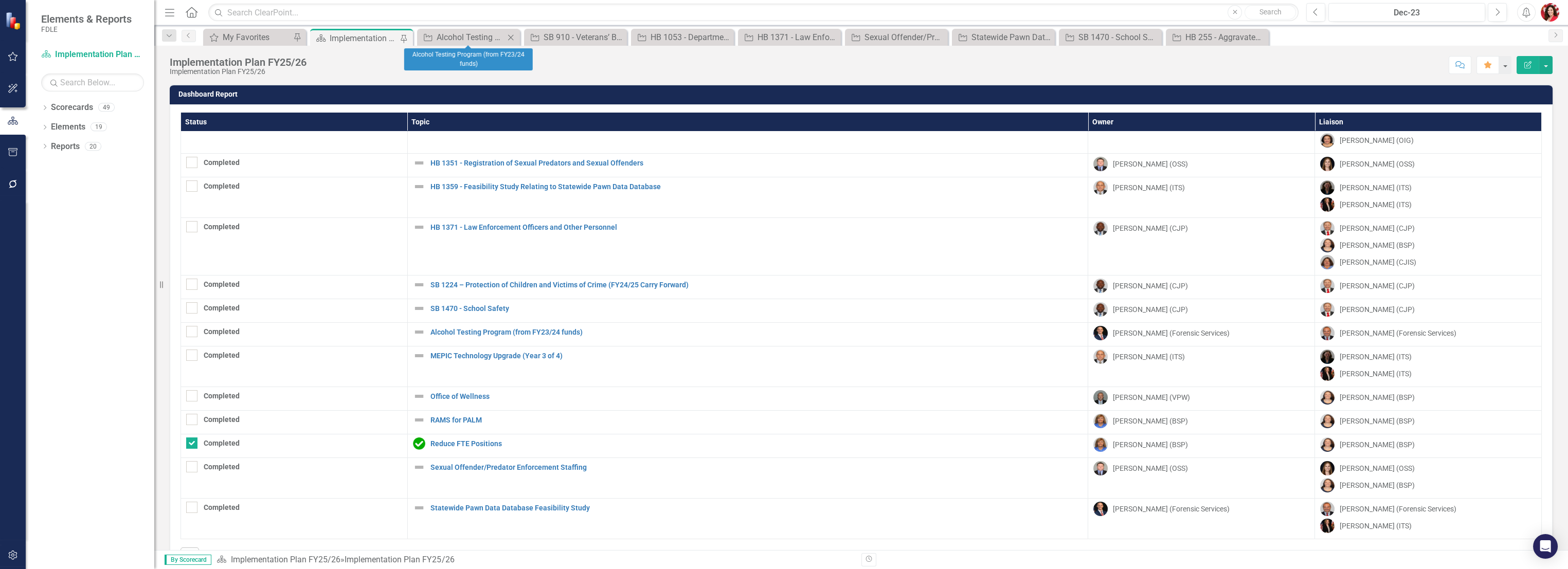
click at [514, 35] on icon "Close" at bounding box center [511, 38] width 10 height 9
click at [0, 0] on icon "Close" at bounding box center [0, 0] width 0 height 0
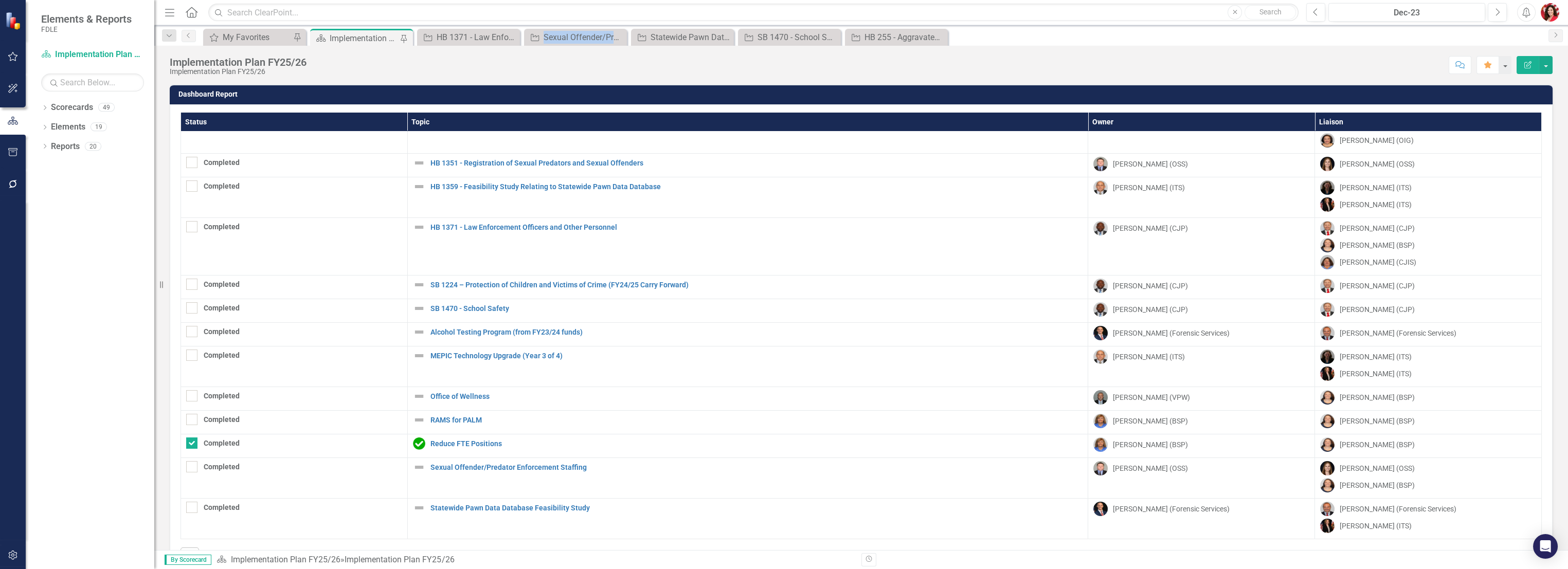
click at [0, 0] on icon "Close" at bounding box center [0, 0] width 0 height 0
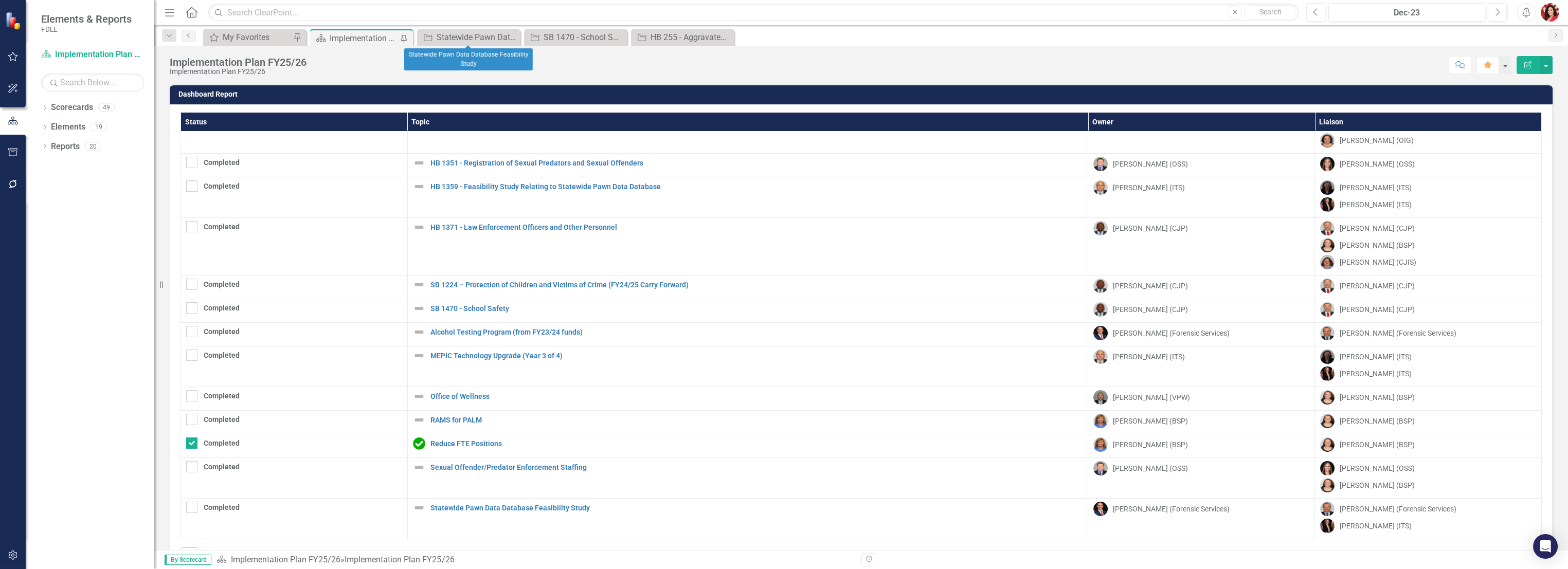
click at [0, 0] on icon "Close" at bounding box center [0, 0] width 0 height 0
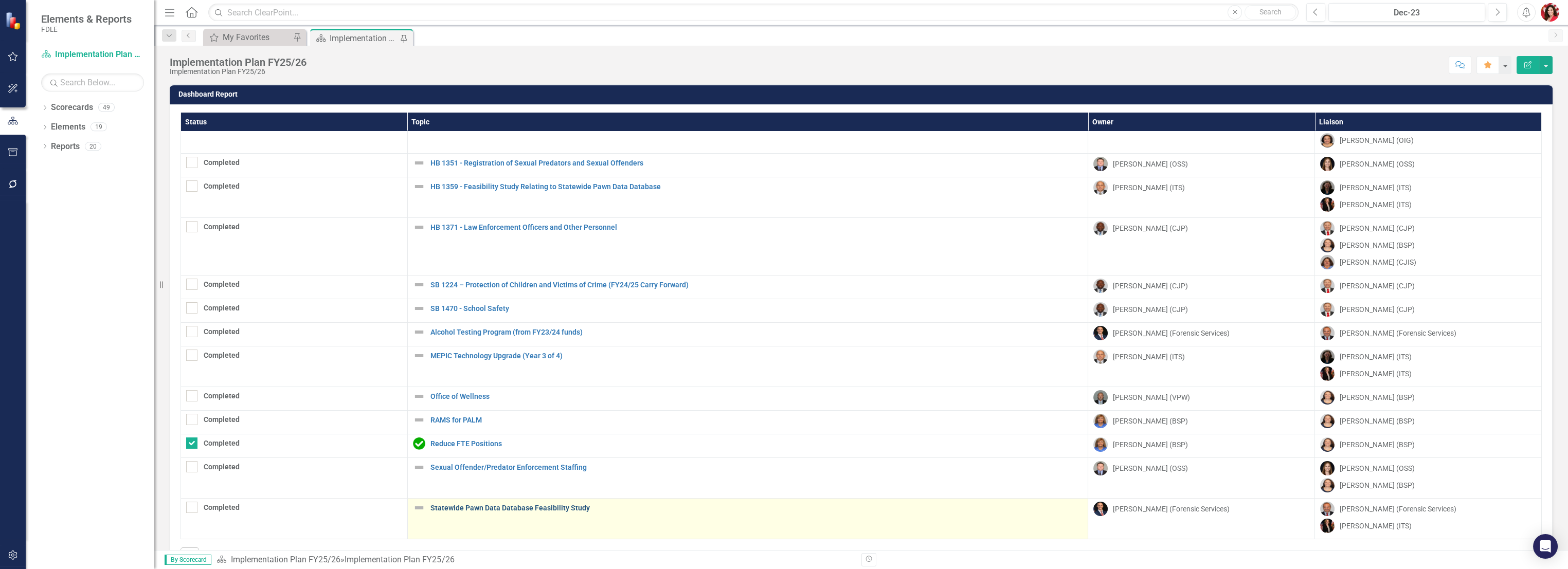
click at [446, 504] on link "Statewide Pawn Data Database Feasibility Study" at bounding box center [757, 508] width 653 height 8
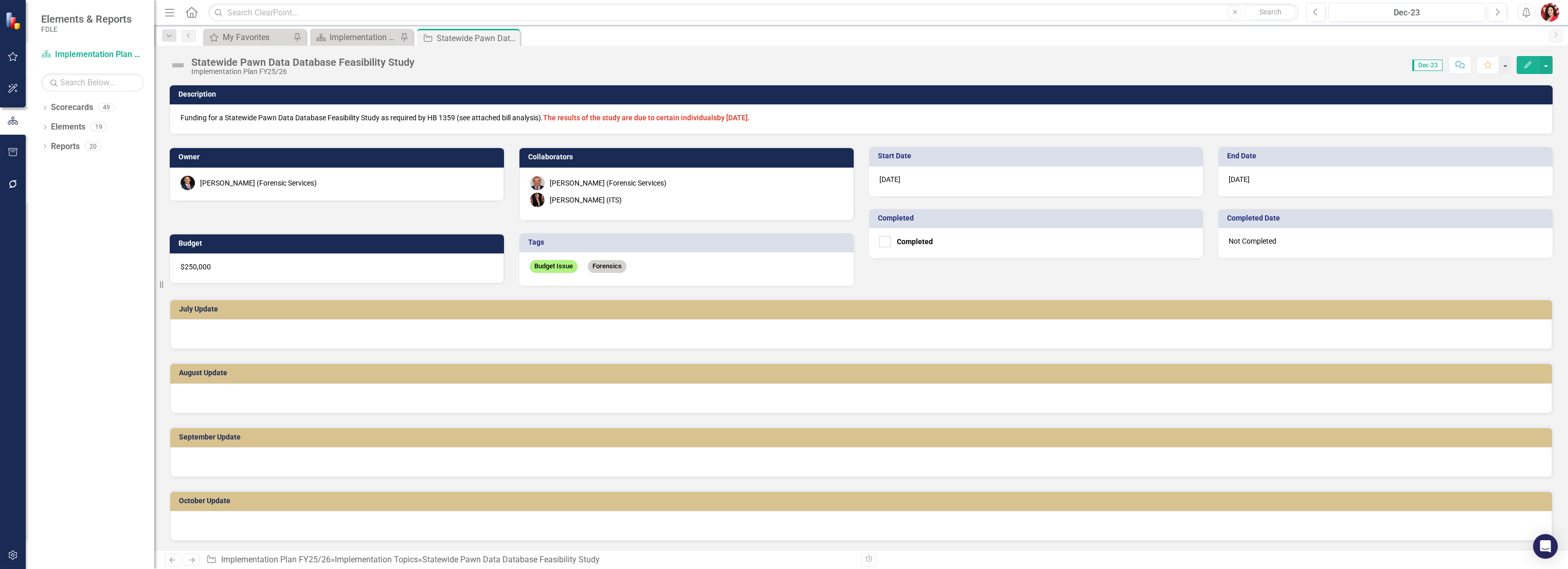
click at [178, 66] on img at bounding box center [178, 65] width 16 height 16
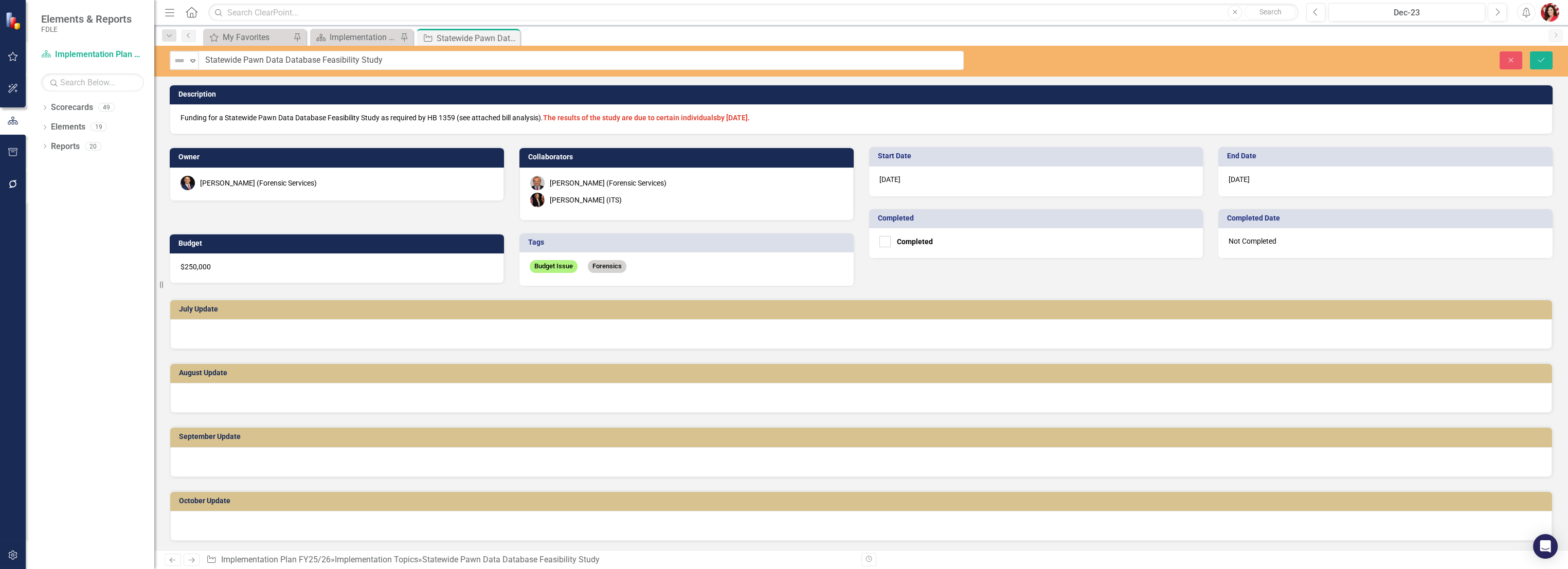
click at [178, 66] on div "Not Defined" at bounding box center [180, 60] width 16 height 14
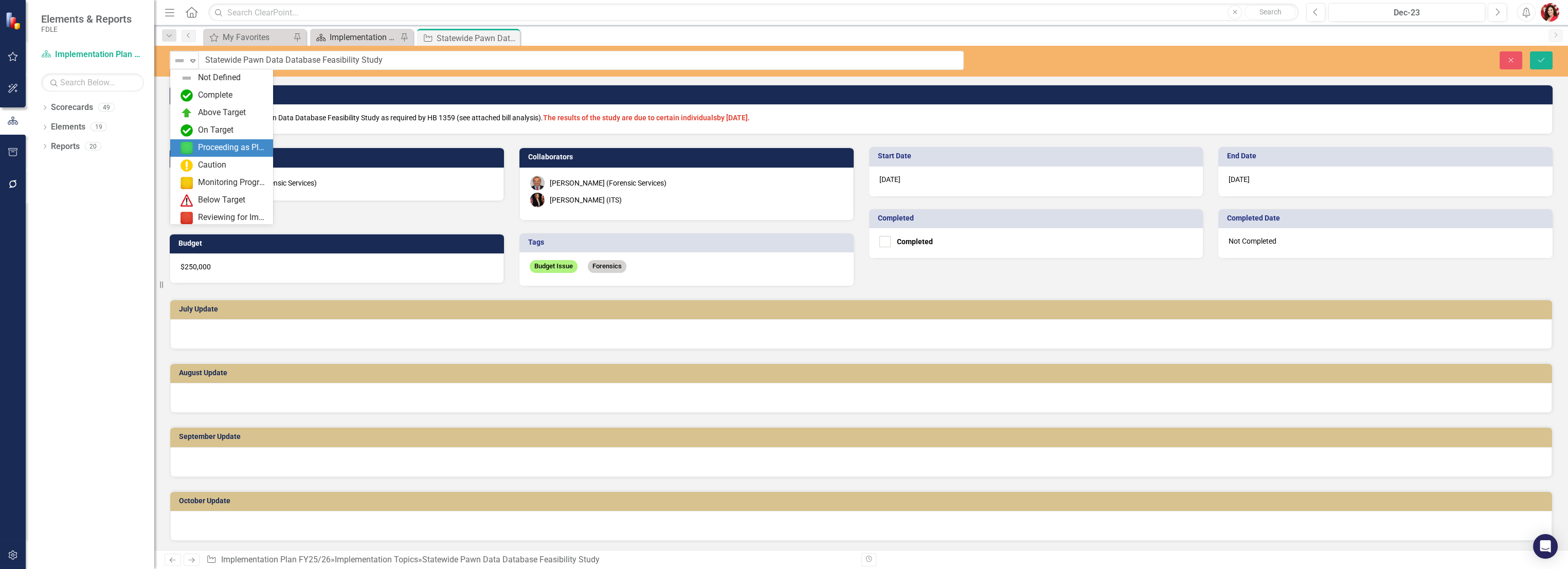
click at [366, 33] on div "Implementation Plan FY25/26" at bounding box center [364, 37] width 68 height 13
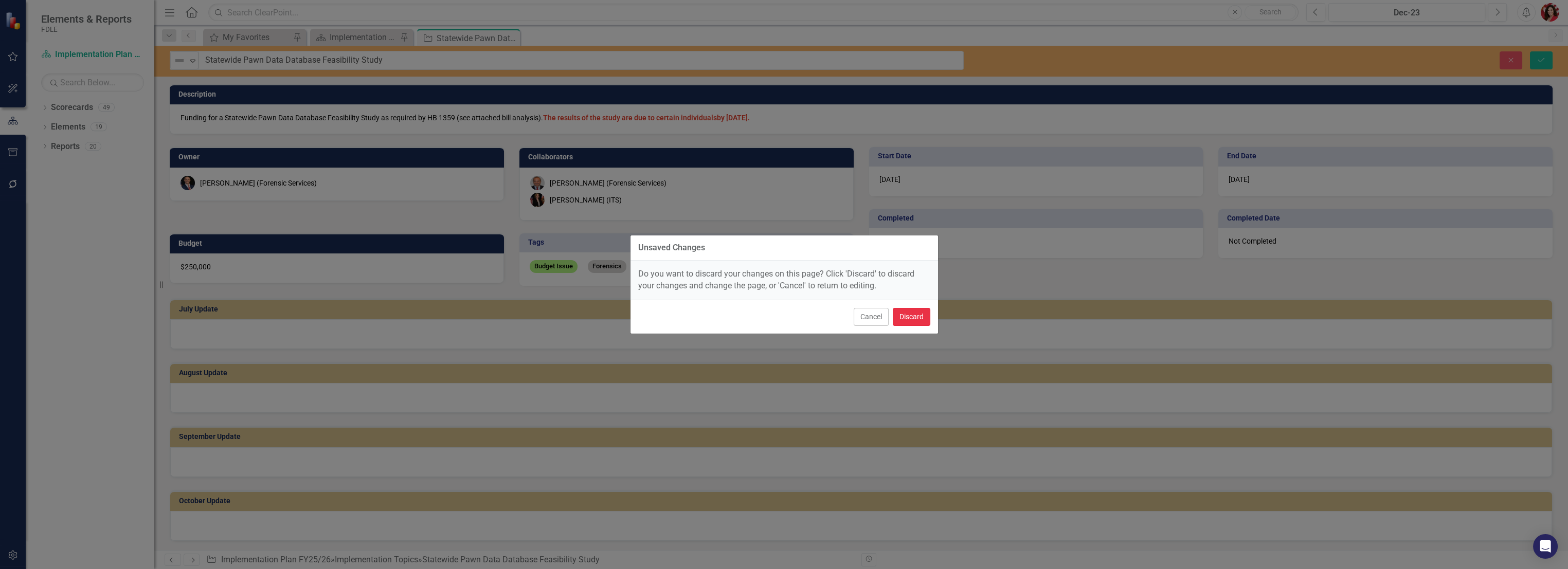
click at [912, 318] on button "Discard" at bounding box center [912, 317] width 38 height 18
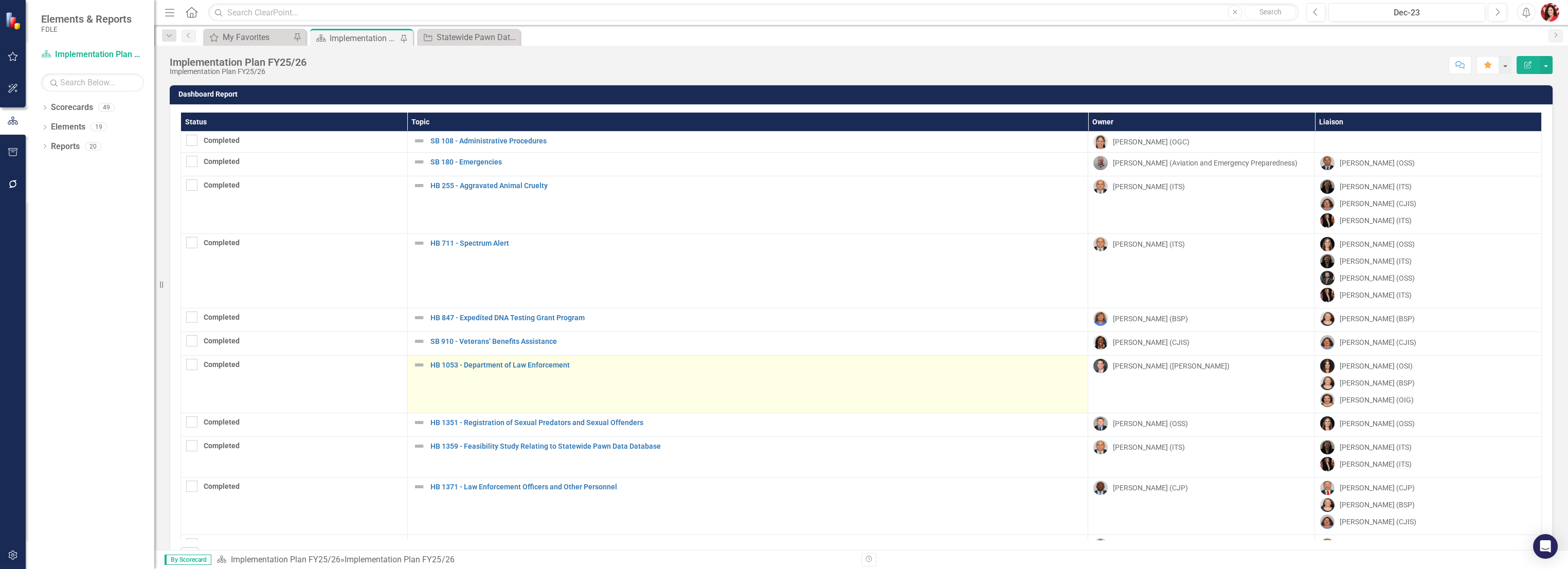
scroll to position [266, 0]
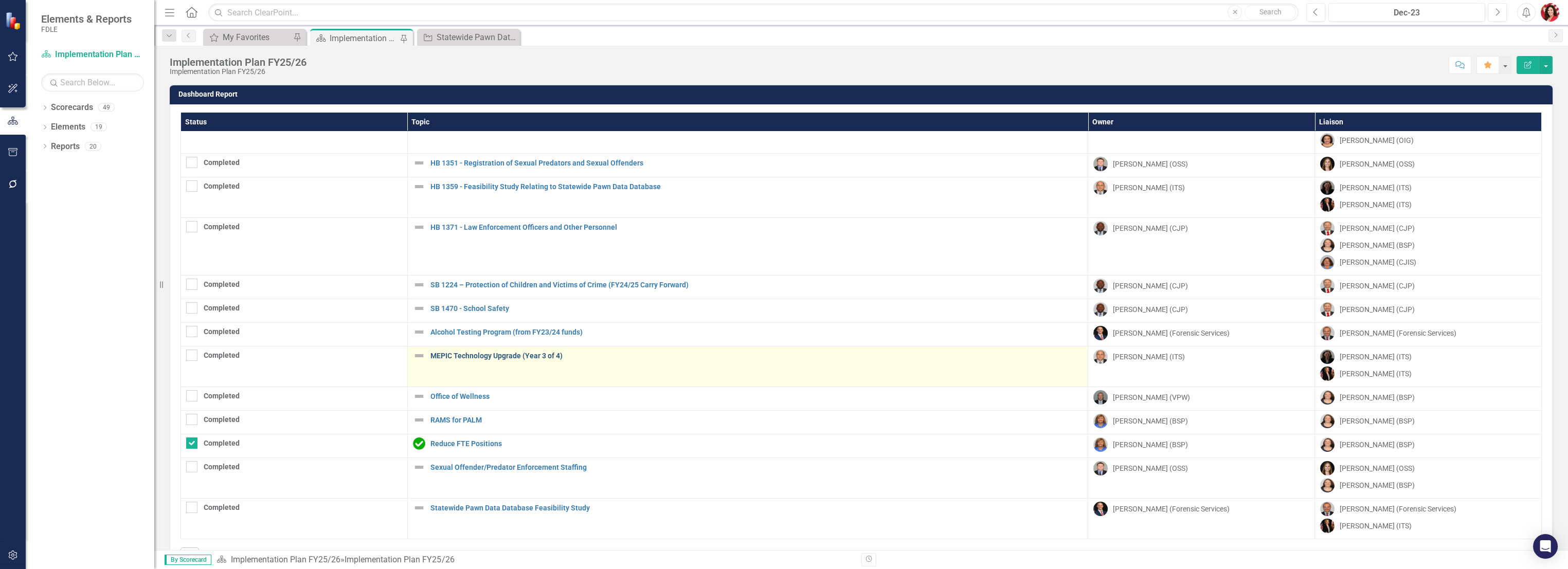
click at [458, 352] on link "MEPIC Technology Upgrade (Year 3 of 4)" at bounding box center [757, 356] width 653 height 8
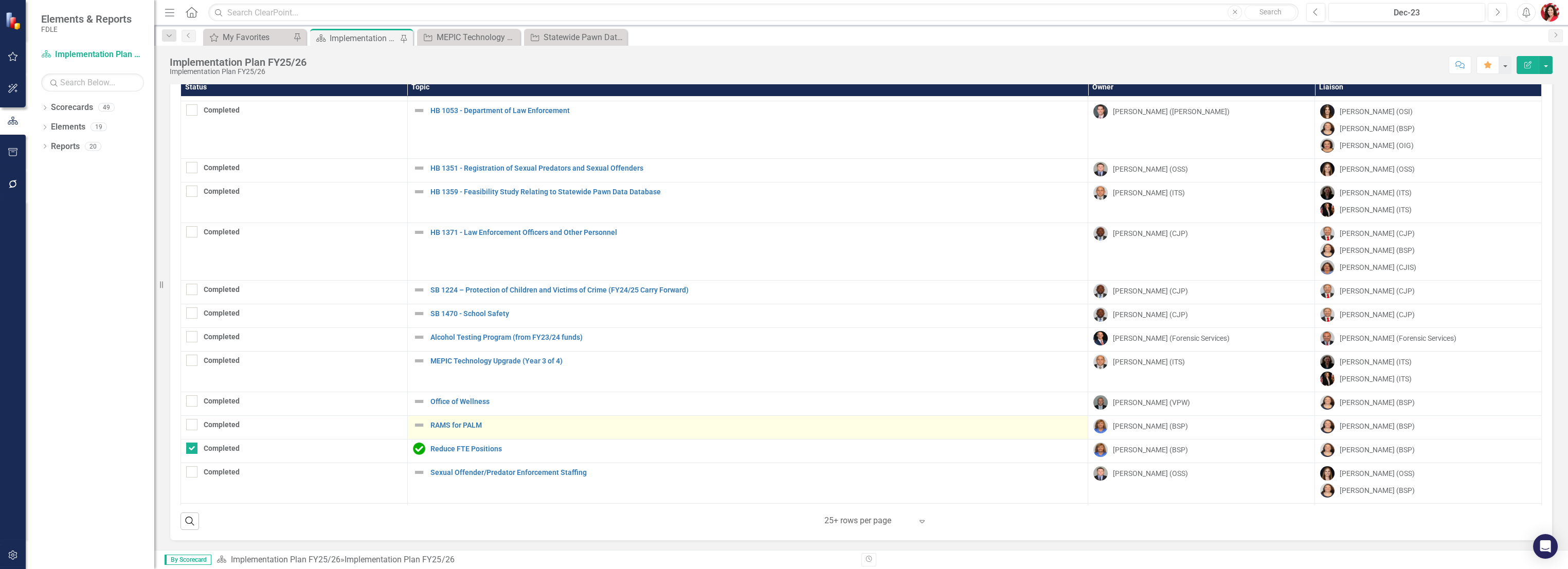
scroll to position [266, 0]
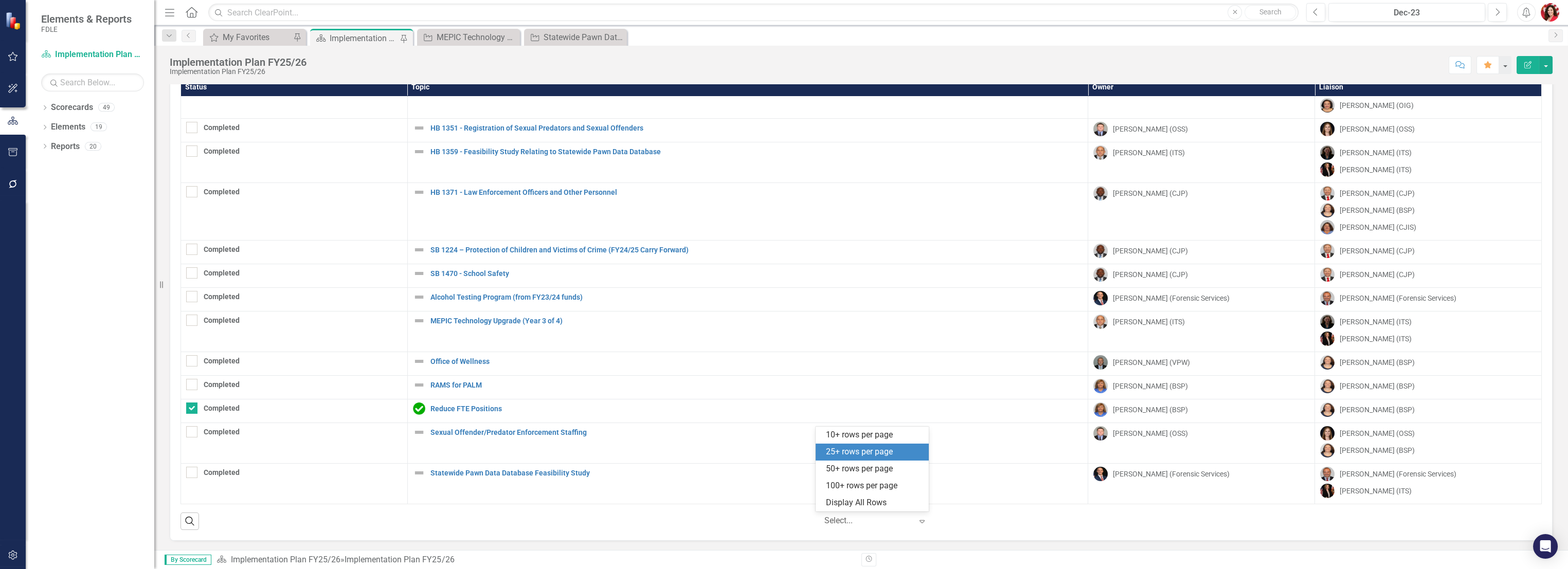
click at [909, 522] on div "Select..." at bounding box center [868, 521] width 98 height 18
click at [836, 465] on div "50+ rows per page" at bounding box center [875, 469] width 97 height 12
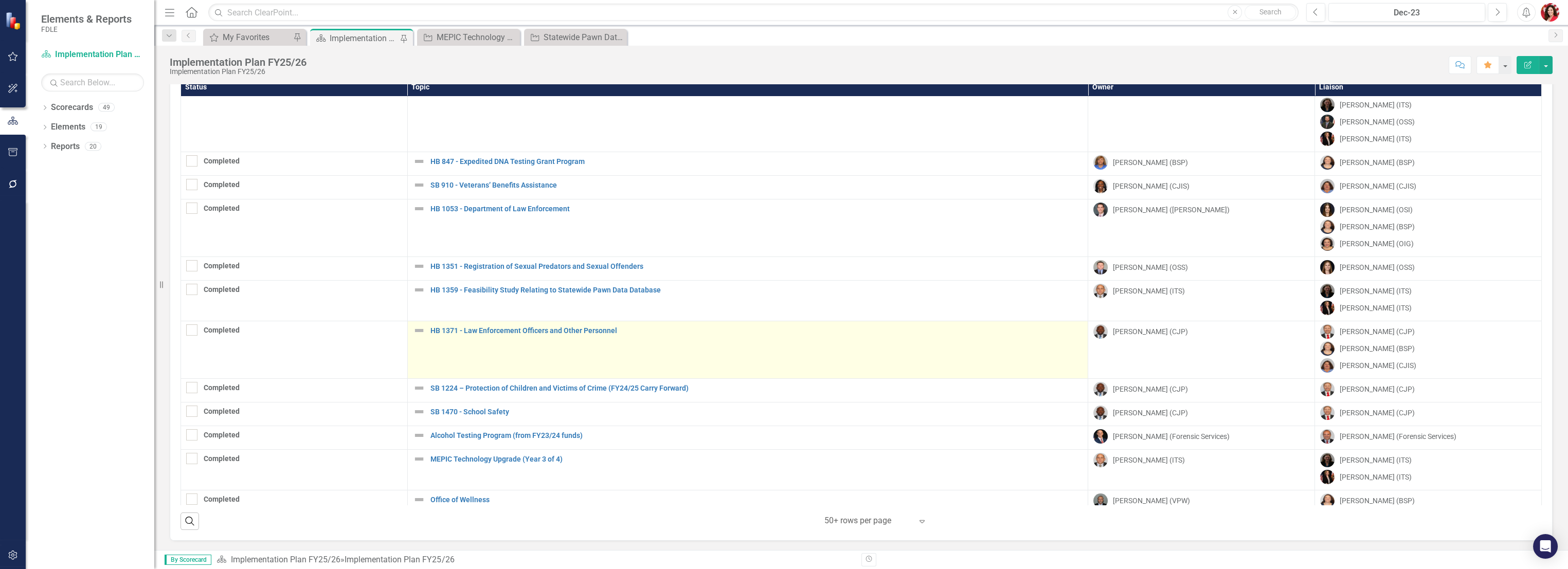
scroll to position [0, 0]
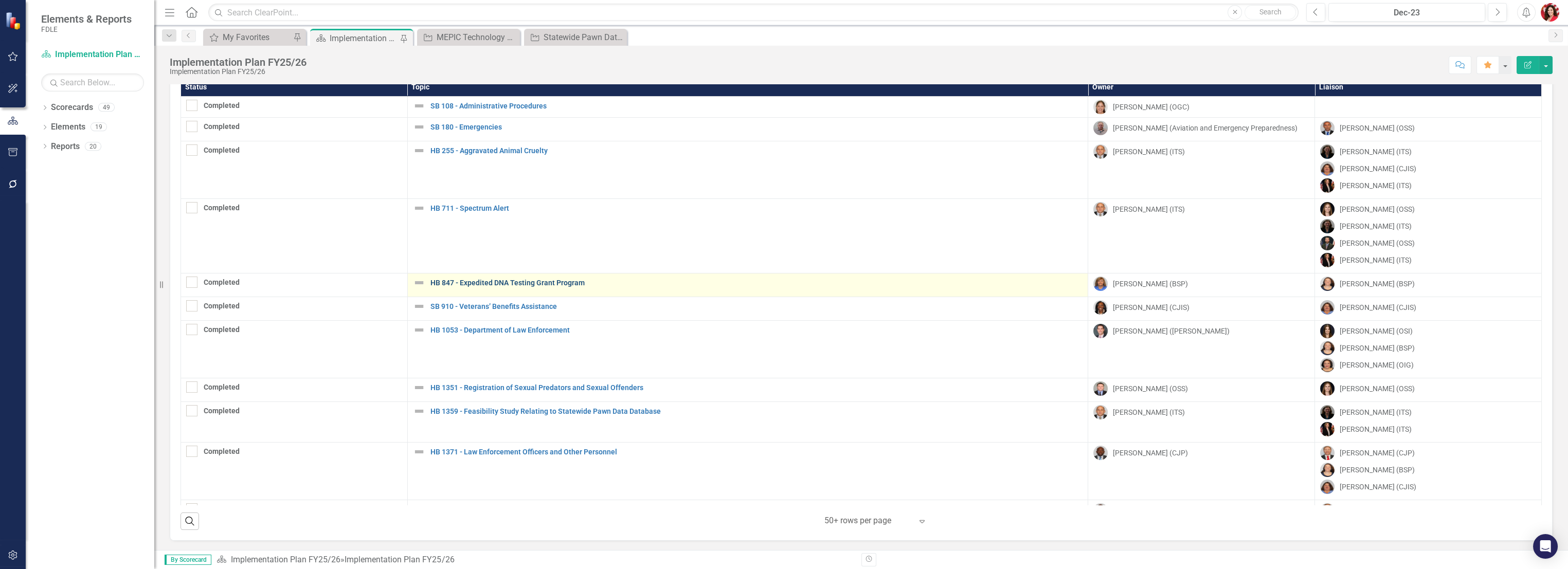
click at [553, 281] on link "HB 847 - Expedited DNA Testing Grant Program" at bounding box center [757, 283] width 653 height 8
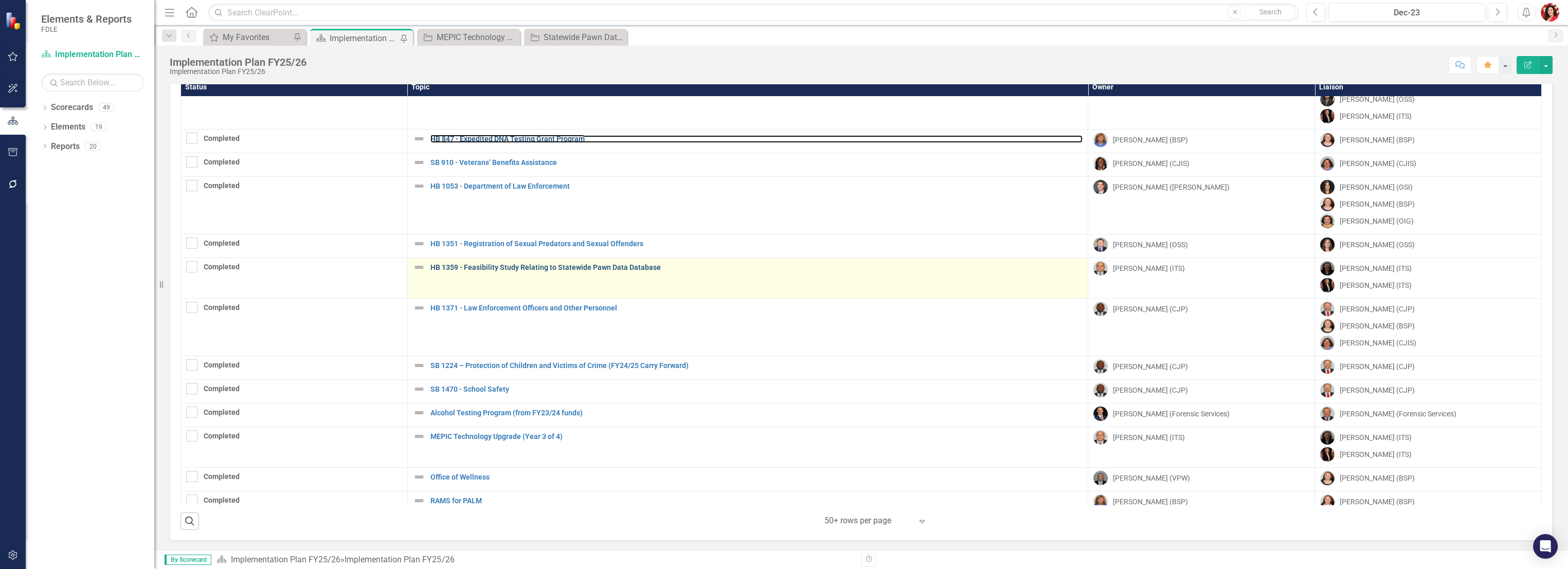
scroll to position [171, 0]
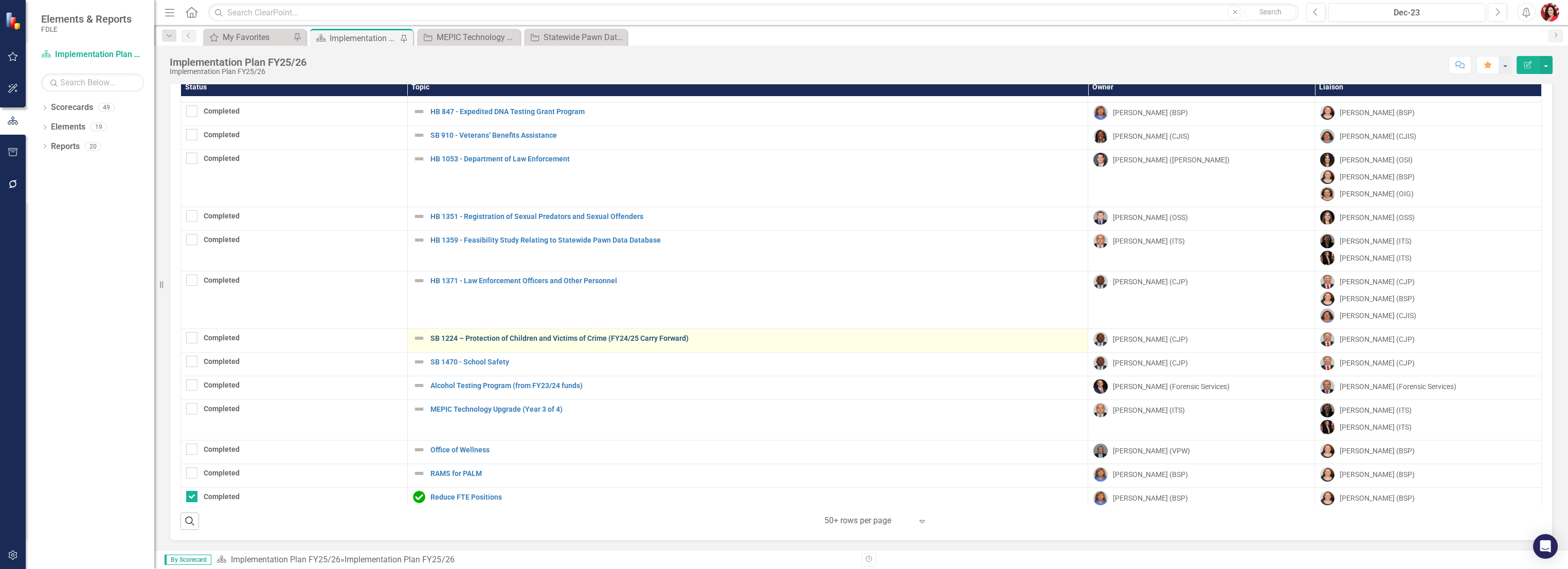
click at [481, 337] on link "SB 1224 – Protection of Children and Victims of Crime (FY24/25 Carry Forward)" at bounding box center [757, 338] width 653 height 8
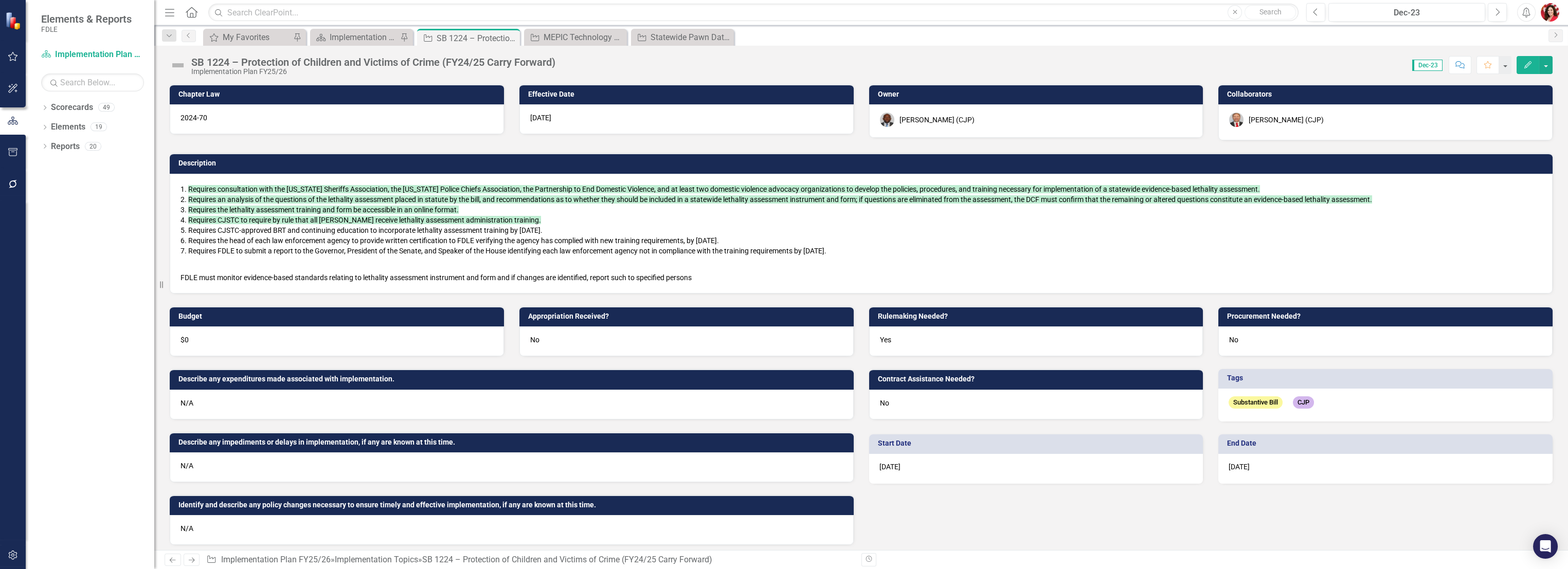
click at [239, 59] on div "SB 1224 – Protection of Children and Victims of Crime (FY24/25 Carry Forward)" at bounding box center [373, 63] width 364 height 11
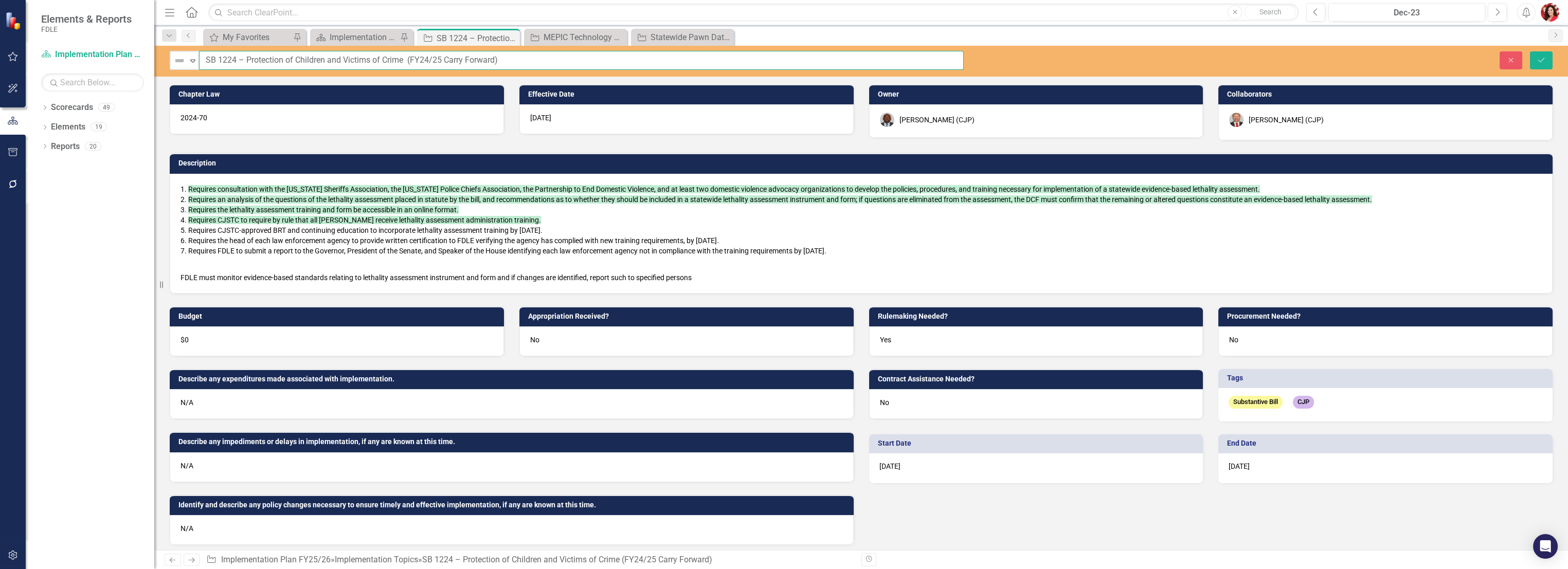
click at [239, 64] on input "SB 1224 – Protection of Children and Victims of Crime (FY24/25 Carry Forward)" at bounding box center [581, 60] width 765 height 19
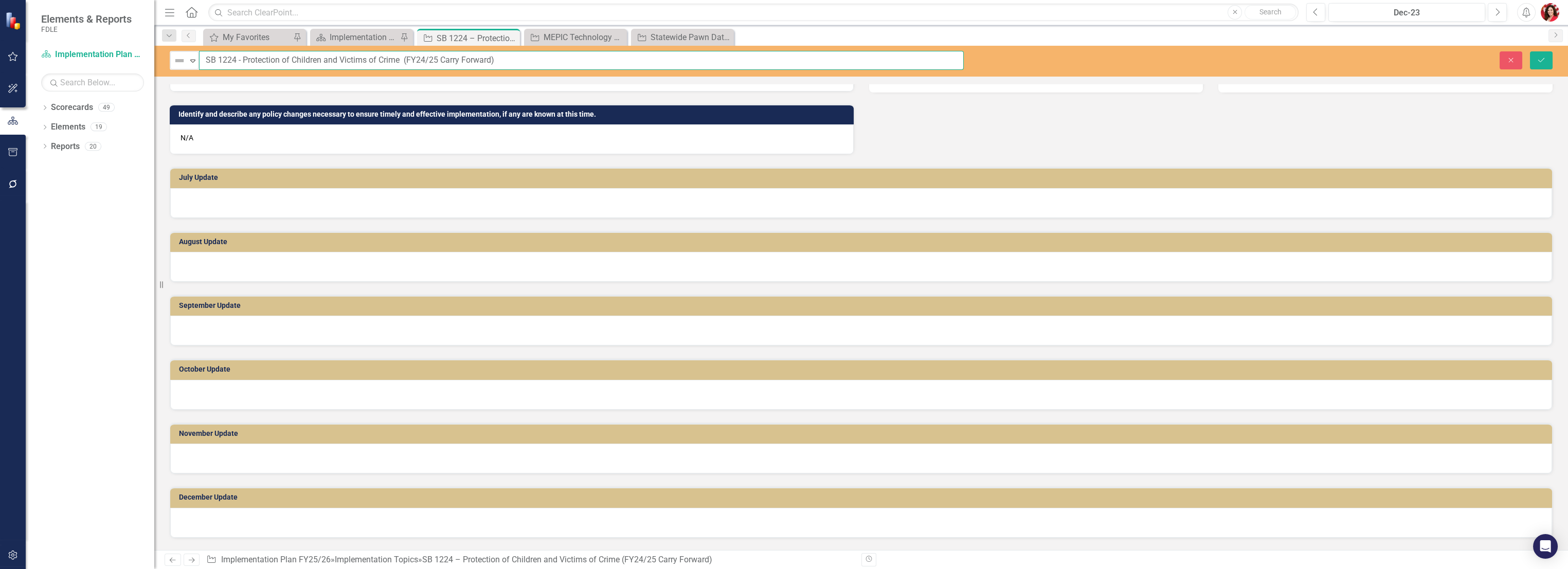
scroll to position [342, 0]
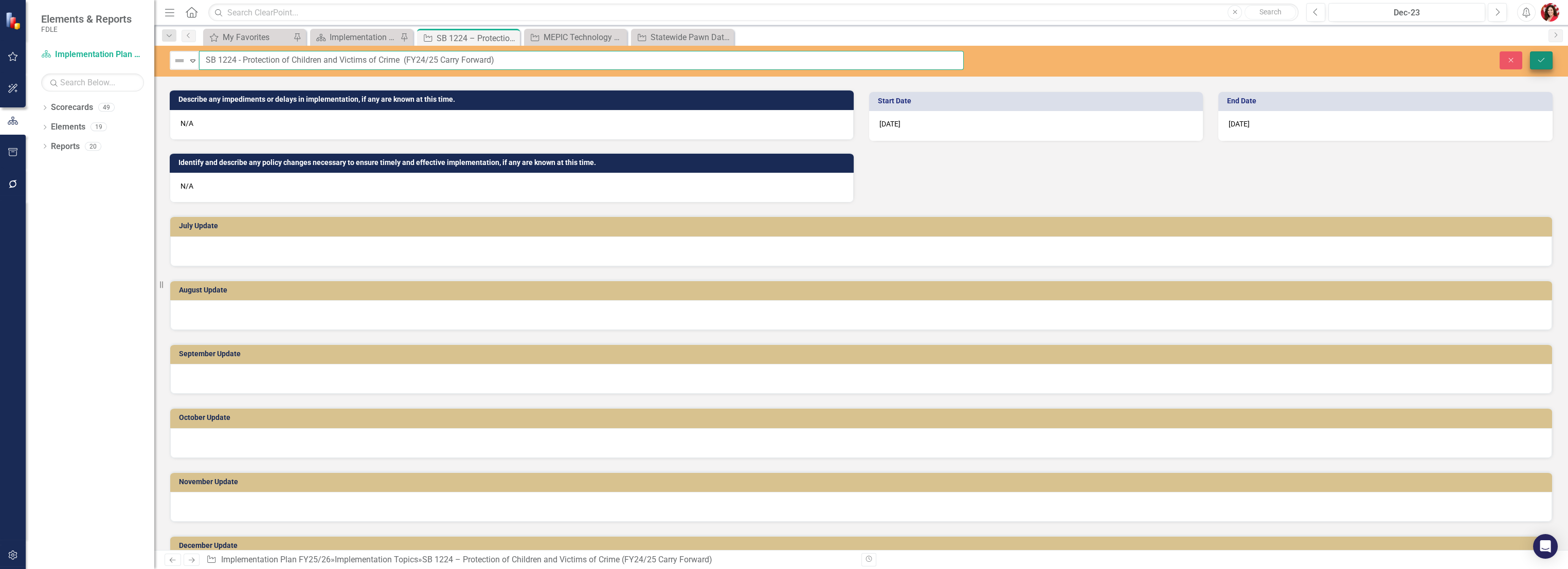
type input "SB 1224 - Protection of Children and Victims of Crime (FY24/25 Carry Forward)"
click at [1542, 60] on icon "Save" at bounding box center [1541, 60] width 9 height 7
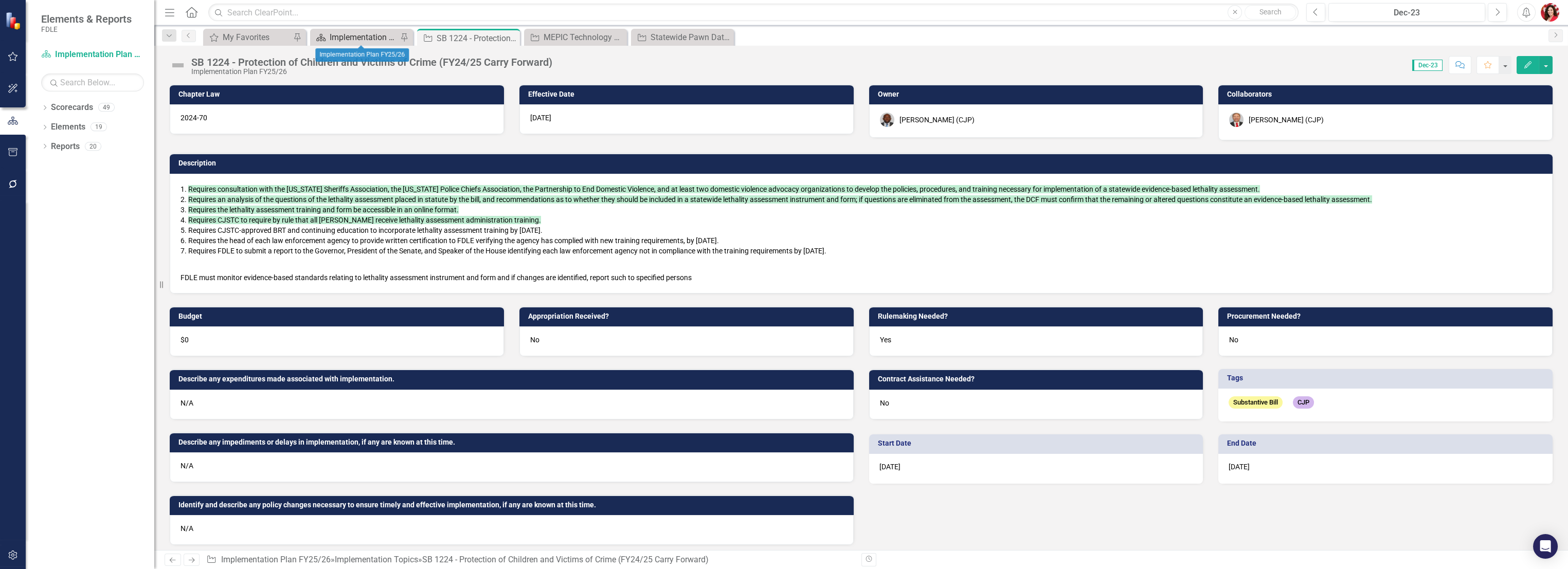
click at [363, 32] on div "Implementation Plan FY25/26" at bounding box center [364, 37] width 68 height 13
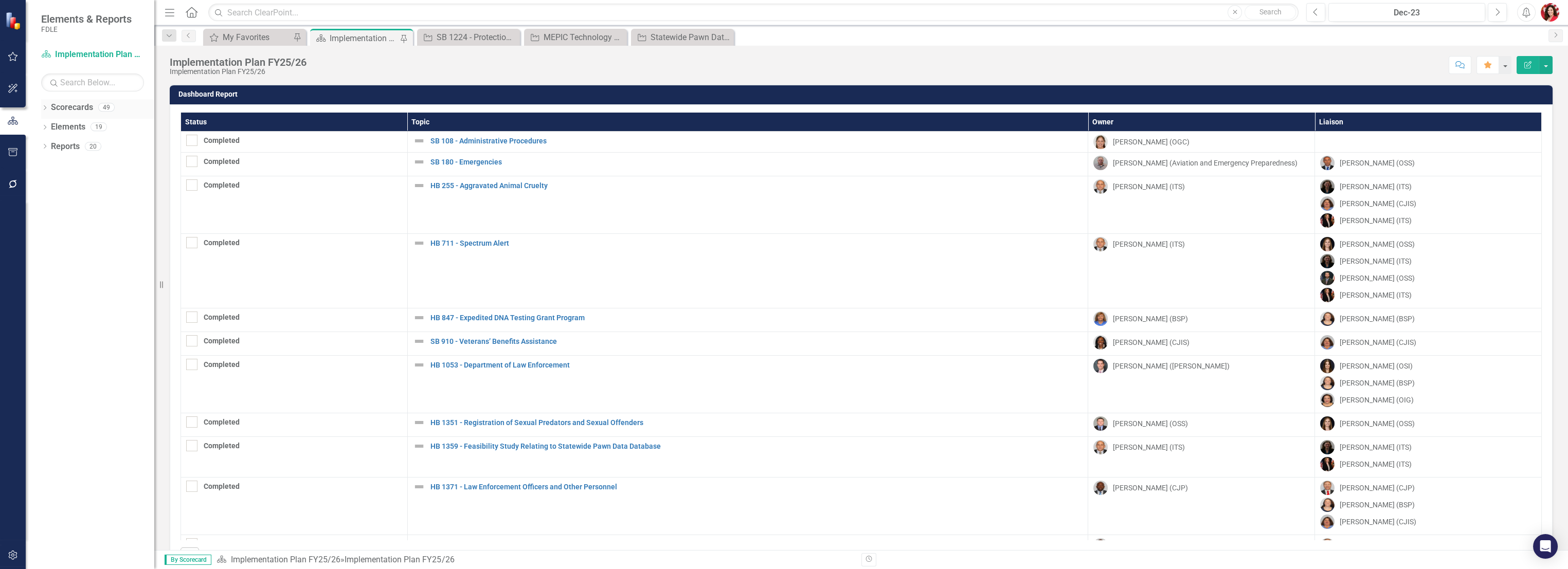
click at [45, 109] on icon "Dropdown" at bounding box center [45, 109] width 7 height 6
click at [51, 129] on icon "Dropdown" at bounding box center [50, 126] width 8 height 6
click at [60, 143] on div "Dropdown" at bounding box center [60, 147] width 8 height 9
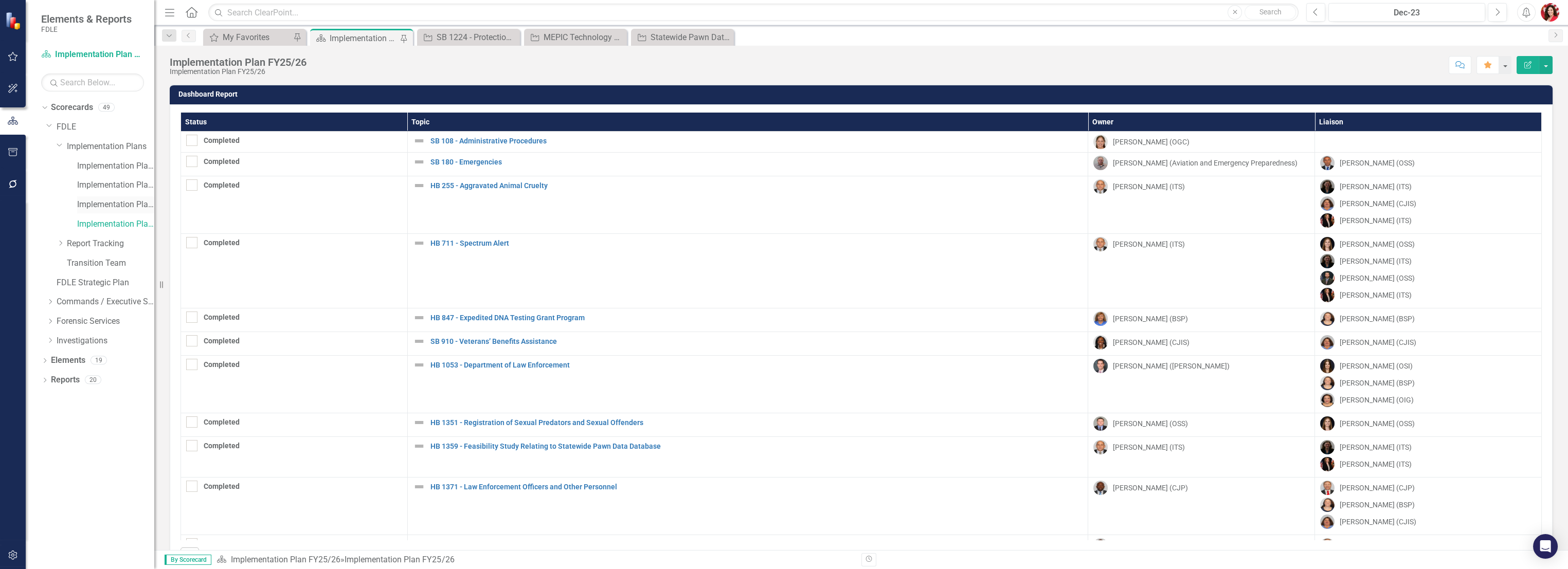
click at [105, 202] on link "Implementation Plan FY24/25" at bounding box center [116, 205] width 77 height 12
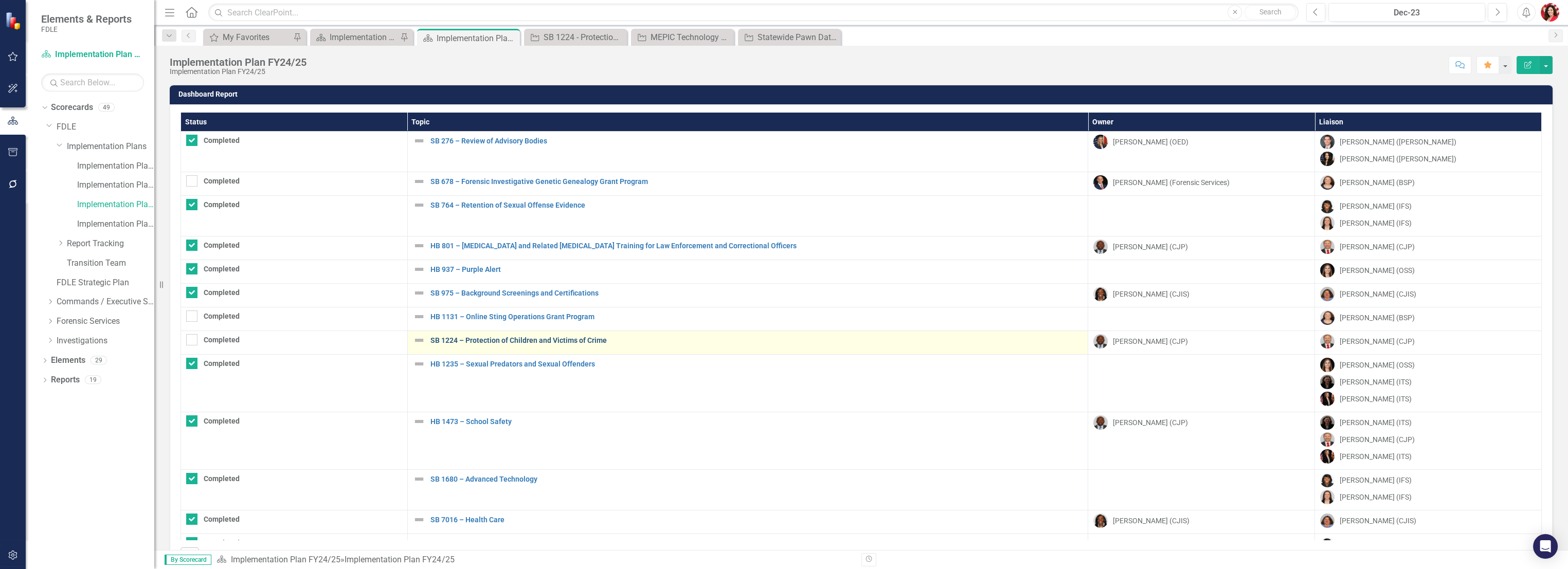
click at [519, 341] on link "SB 1224 – Protection of Children and Victims of Crime" at bounding box center [757, 340] width 653 height 8
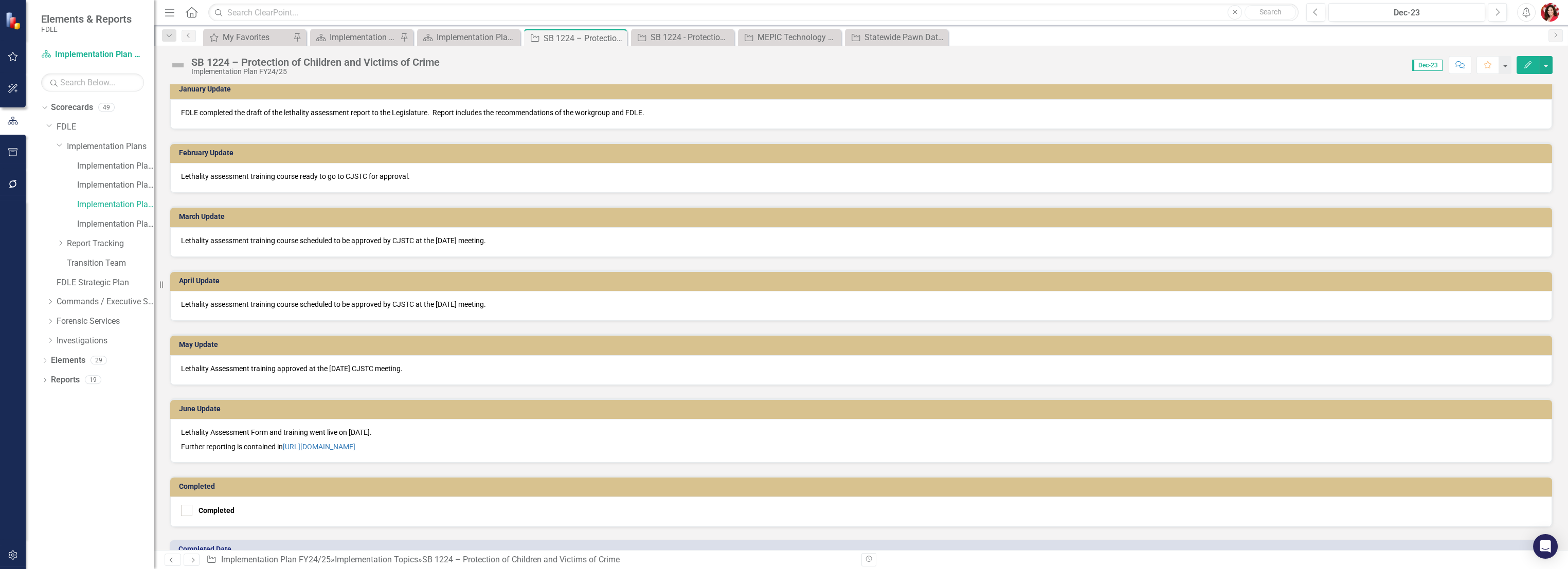
scroll to position [971, 0]
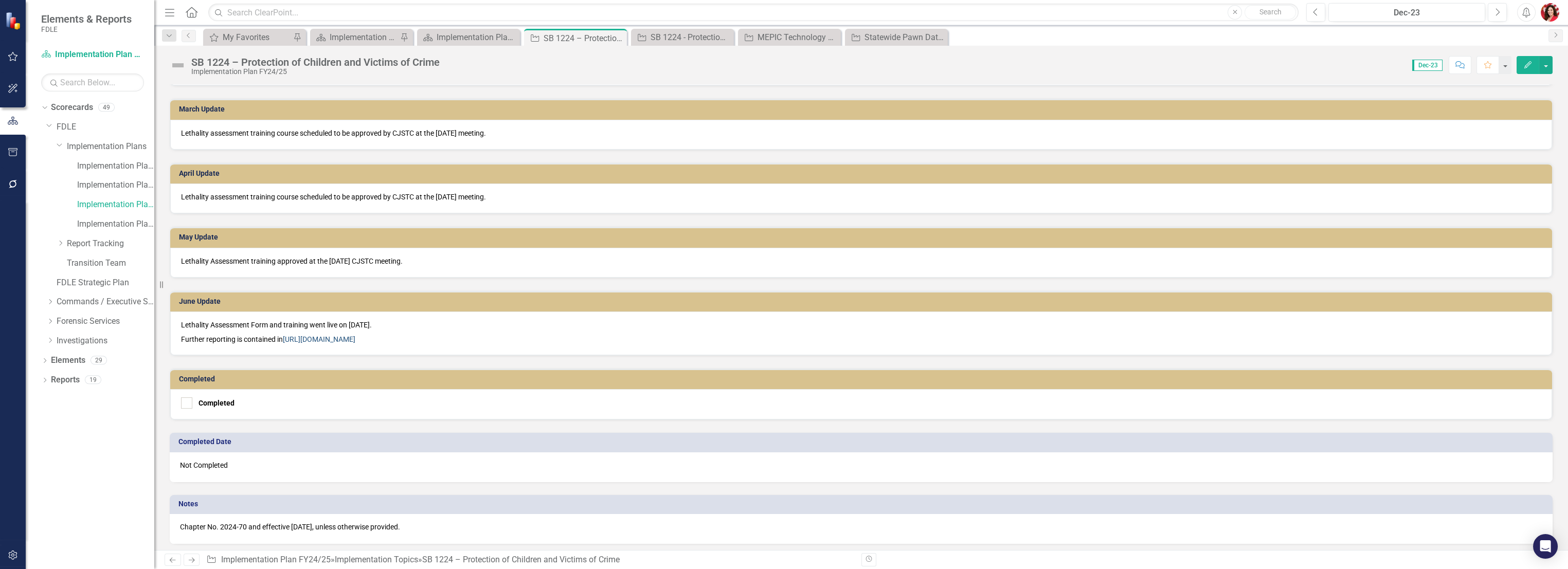
click at [333, 336] on link "https://app.clearpointstrategy.com/#/index/?object=initiative&objectId=708556&p…" at bounding box center [319, 340] width 72 height 9
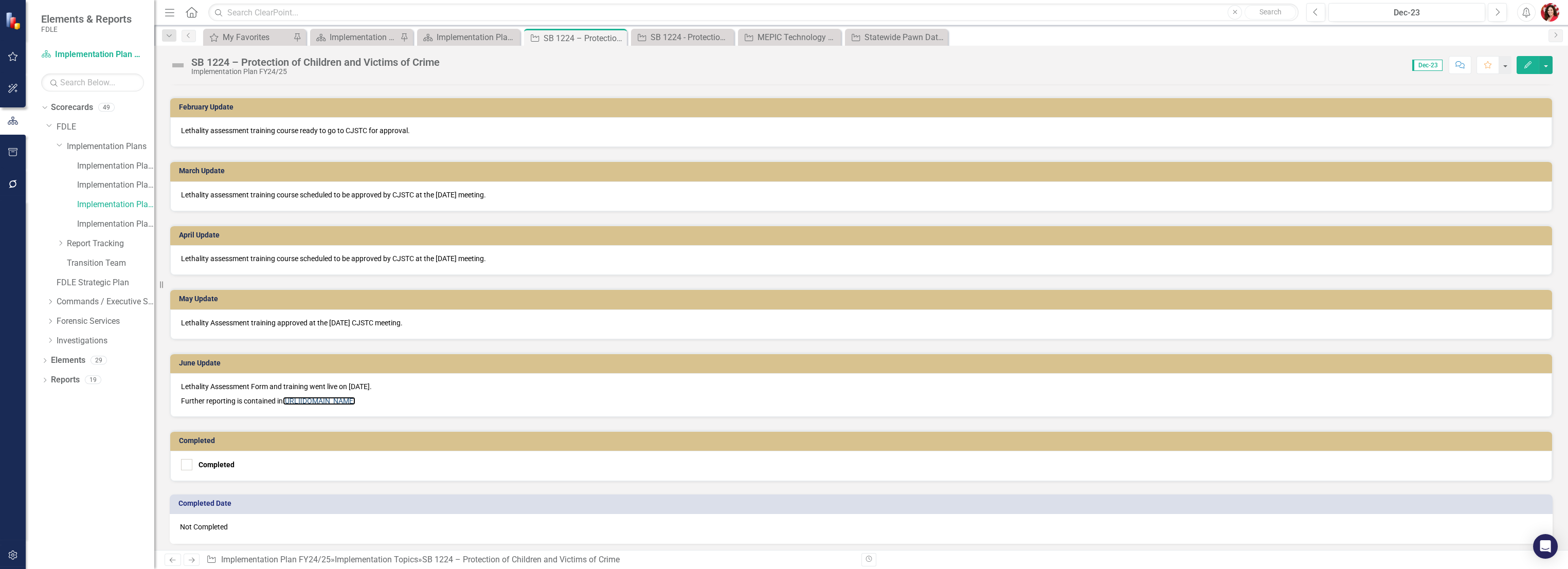
scroll to position [1034, 0]
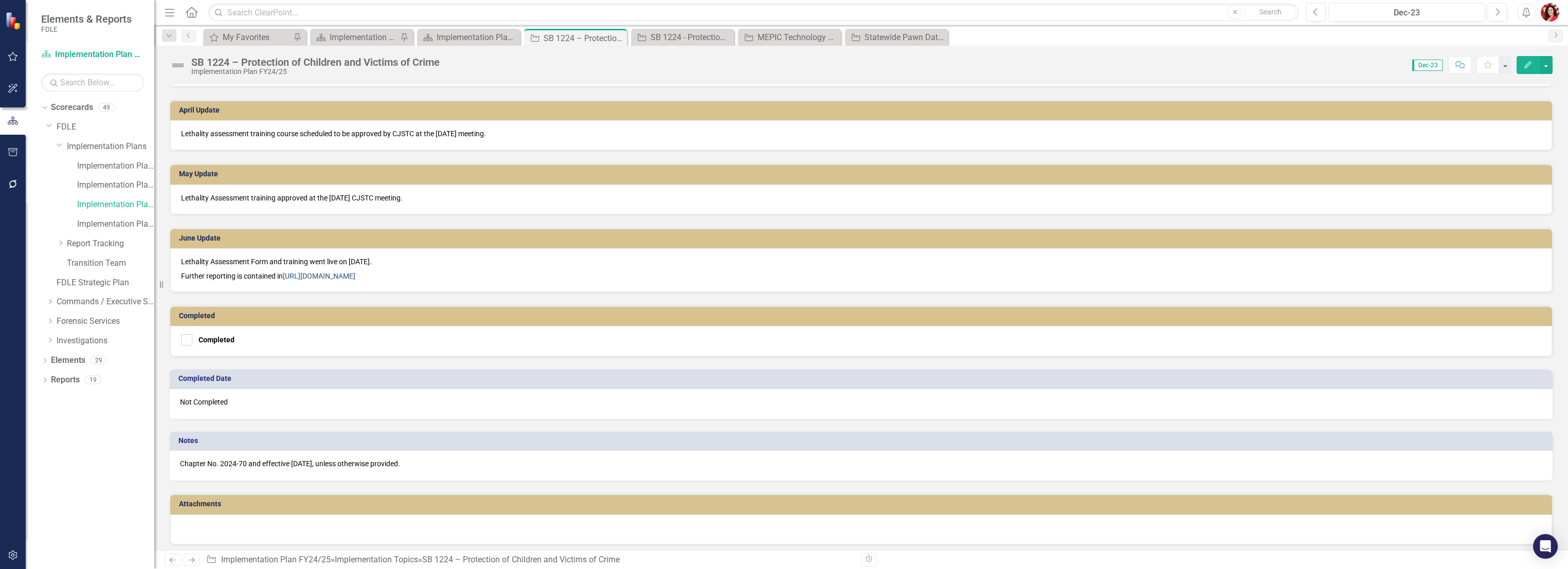
click at [323, 273] on link "https://app.clearpointstrategy.com/#/index/?object=initiative&objectId=708556&p…" at bounding box center [319, 276] width 72 height 9
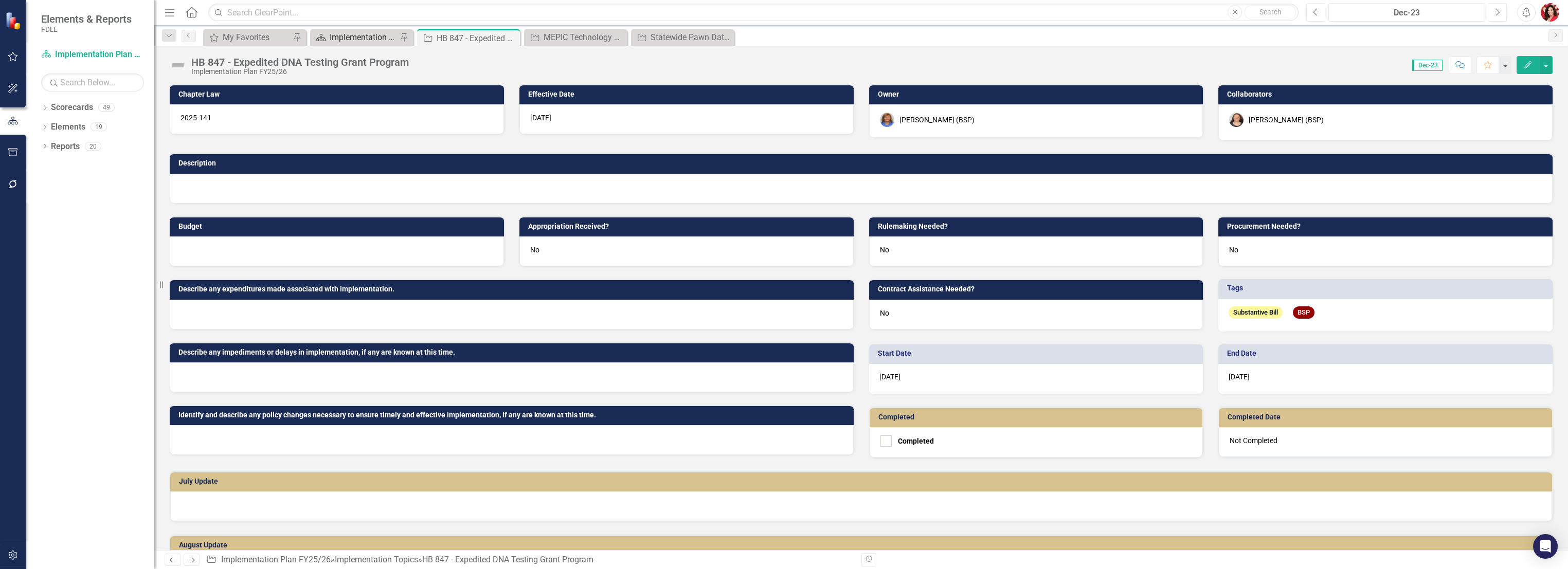
click at [371, 40] on div "Implementation Plan FY25/26" at bounding box center [364, 37] width 68 height 13
